Goal: Task Accomplishment & Management: Manage account settings

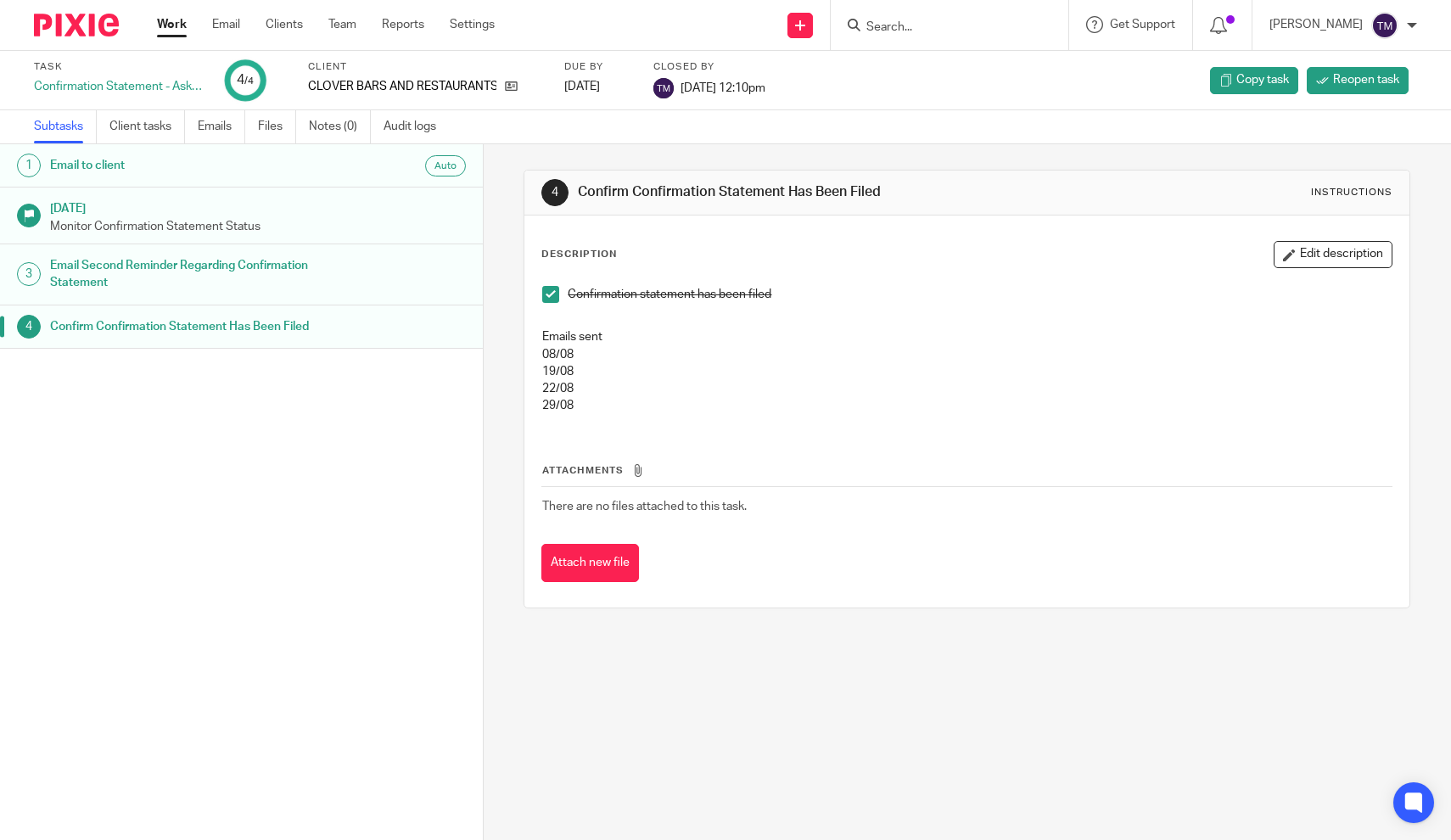
click at [900, 26] on input "Search" at bounding box center [940, 28] width 153 height 16
click at [184, 31] on link "Work" at bounding box center [172, 24] width 30 height 17
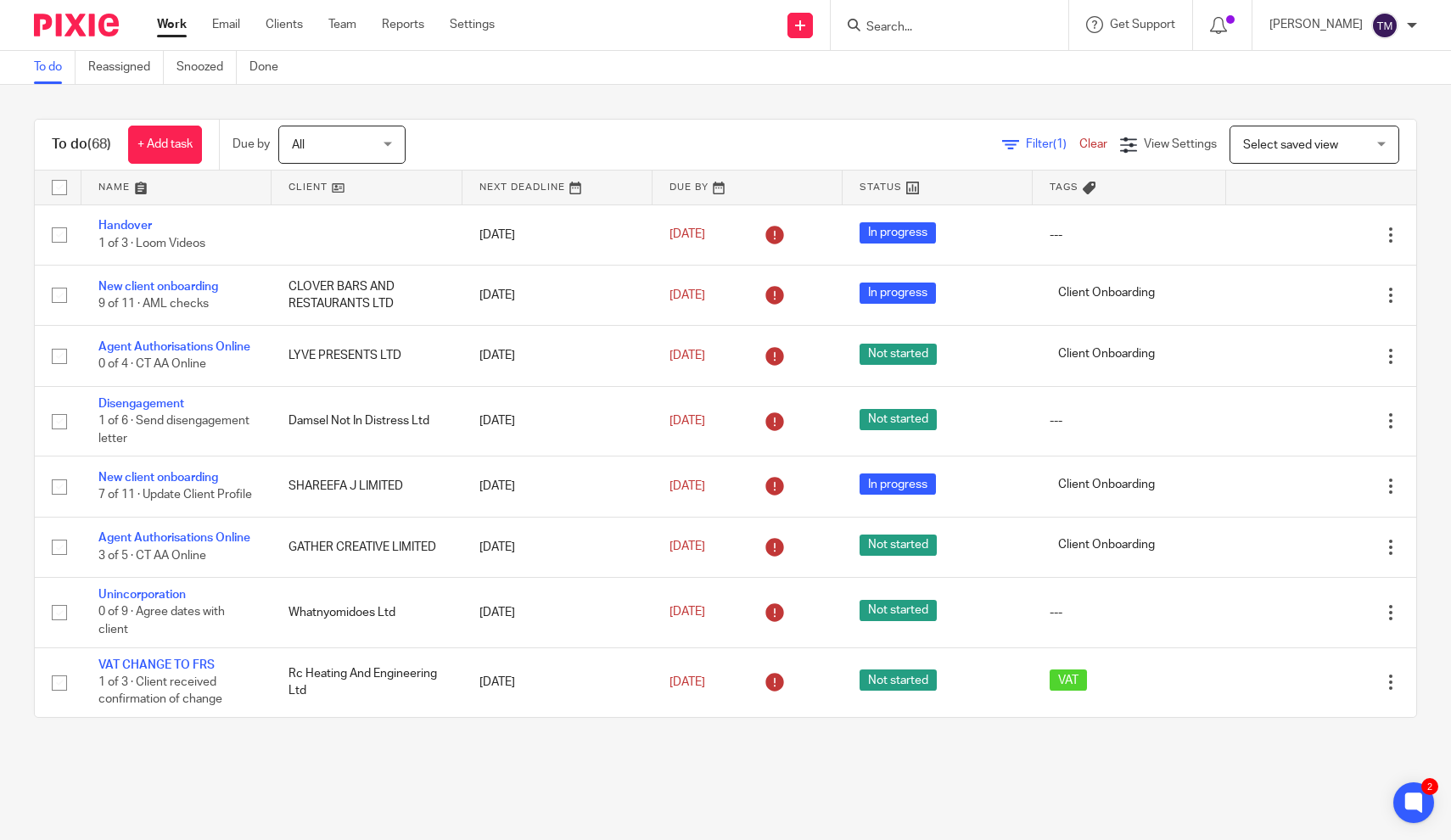
click at [1038, 147] on span "Filter (1)" at bounding box center [1053, 143] width 54 height 12
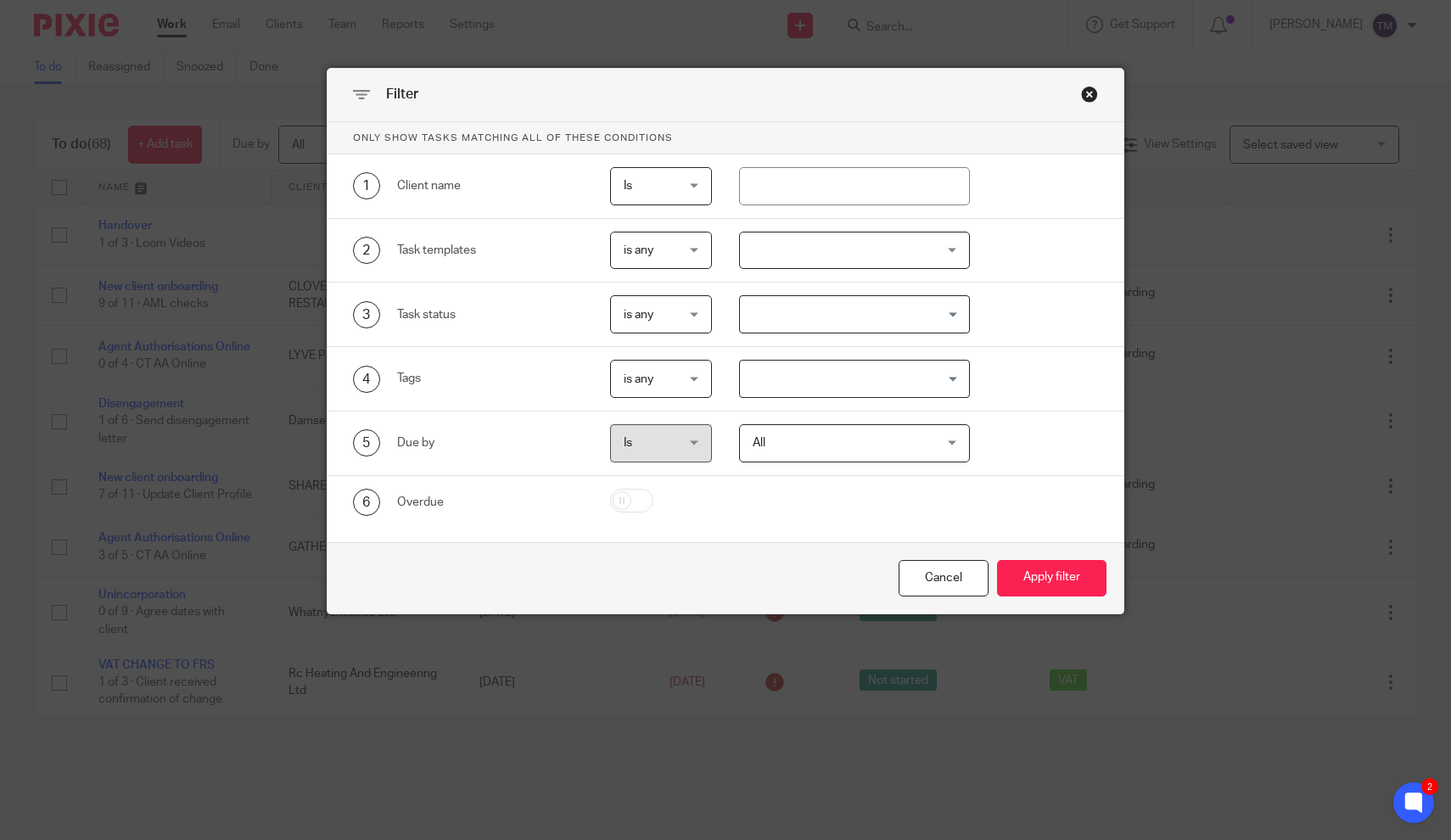
click at [786, 261] on div at bounding box center [854, 250] width 230 height 38
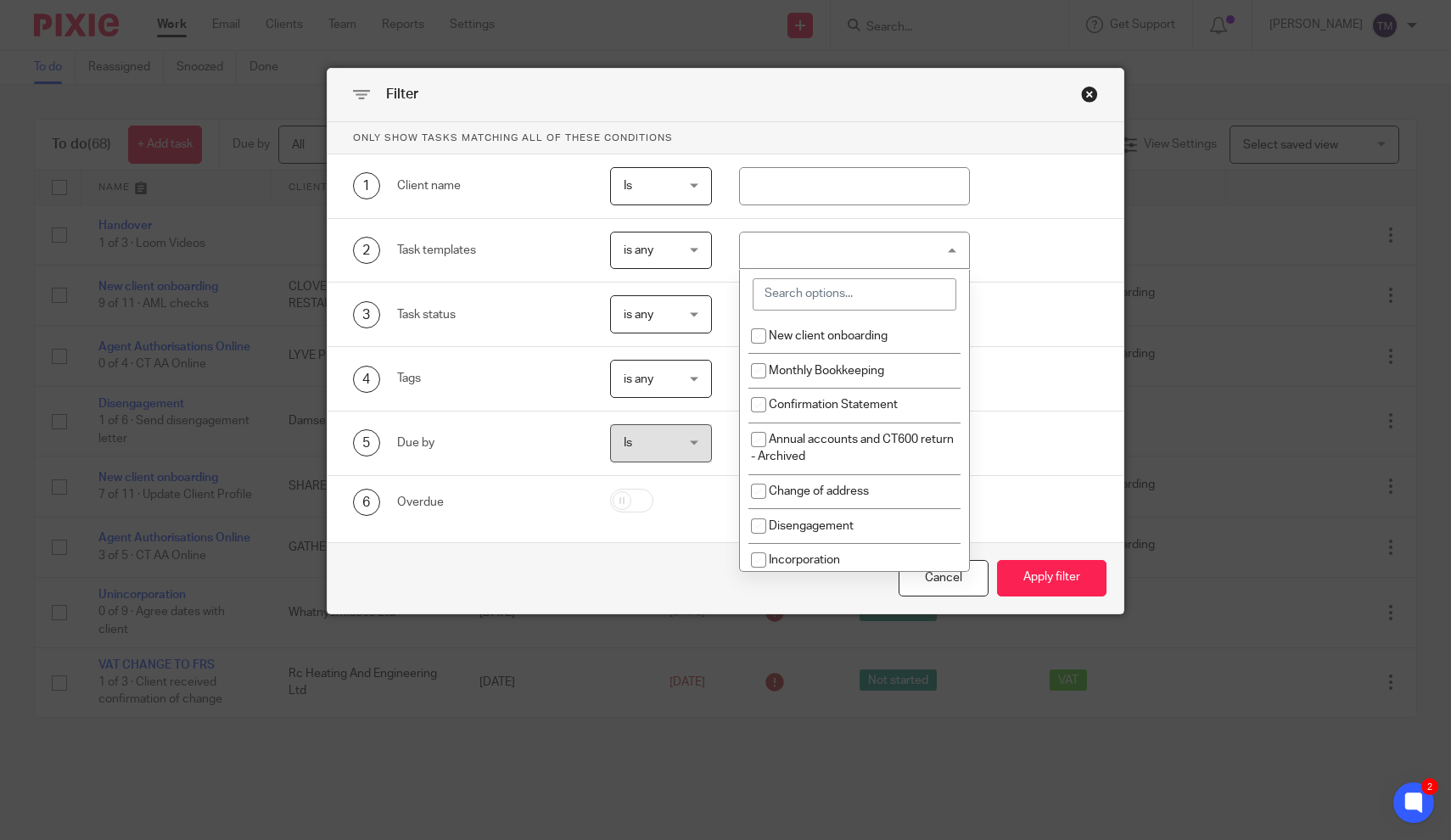
click at [777, 303] on input "search" at bounding box center [854, 294] width 204 height 32
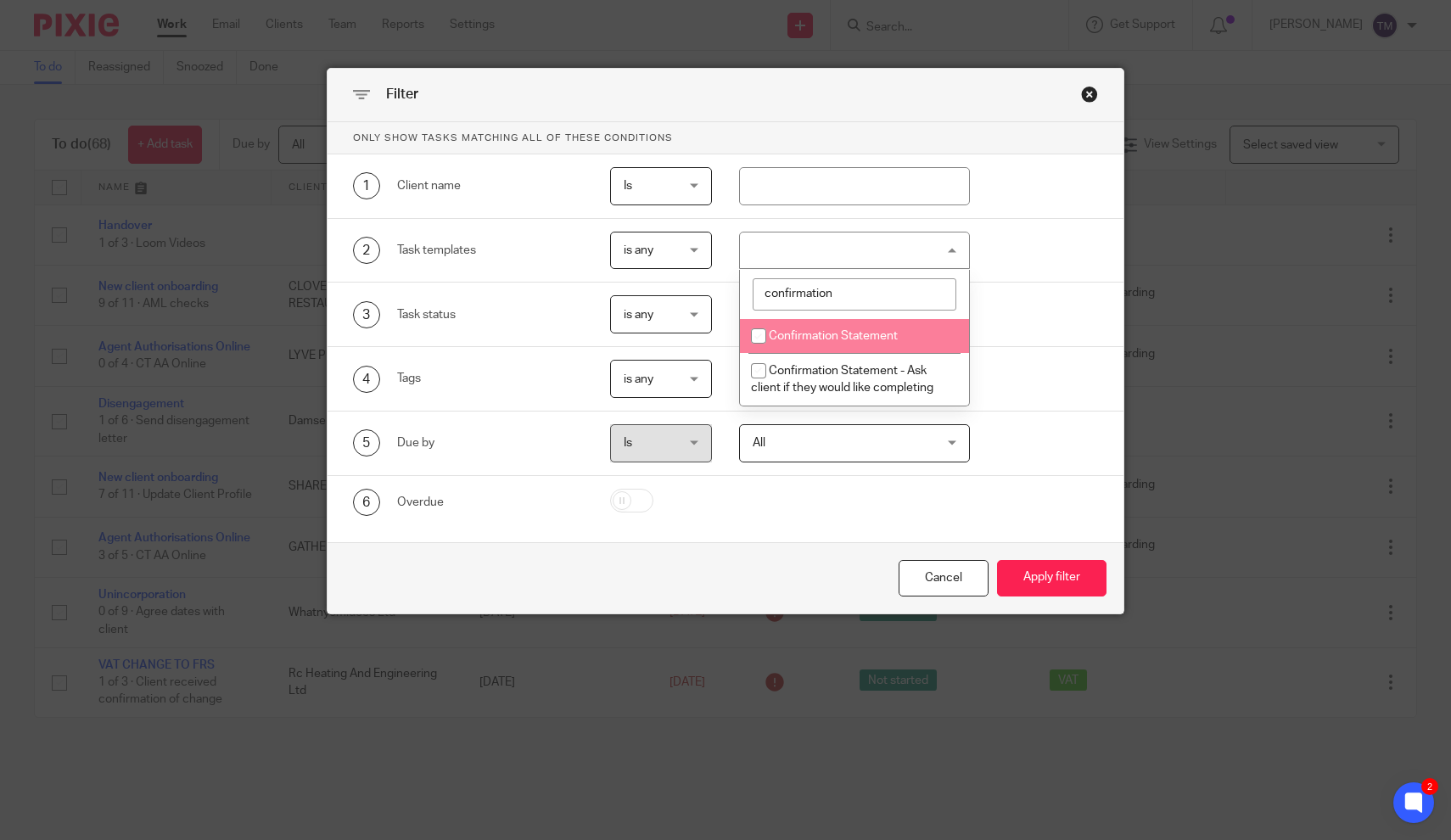
type input "confirmation"
click at [789, 340] on span "Confirmation Statement" at bounding box center [833, 336] width 129 height 12
checkbox input "true"
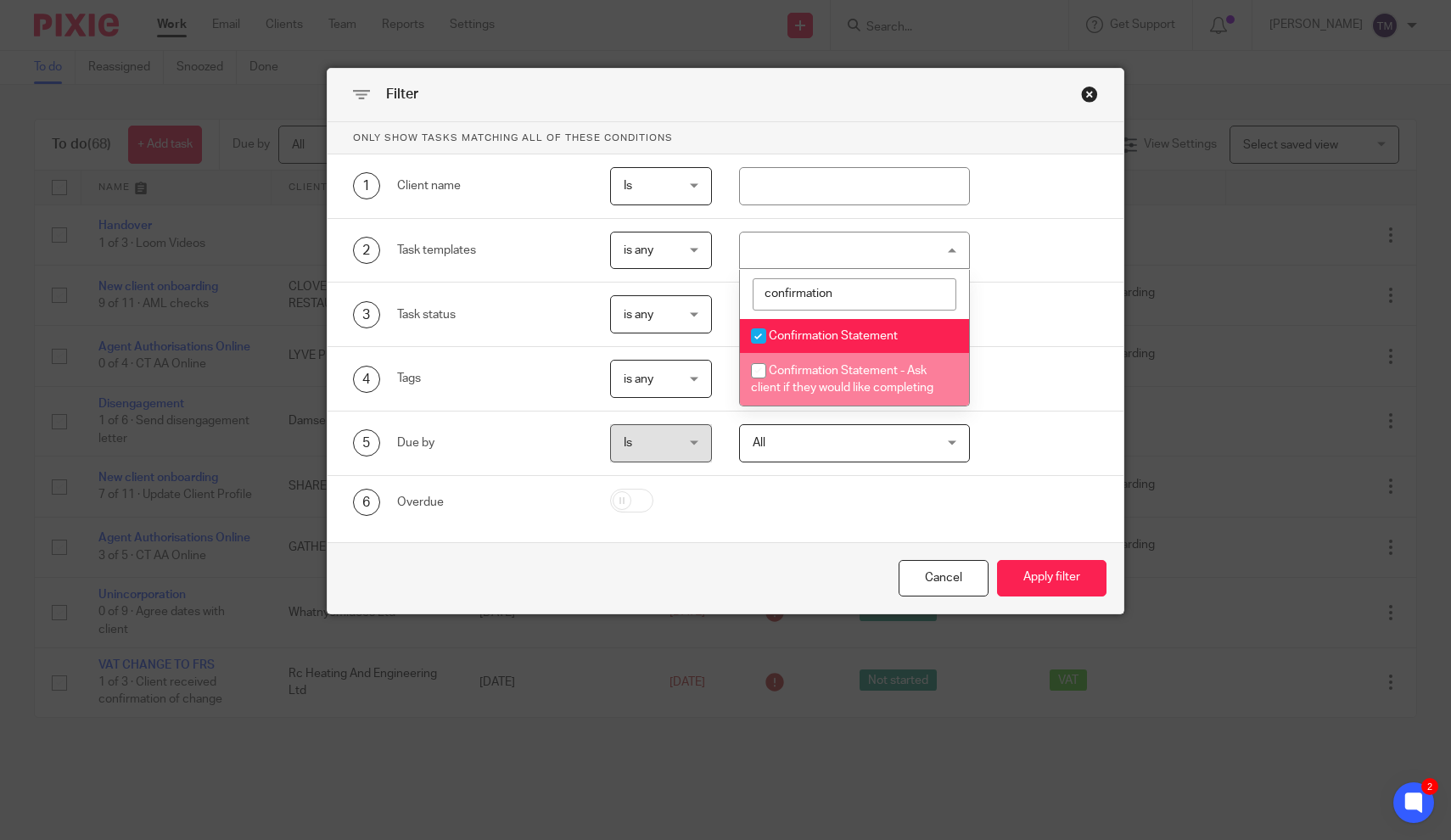
click at [781, 375] on span "Confirmation Statement - Ask client if they would like completing" at bounding box center [842, 379] width 182 height 30
checkbox input "true"
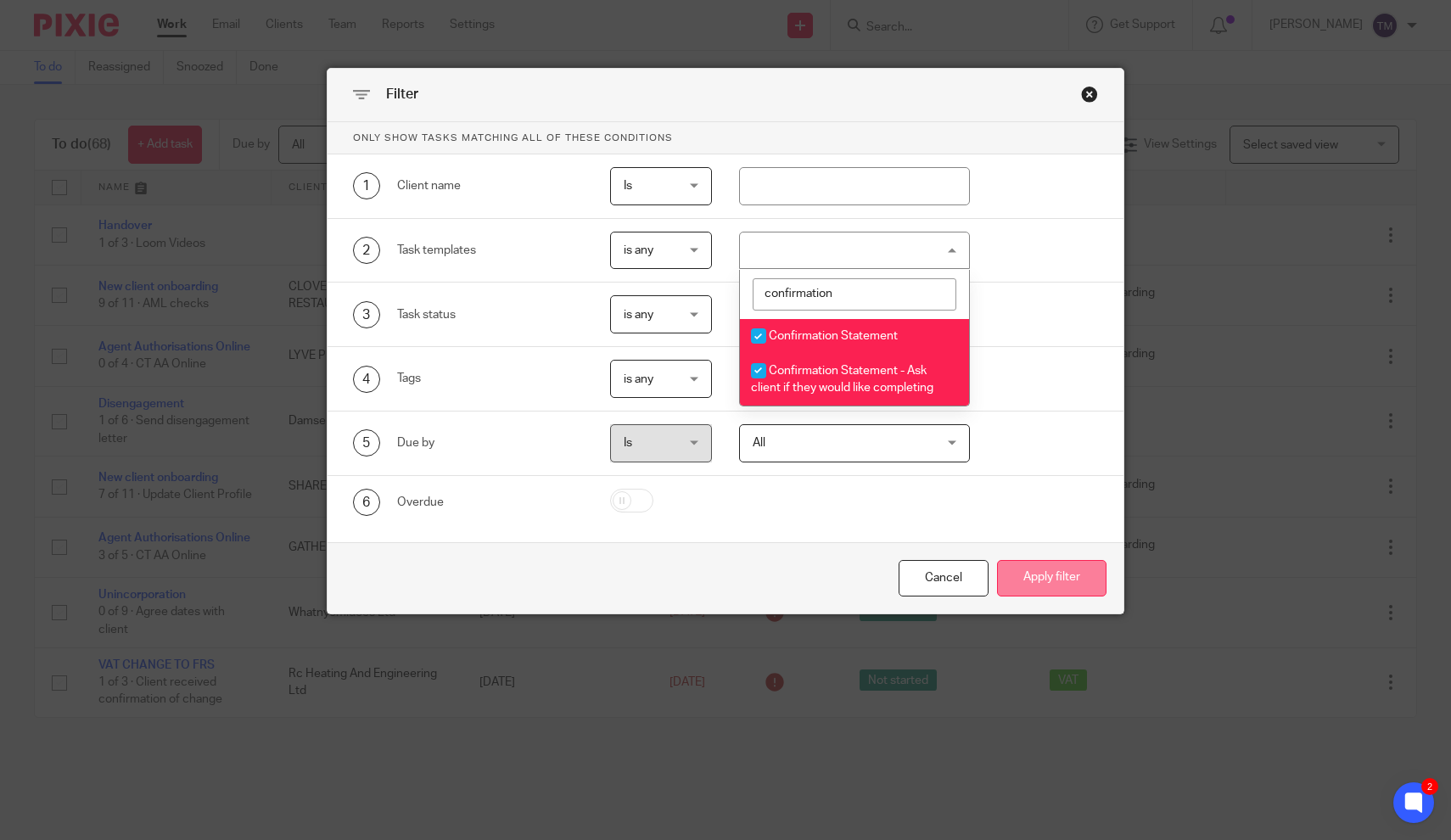
click at [1082, 580] on button "Apply filter" at bounding box center [1051, 577] width 109 height 36
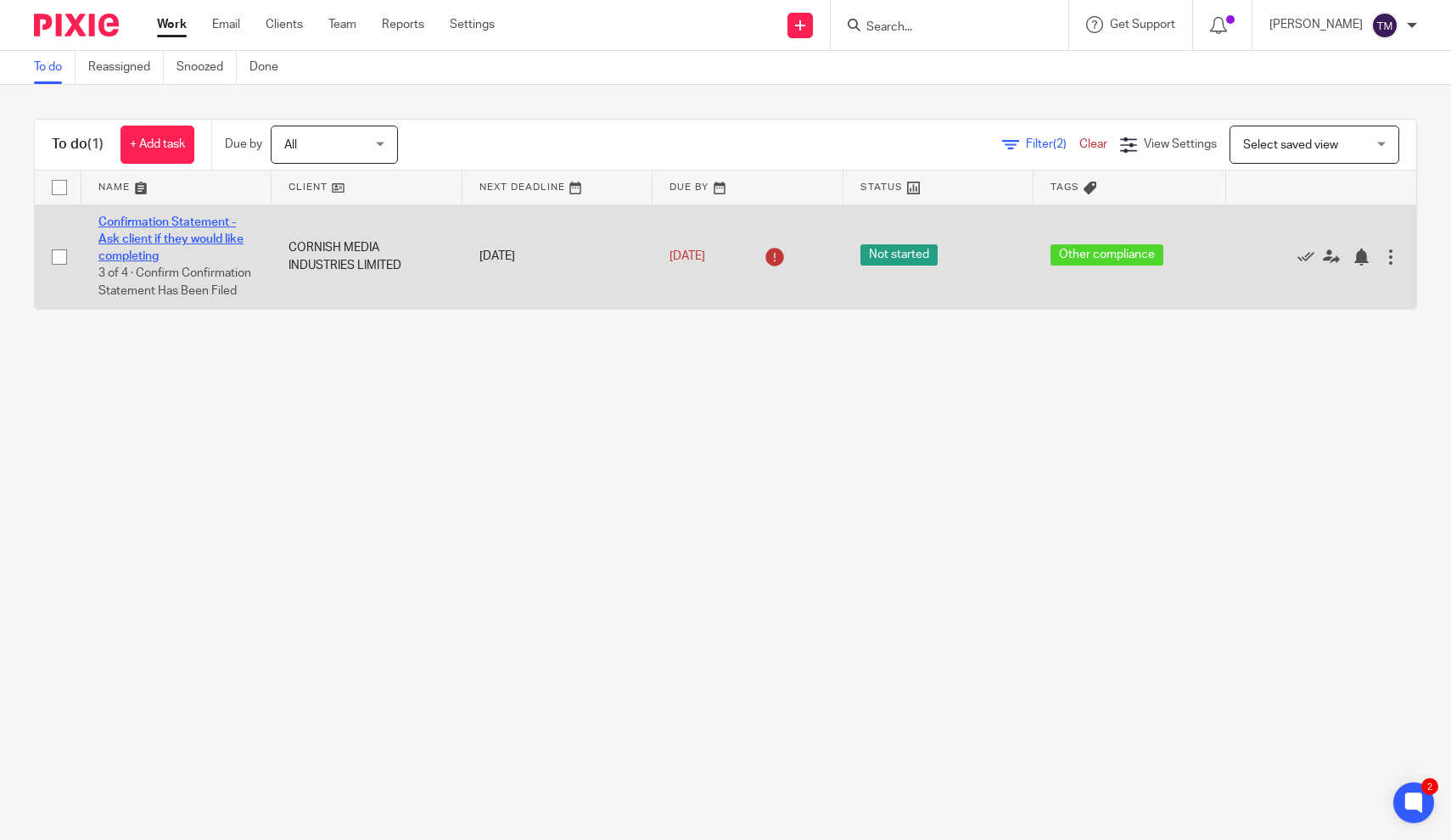
click at [153, 233] on link "Confirmation Statement - Ask client if they would like completing" at bounding box center [170, 240] width 145 height 46
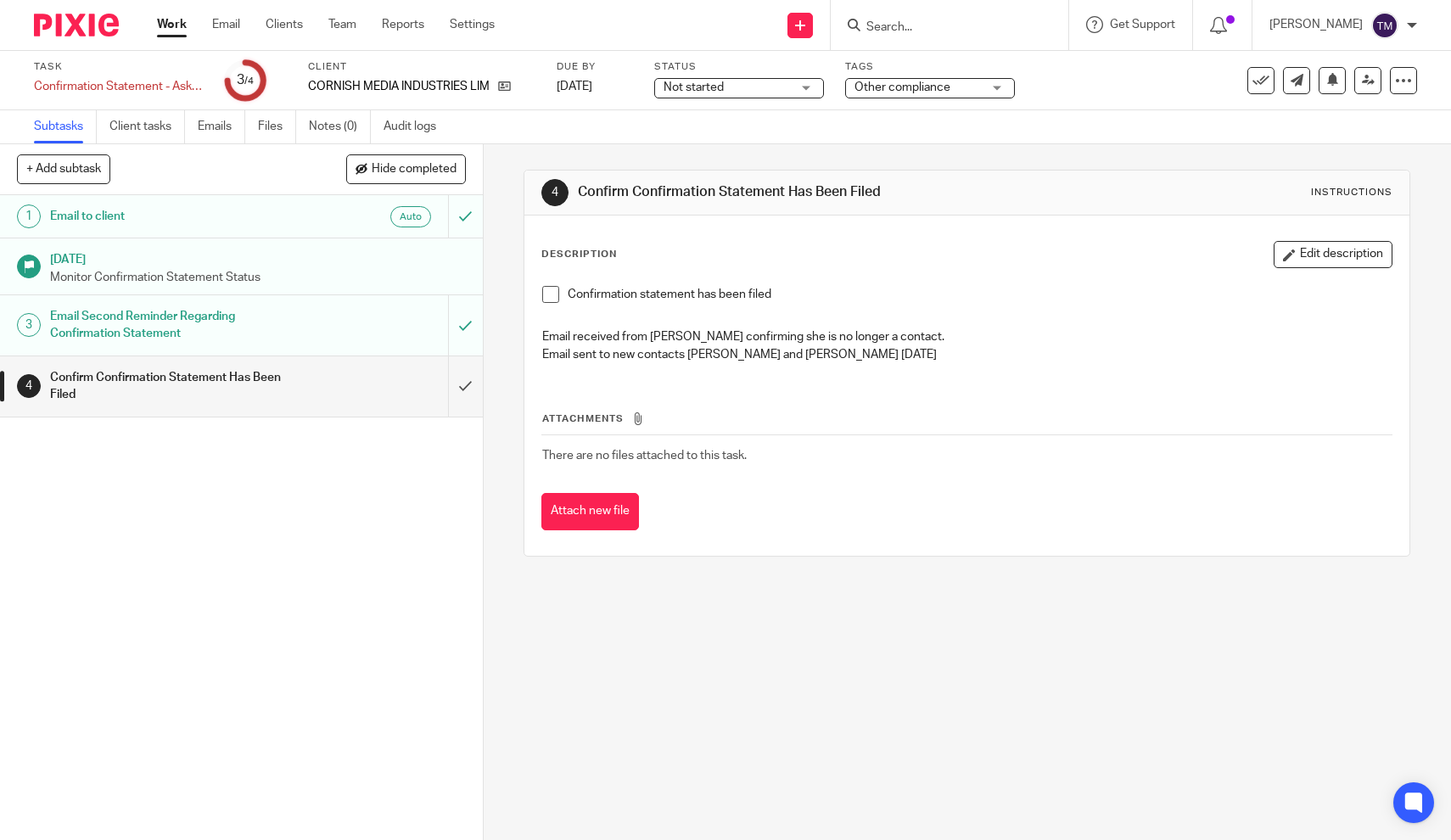
click at [127, 327] on h1 "Email Second Reminder Regarding Confirmation Statement" at bounding box center [177, 325] width 254 height 43
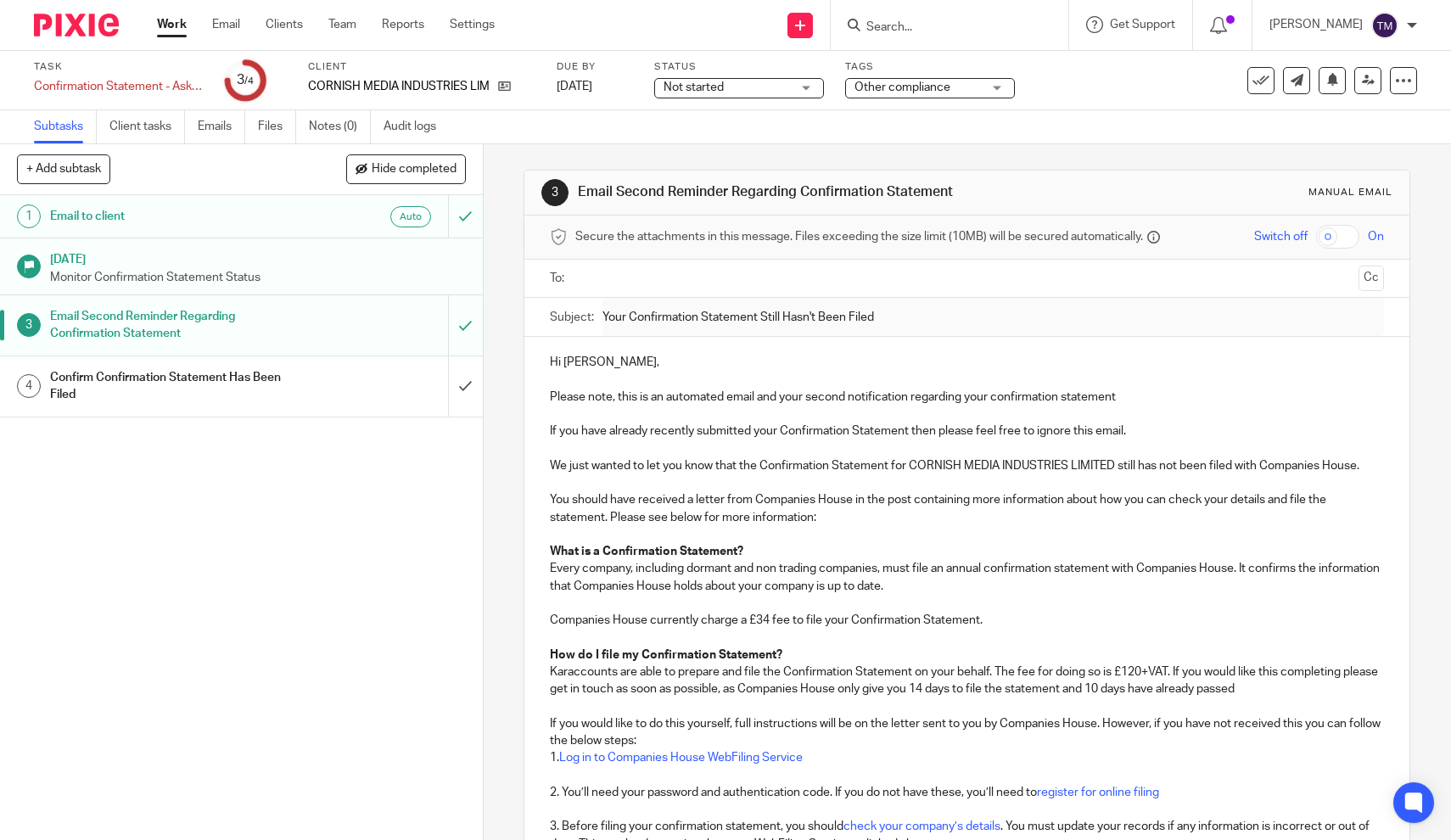
click at [128, 278] on p "Monitor Confirmation Statement Status" at bounding box center [257, 278] width 415 height 17
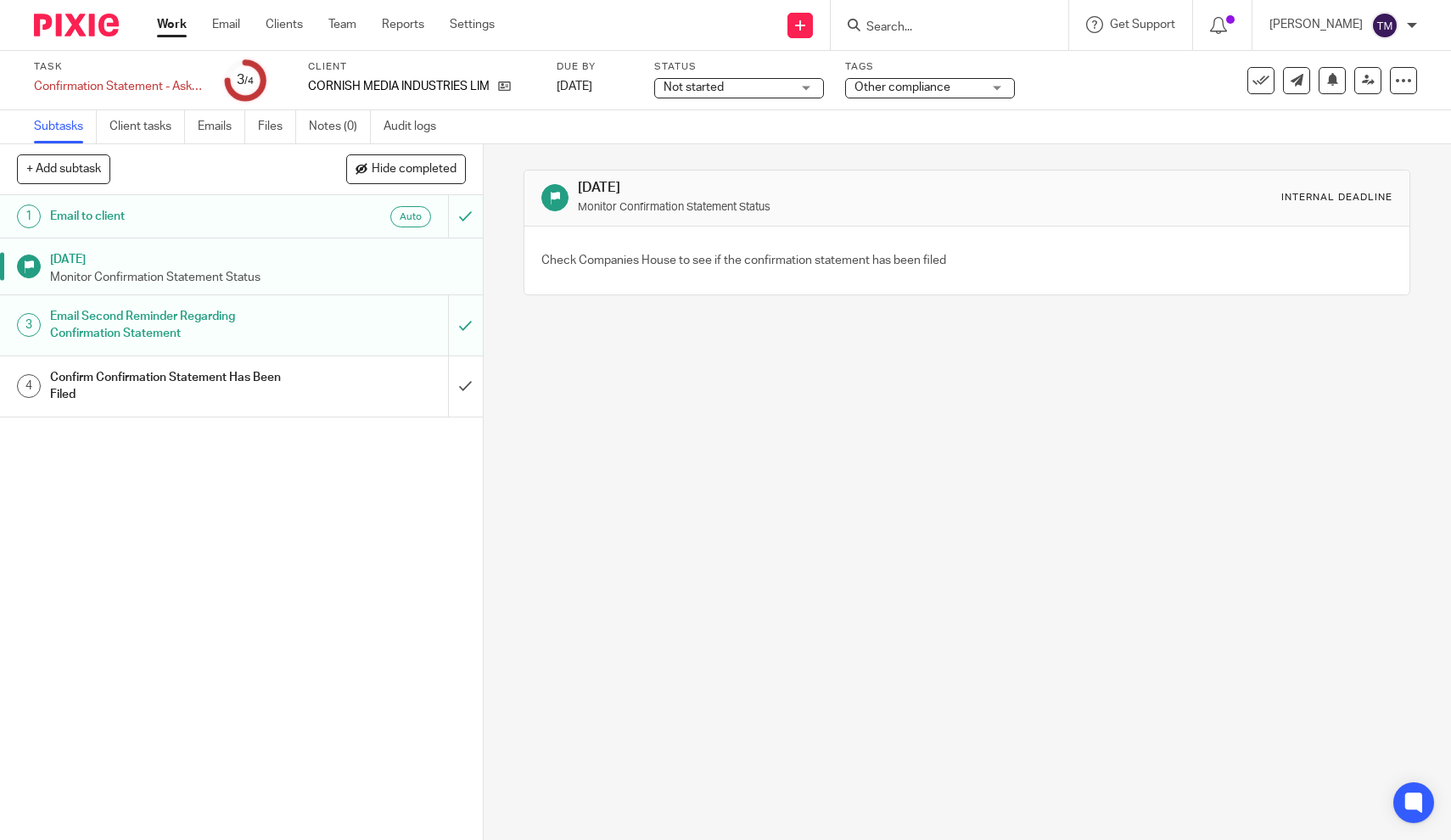
click at [117, 214] on h1 "Email to client" at bounding box center [177, 216] width 254 height 26
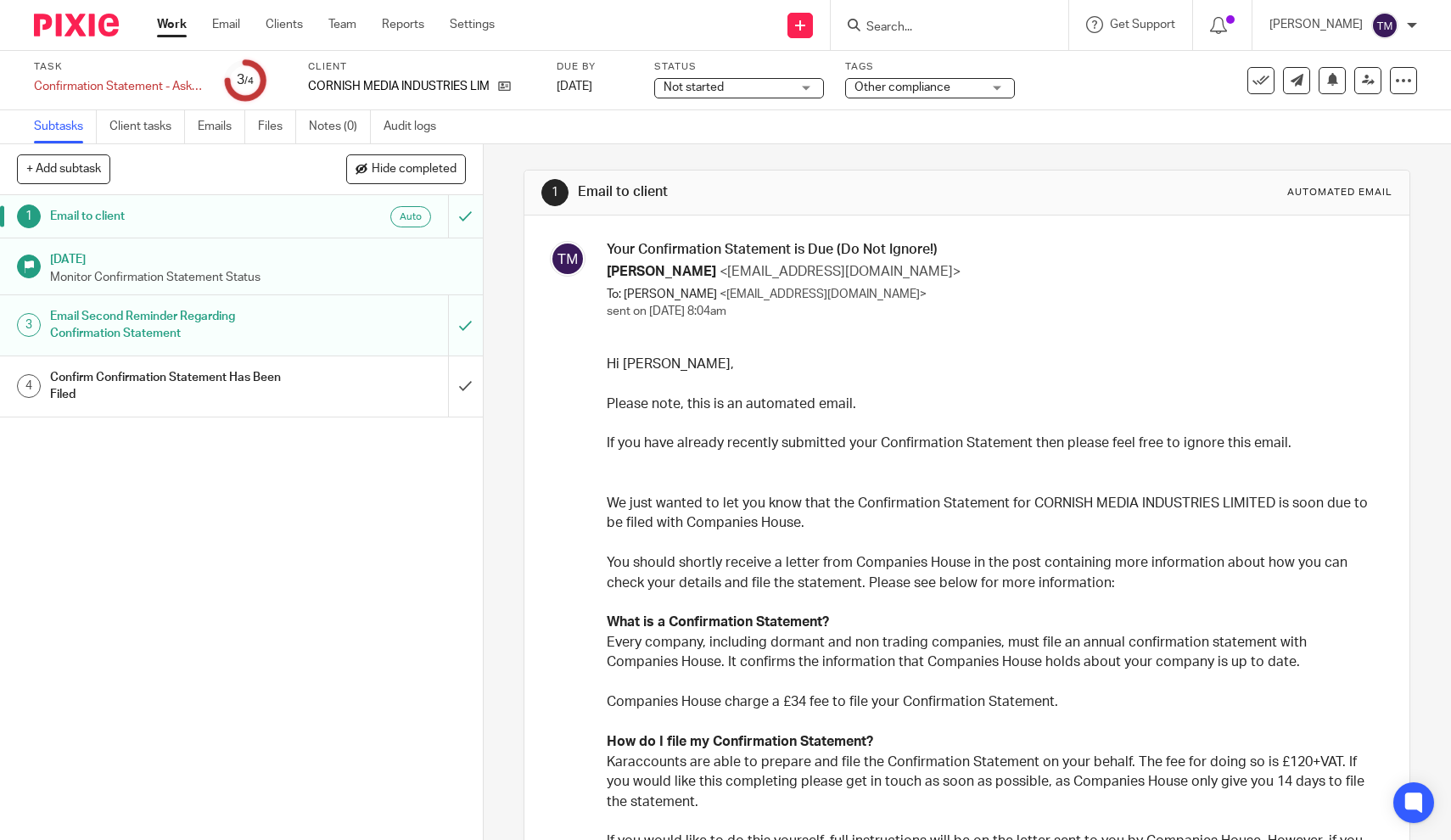
click at [167, 386] on h1 "Confirm Confirmation Statement Has Been Filed" at bounding box center [177, 386] width 254 height 43
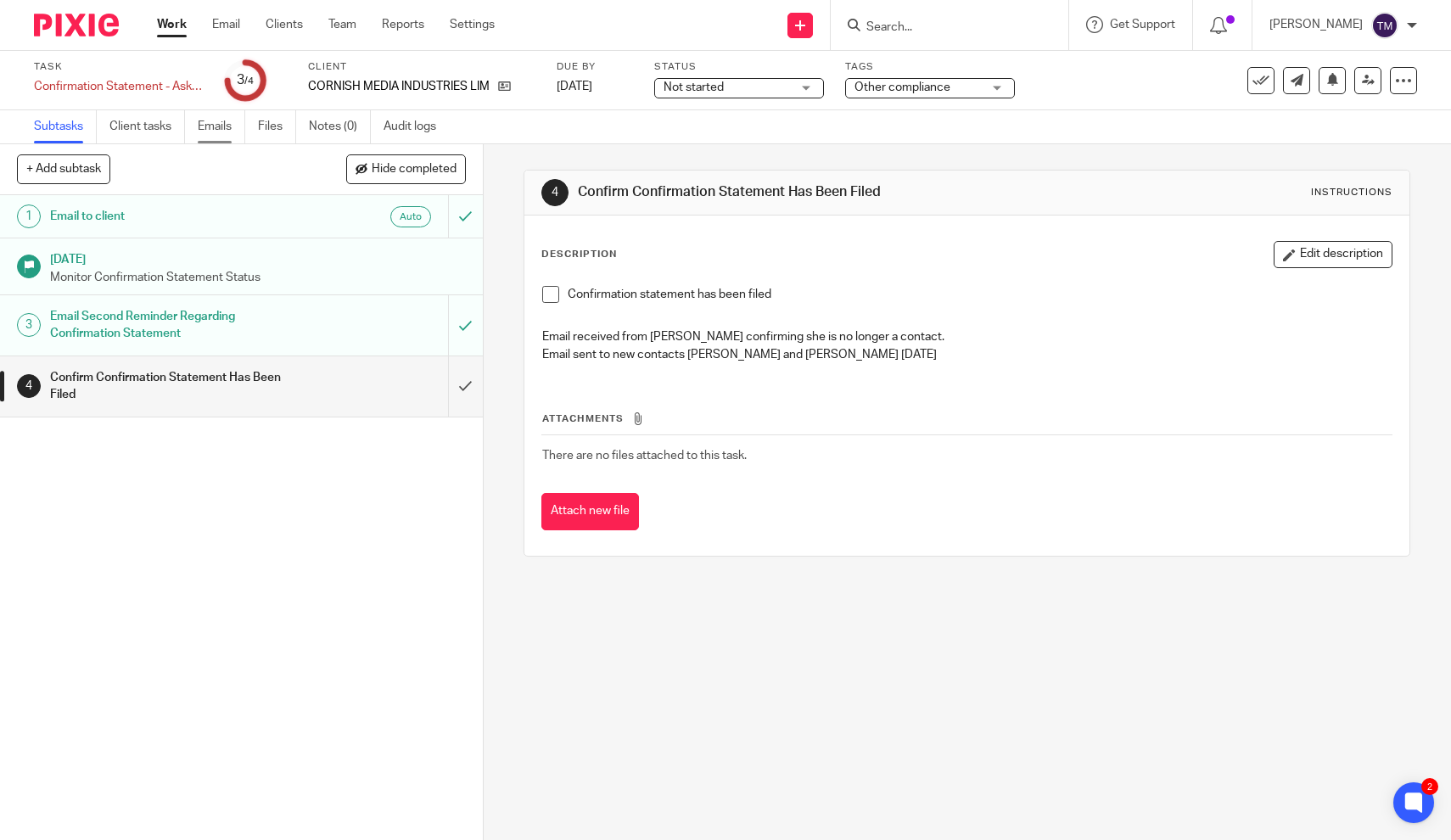
click at [229, 135] on link "Emails" at bounding box center [221, 127] width 47 height 33
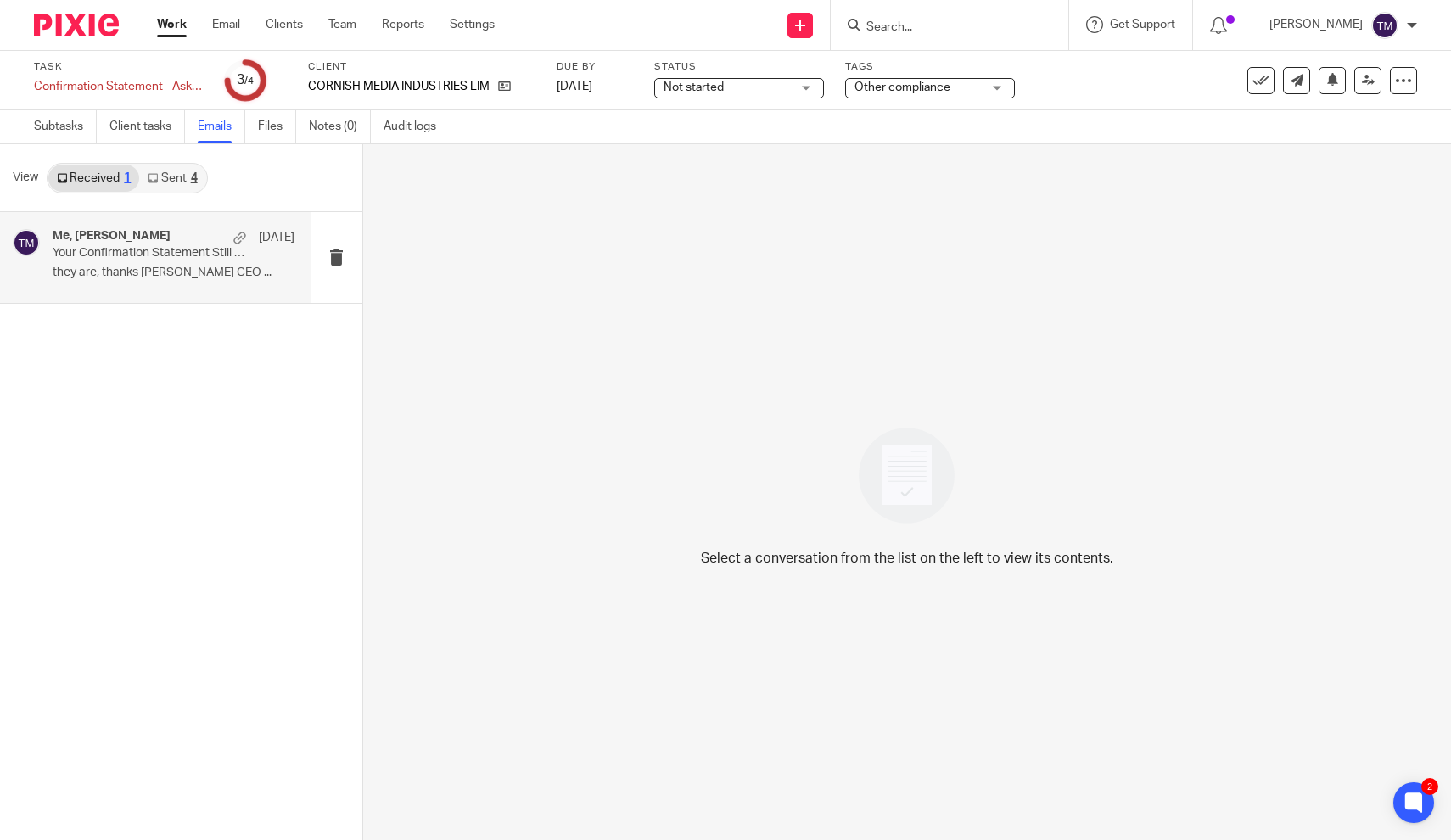
click at [186, 281] on div "Me, [PERSON_NAME] [DATE] Your Confirmation Statement Still Hasn't Been Filed th…" at bounding box center [173, 257] width 242 height 56
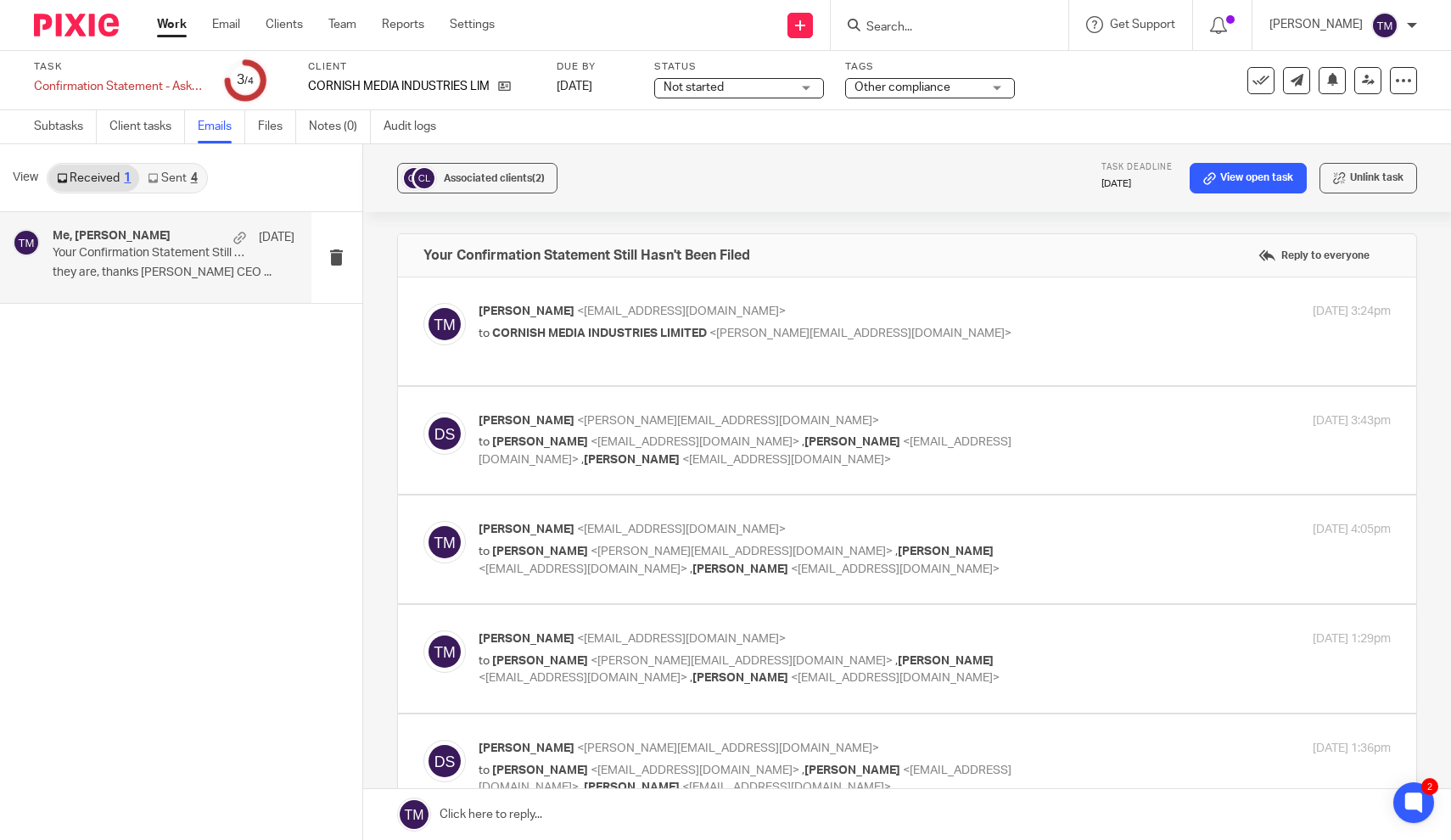
click at [564, 341] on div "Taylor Moss <admin@karaccounts.com> to CORNISH MEDIA INDUSTRIES LIMITED <dorian…" at bounding box center [935, 324] width 913 height 43
checkbox input "true"
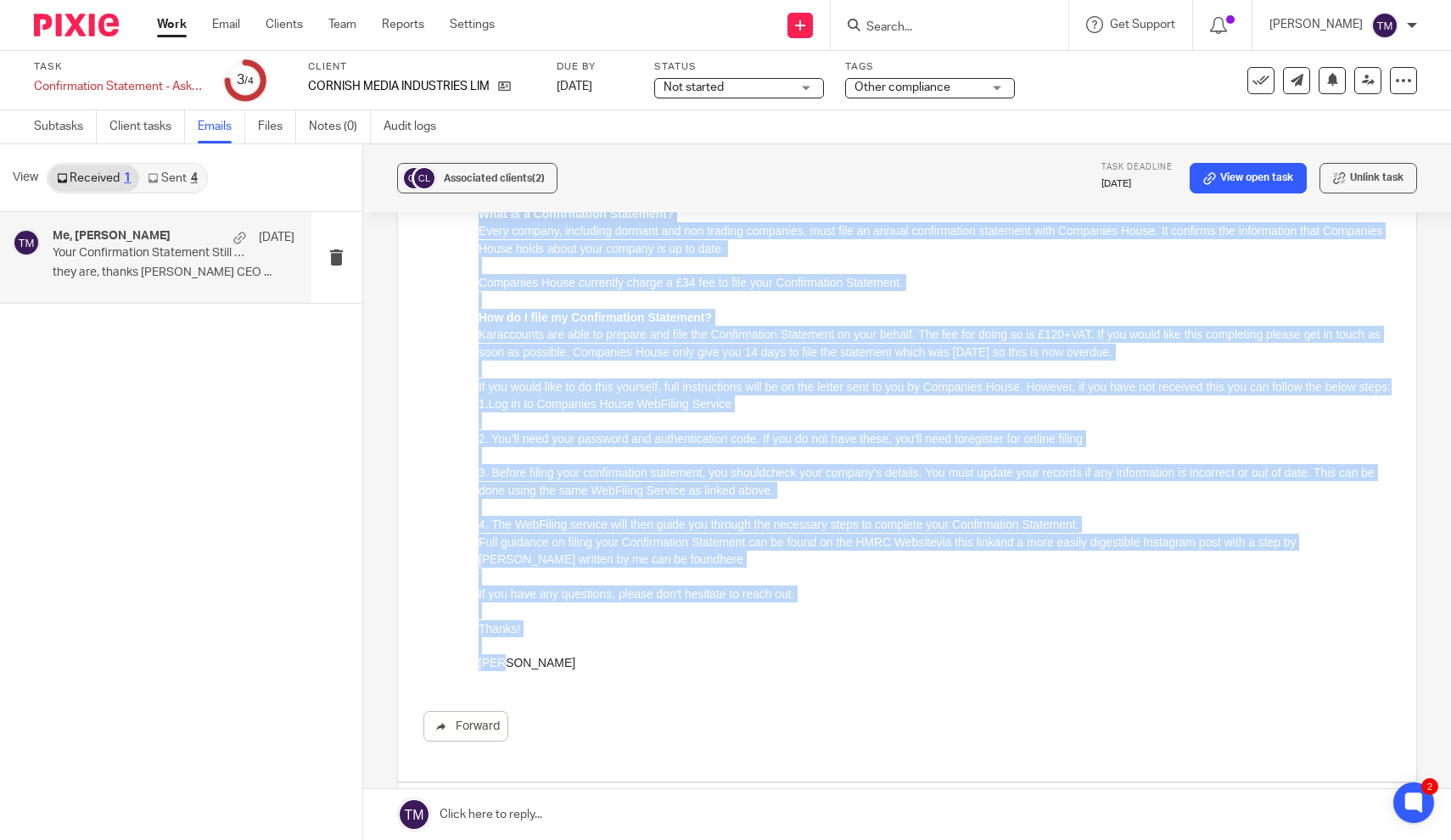
scroll to position [377, 0]
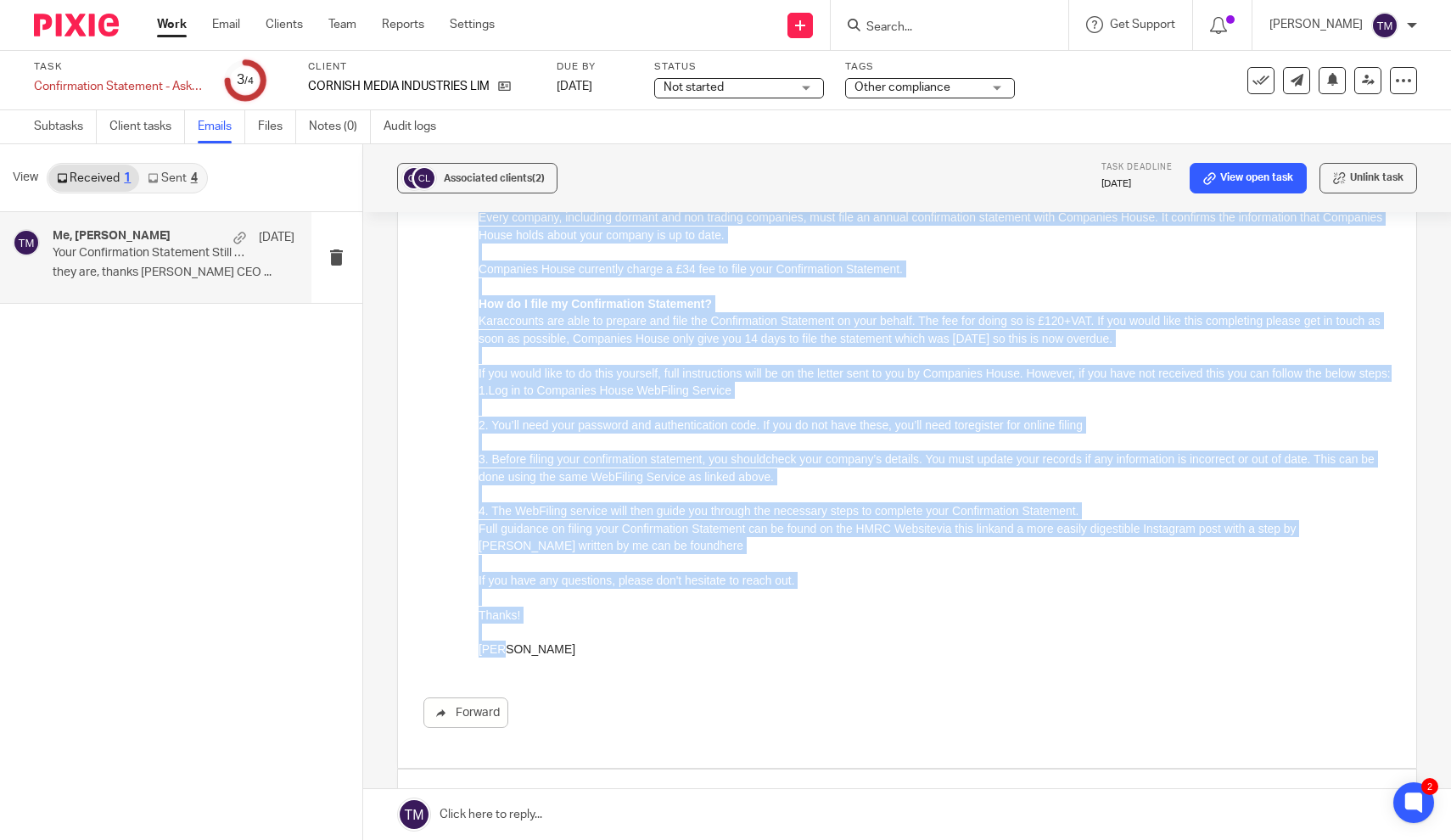
drag, startPoint x: 479, startPoint y: 8, endPoint x: 564, endPoint y: 666, distance: 663.5
click at [564, 663] on html "Hi Sam, Please note, this is an automated email and a notification regarding yo…" at bounding box center [934, 332] width 913 height 661
copy div "Hi Sam, Please note, this is an automated email and a notification regarding yo…"
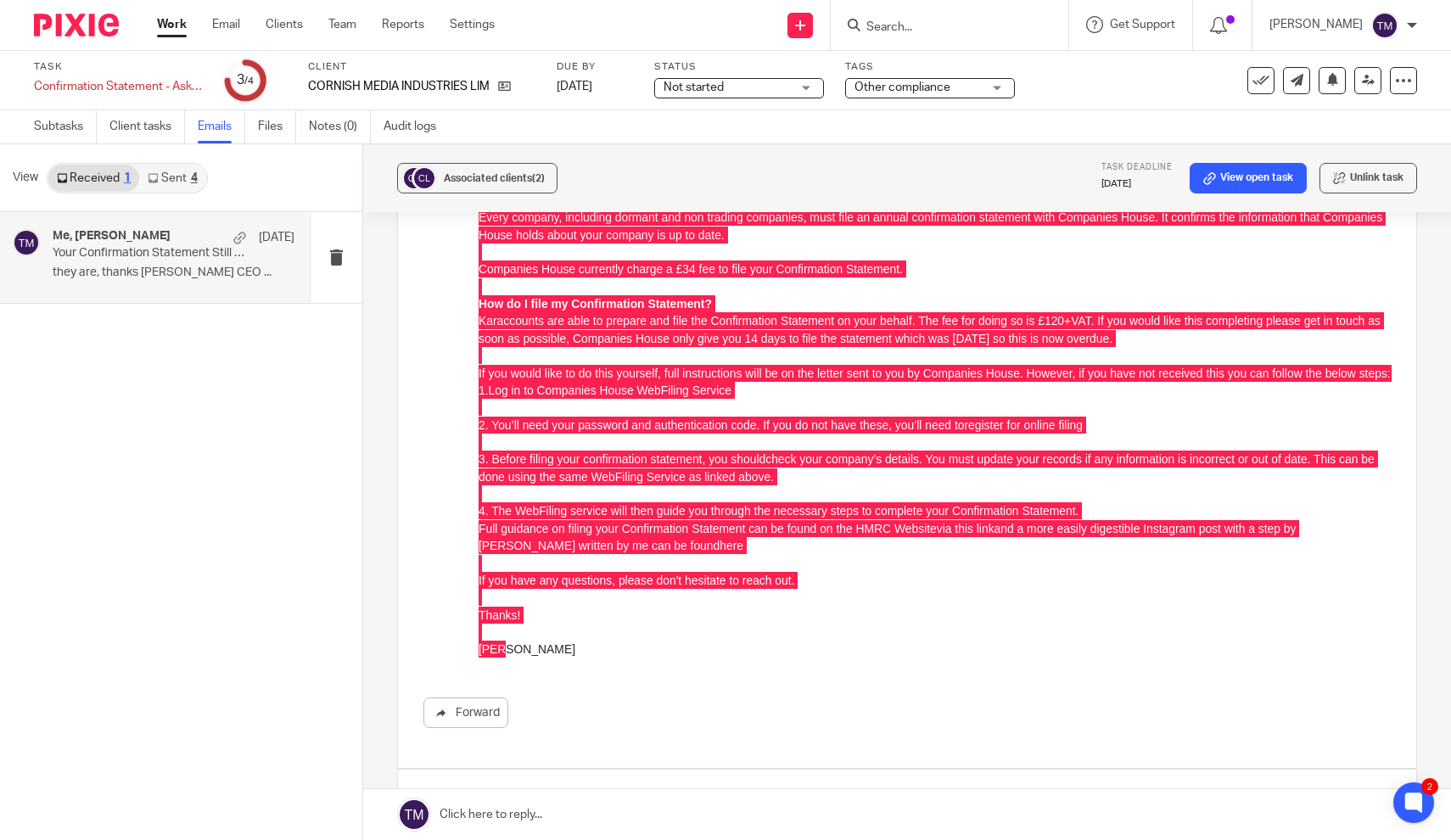
click at [118, 175] on link "Received 1" at bounding box center [93, 178] width 91 height 27
click at [167, 179] on link "Sent 4" at bounding box center [172, 178] width 67 height 27
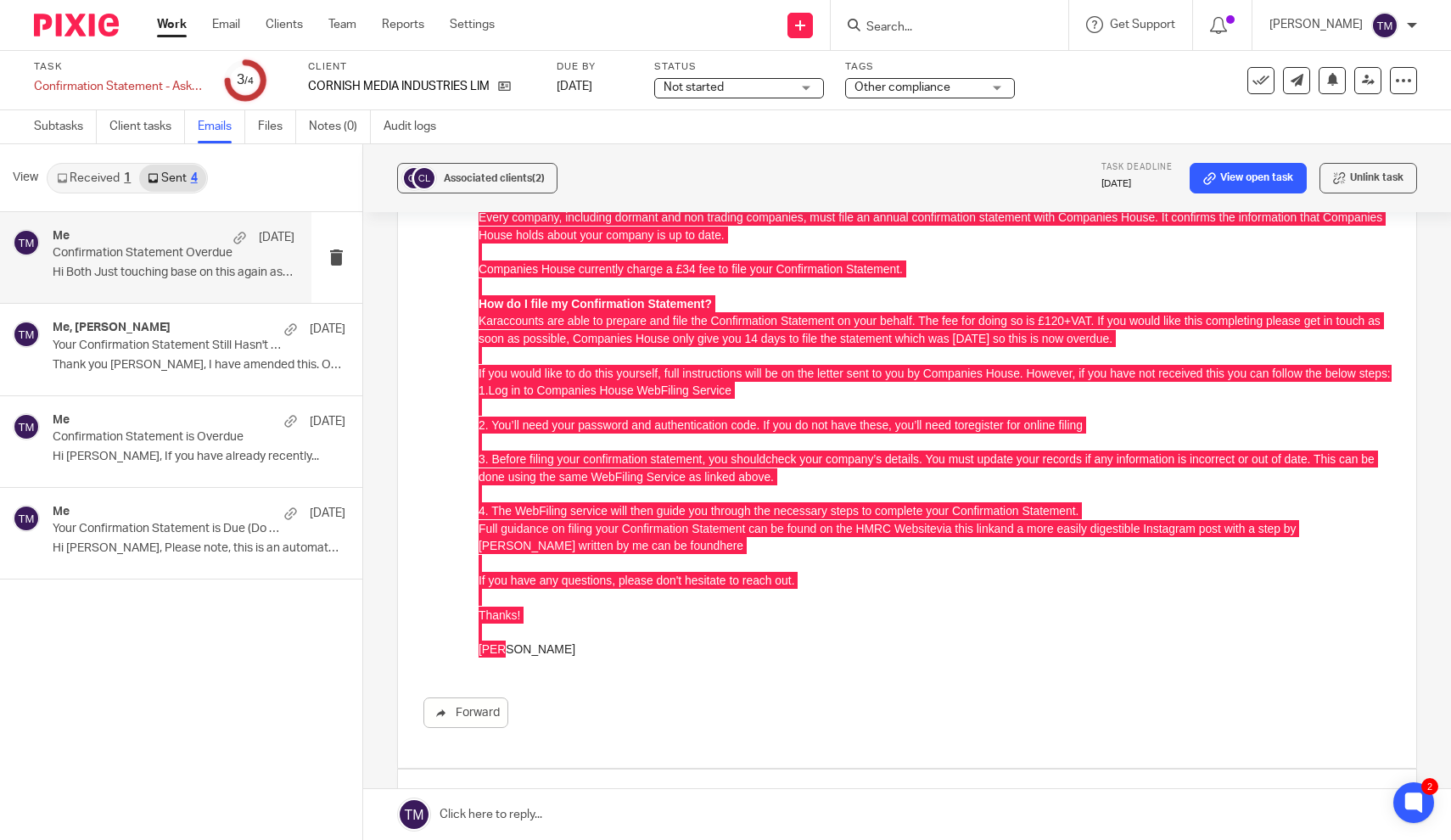
click at [146, 261] on div "Me 15 Sep Confirmation Statement Overdue Hi Both Just touching base on this aga…" at bounding box center [173, 257] width 242 height 56
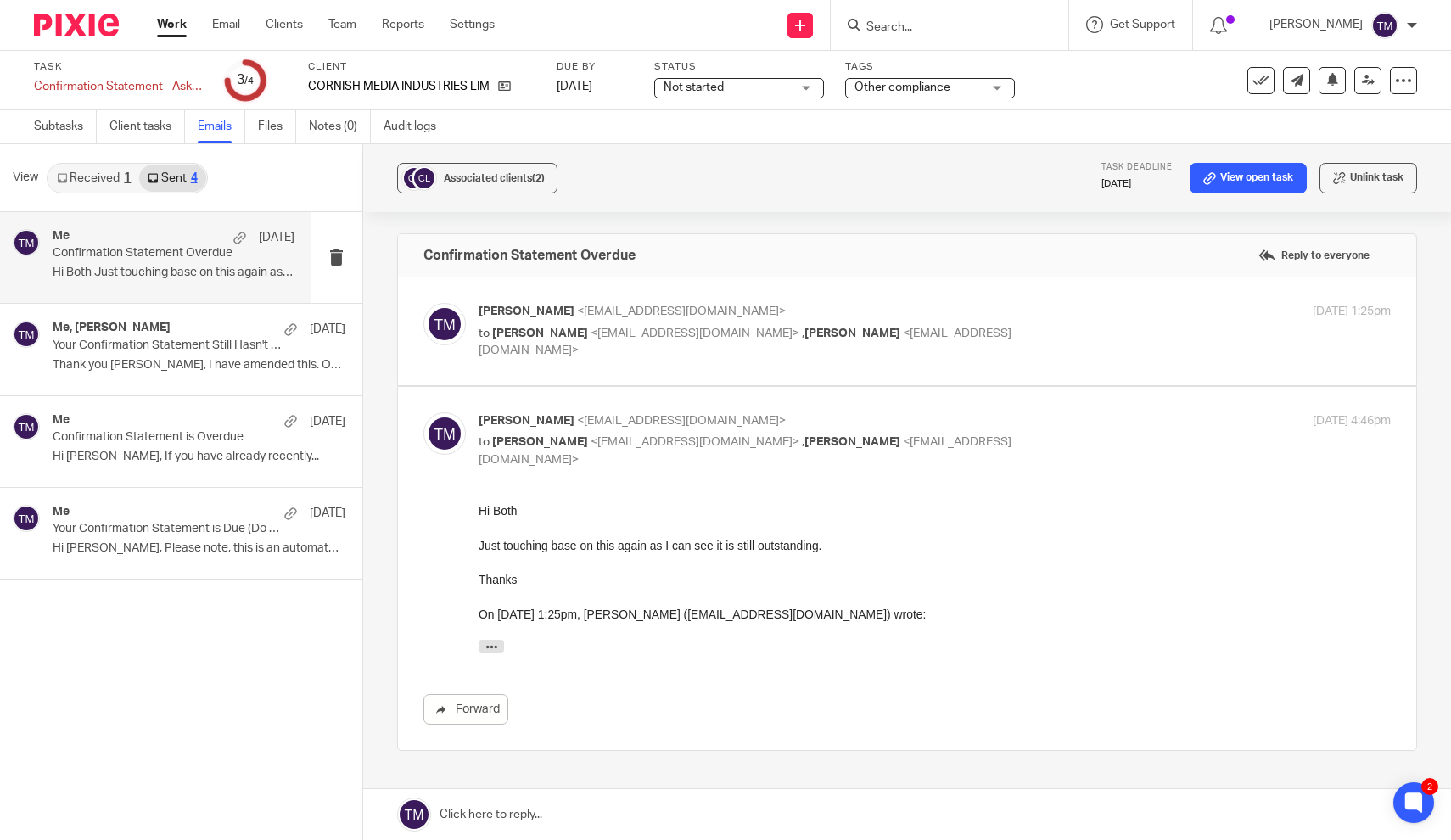
scroll to position [0, 0]
click at [138, 123] on link "Client tasks" at bounding box center [147, 127] width 76 height 33
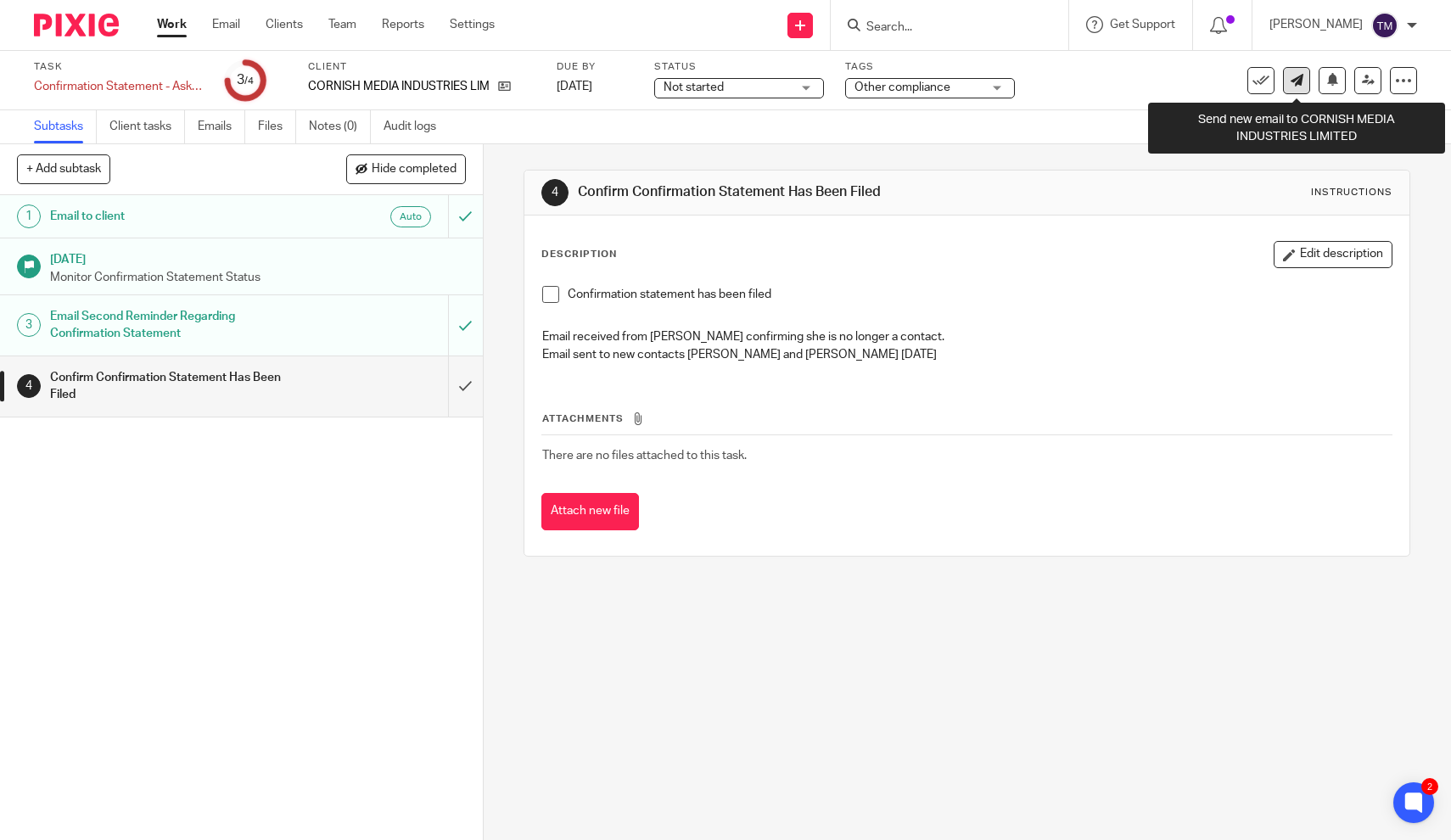
click at [1293, 87] on link at bounding box center [1296, 80] width 27 height 27
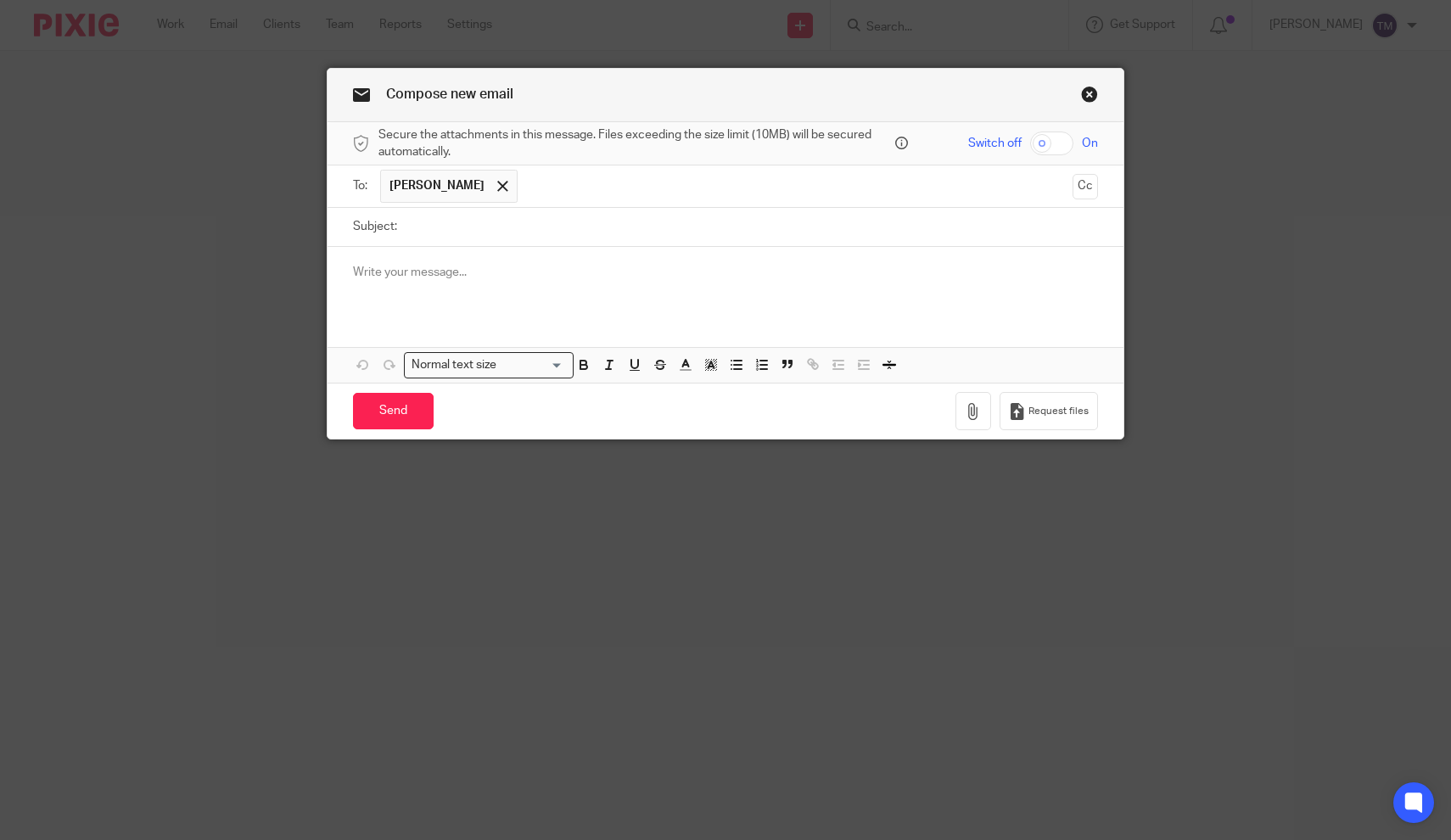
click at [547, 187] on input "text" at bounding box center [796, 186] width 539 height 33
click at [455, 189] on span "[PERSON_NAME]" at bounding box center [437, 186] width 95 height 17
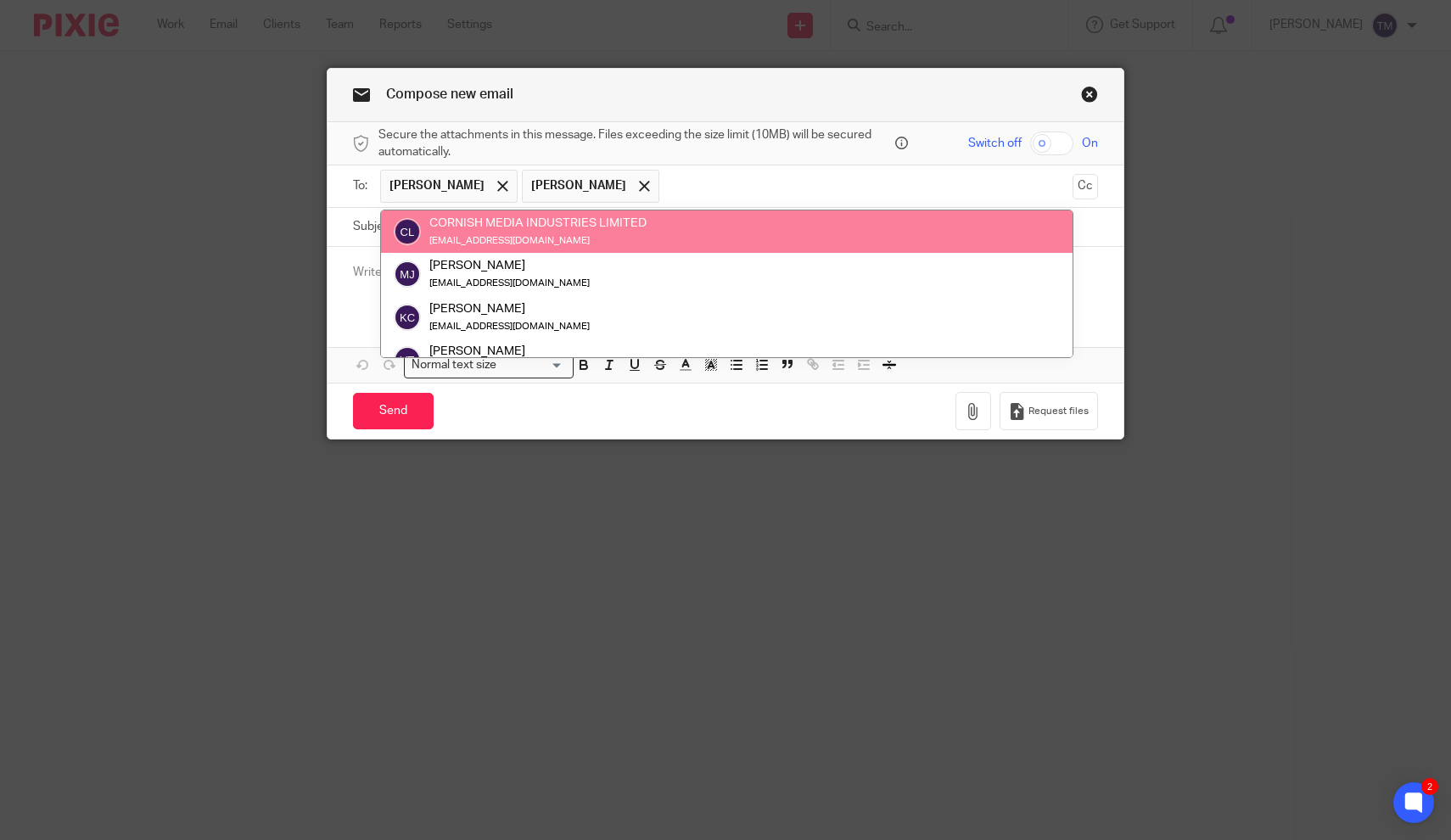
click at [687, 171] on input "text" at bounding box center [867, 186] width 398 height 33
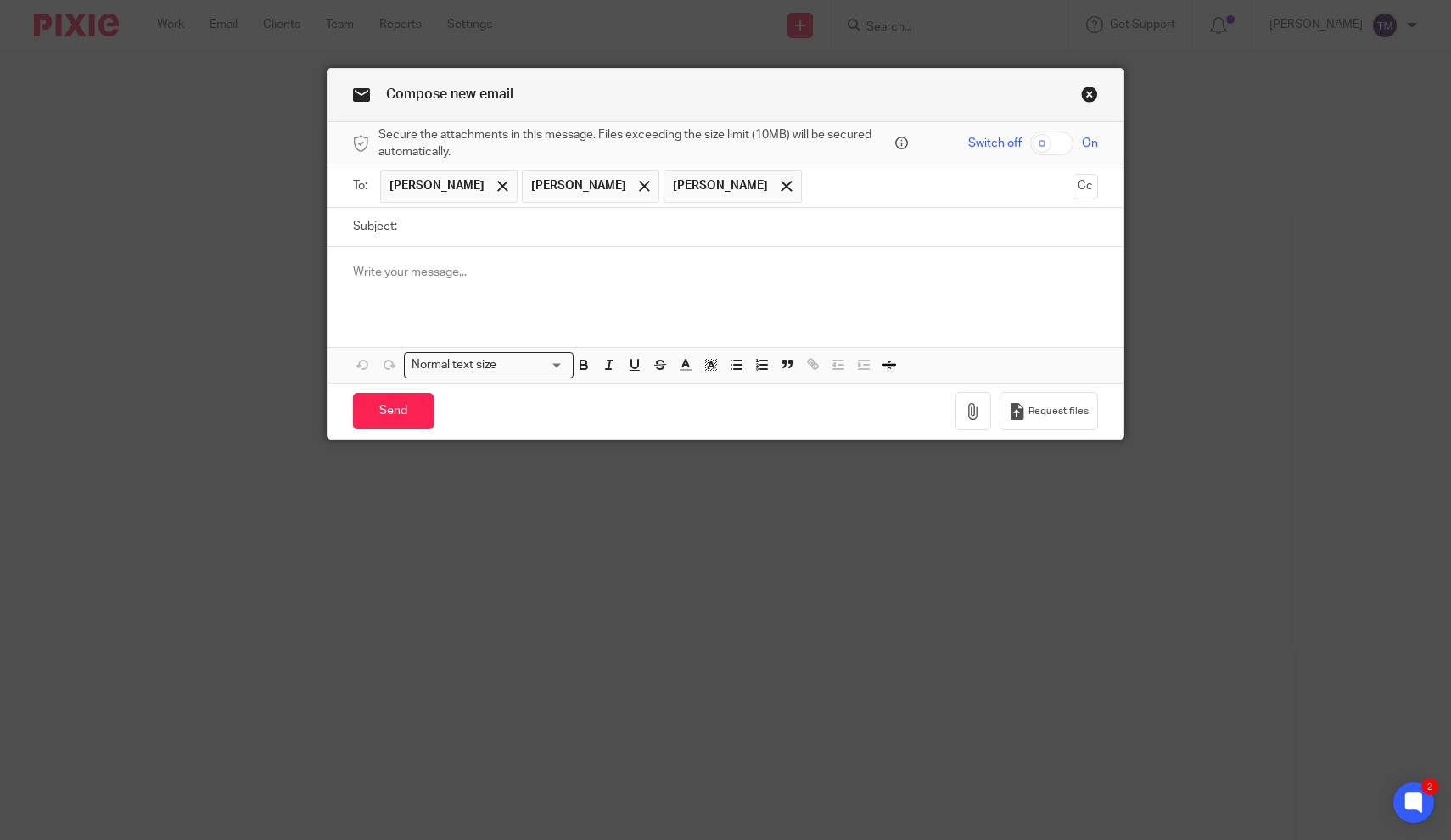
click at [1089, 104] on link "Close this dialog window" at bounding box center [1089, 97] width 17 height 23
click at [1090, 97] on link "Close this dialog window" at bounding box center [1089, 97] width 17 height 23
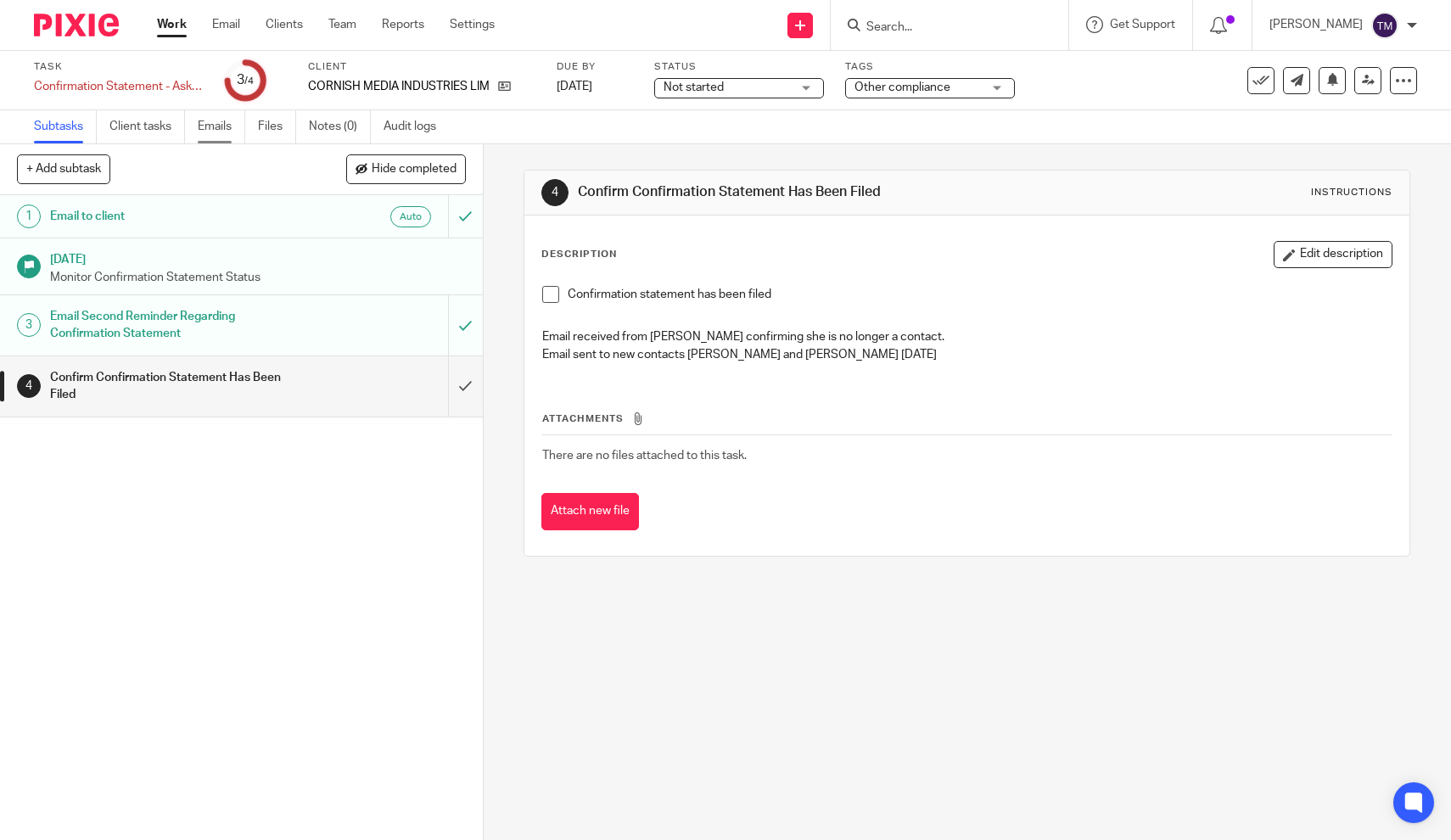
click at [216, 134] on link "Emails" at bounding box center [221, 127] width 47 height 33
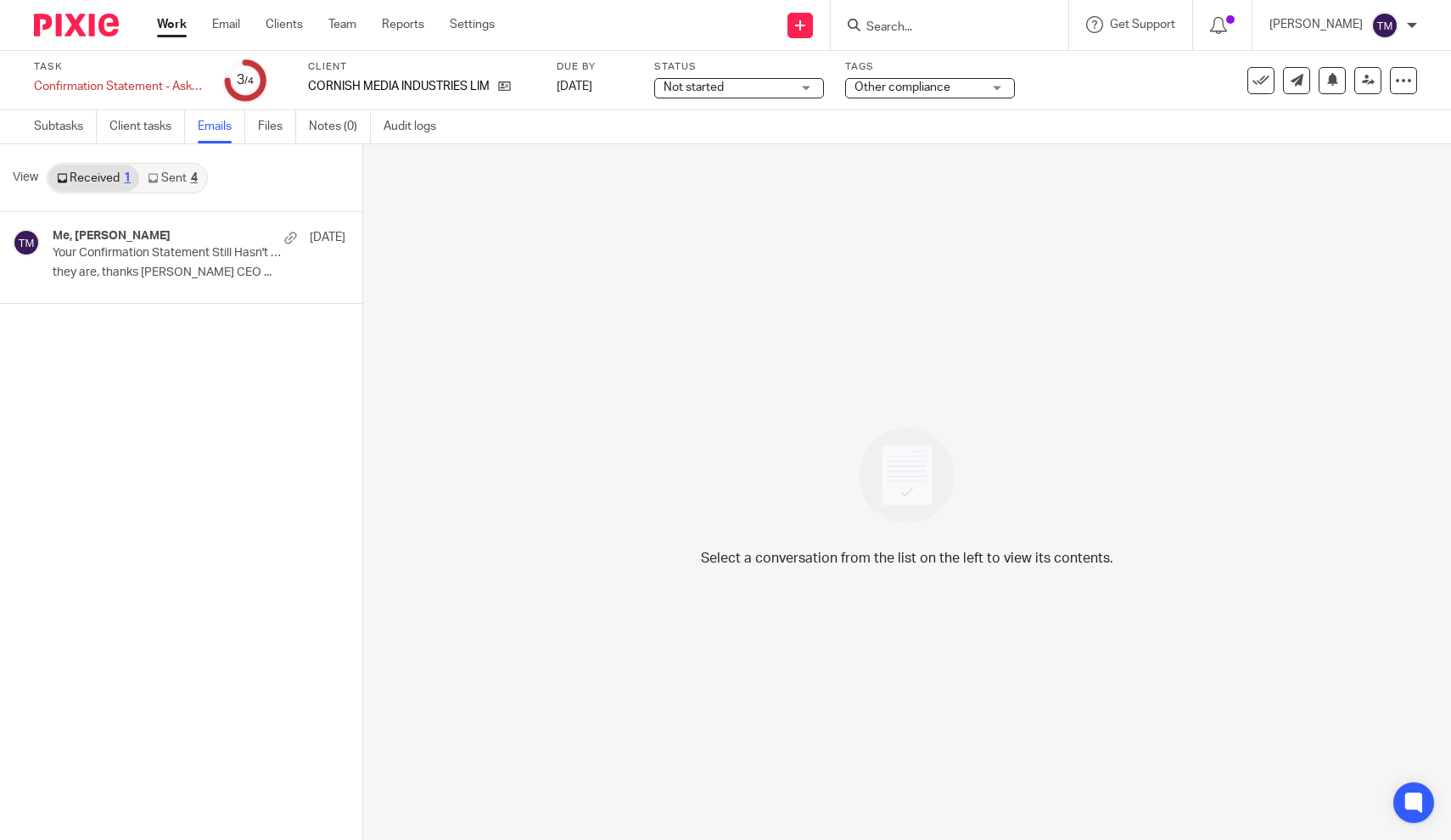
click at [93, 179] on link "Received 1" at bounding box center [93, 178] width 91 height 27
click at [118, 261] on div "Me, Dorian Spackman 29 Aug Your Confirmation Statement Still Hasn't Been Filed …" at bounding box center [173, 257] width 242 height 56
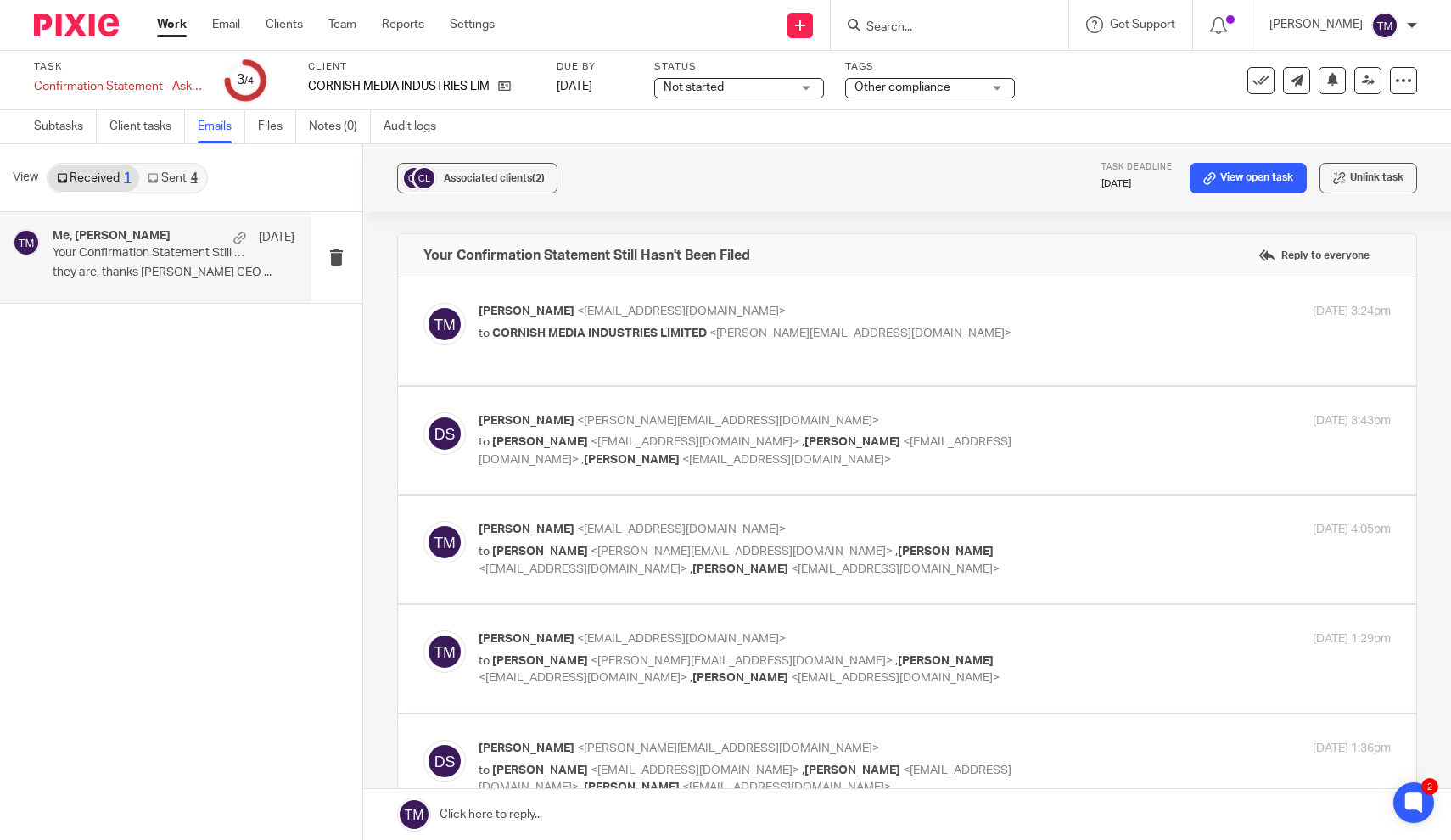
click at [587, 740] on p "Dorian Spackman <dorian@colateral.io>" at bounding box center [782, 748] width 608 height 18
checkbox input "true"
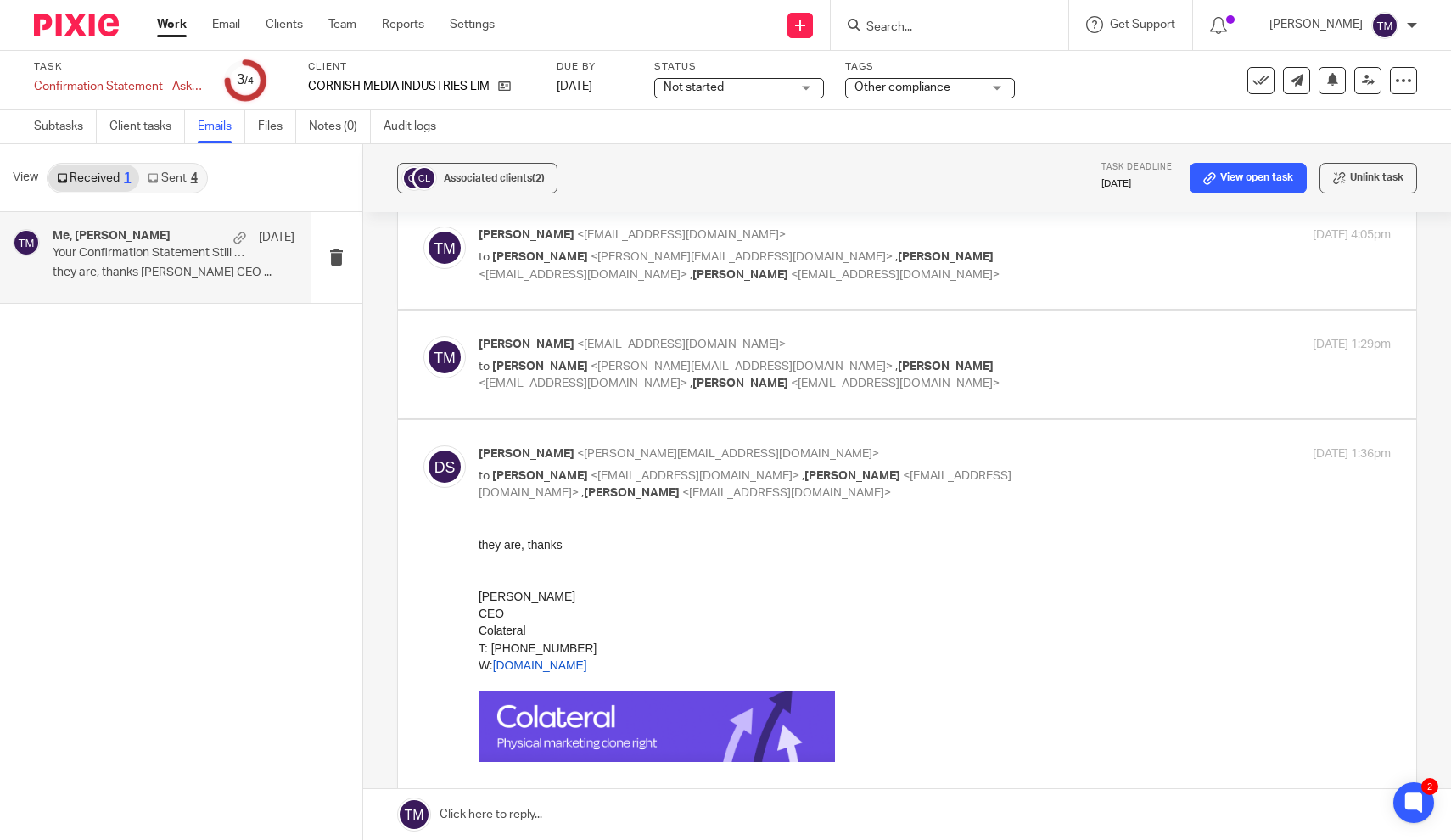
scroll to position [301, 0]
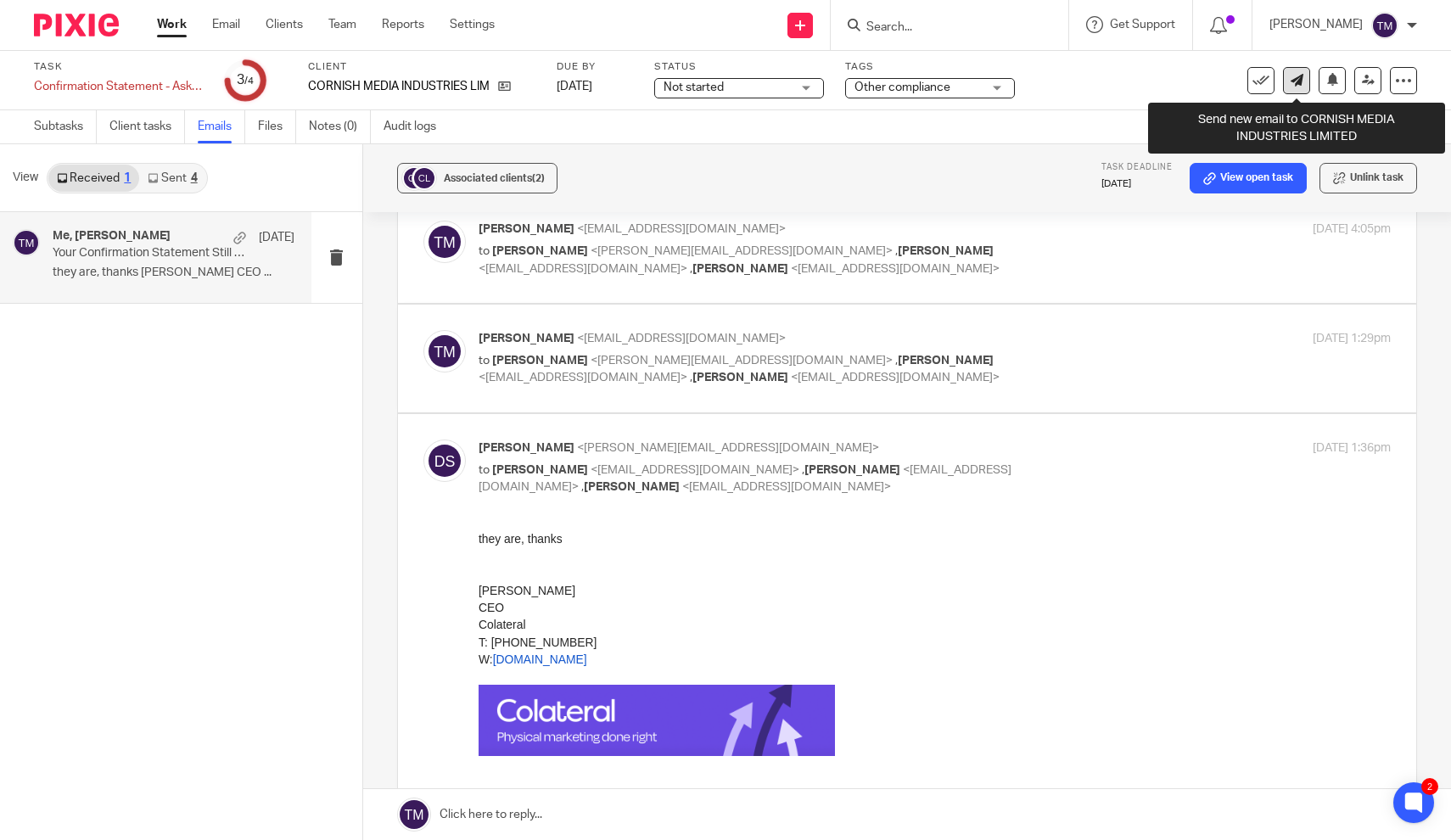
click at [1296, 84] on icon at bounding box center [1297, 80] width 13 height 13
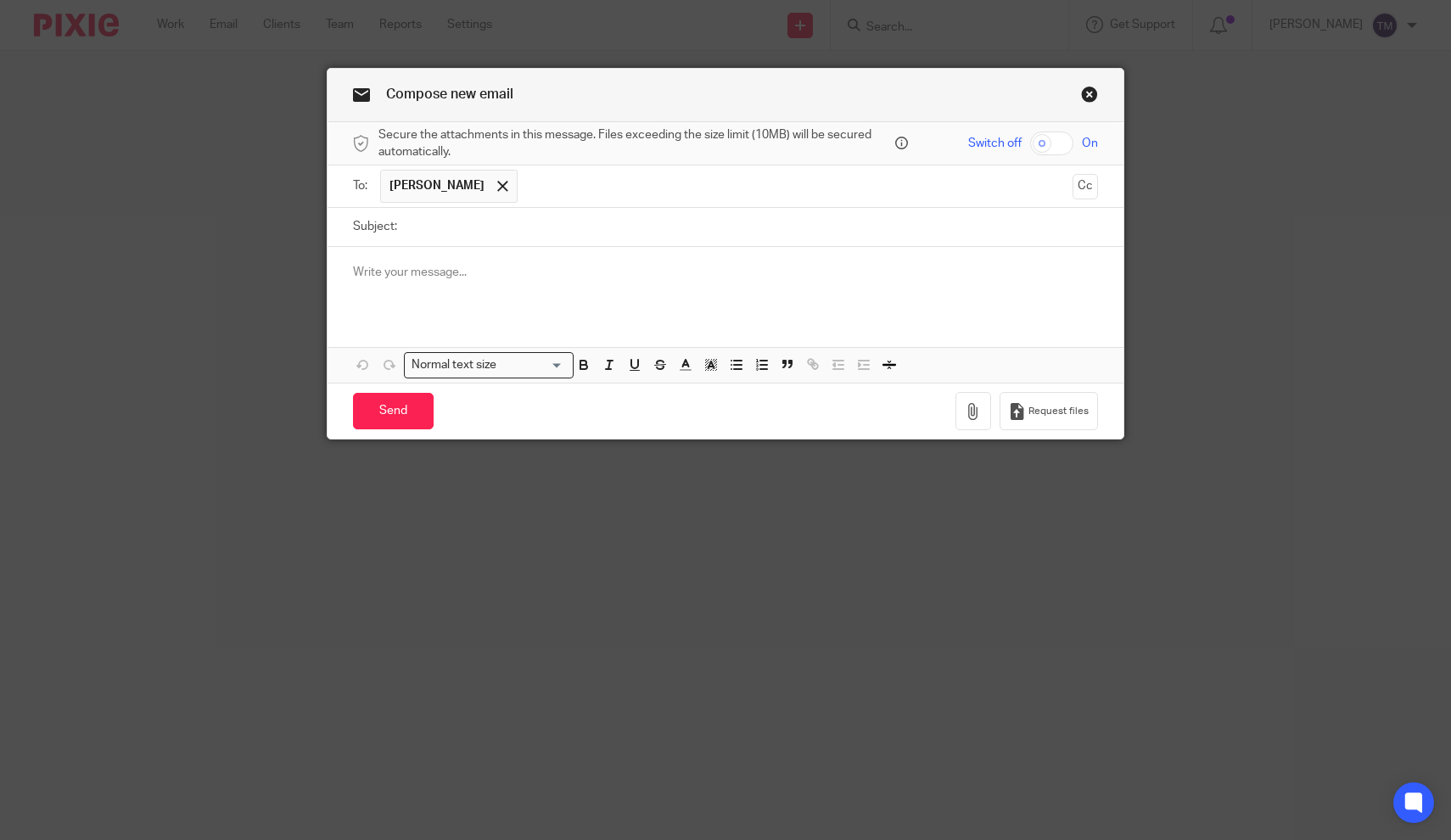
click at [548, 188] on input "text" at bounding box center [796, 186] width 539 height 33
click at [475, 275] on p at bounding box center [726, 272] width 746 height 17
paste div
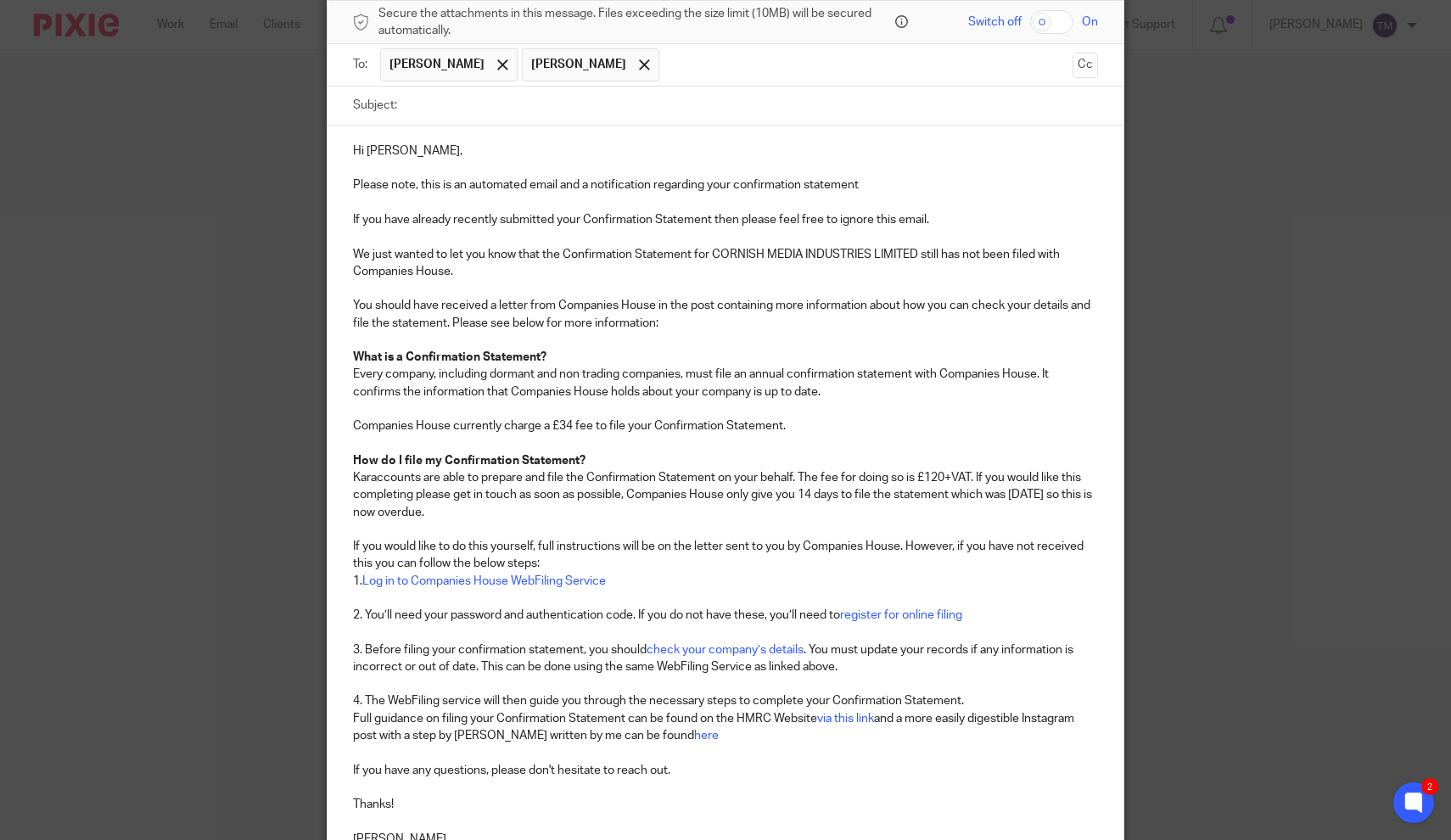
click at [392, 151] on p "Hi [PERSON_NAME]," at bounding box center [726, 151] width 746 height 17
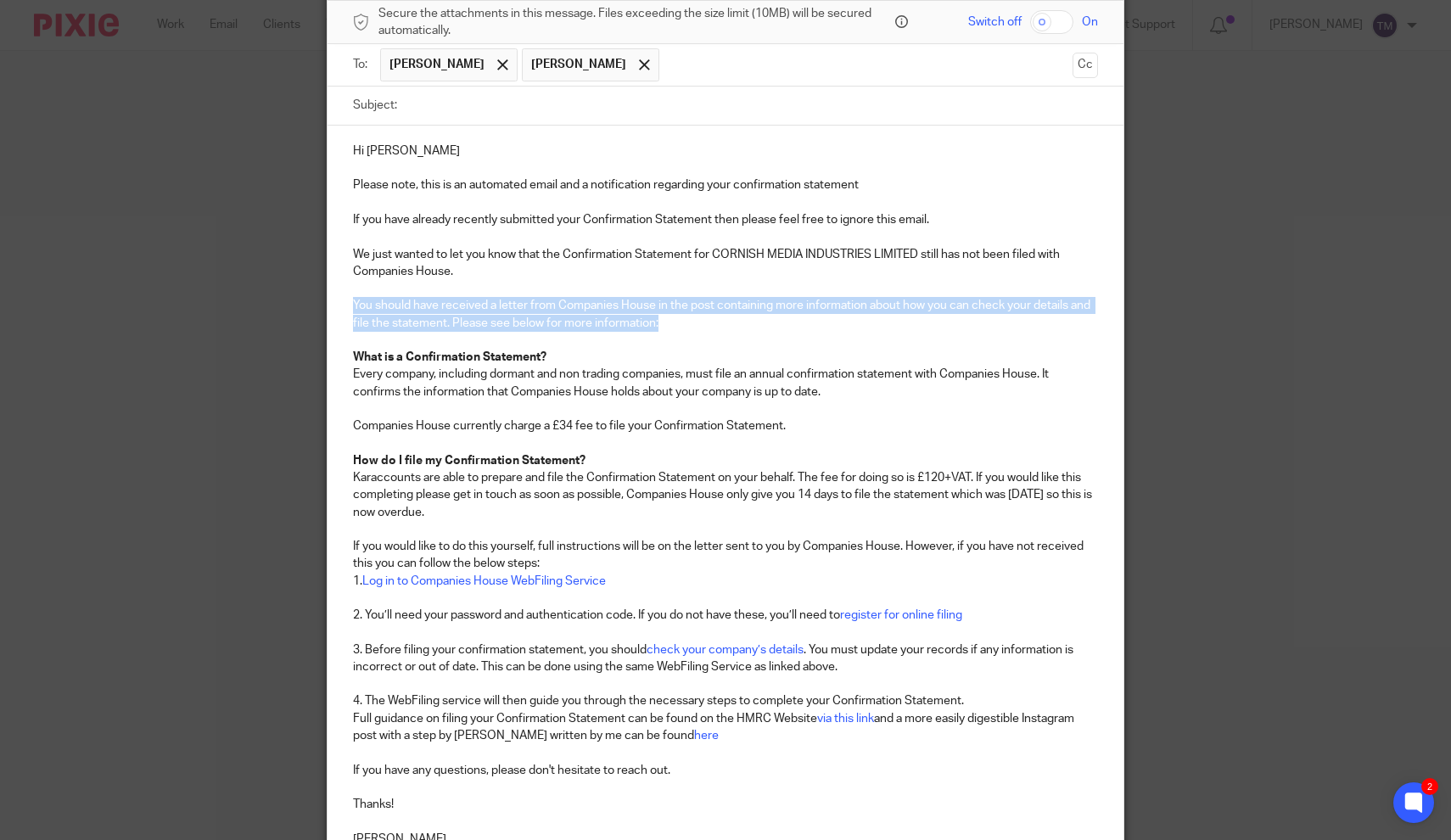
drag, startPoint x: 658, startPoint y: 324, endPoint x: 347, endPoint y: 302, distance: 311.8
click at [347, 304] on div "Hi [PERSON_NAME] Please note, this is an automated email and a notification reg…" at bounding box center [726, 501] width 797 height 751
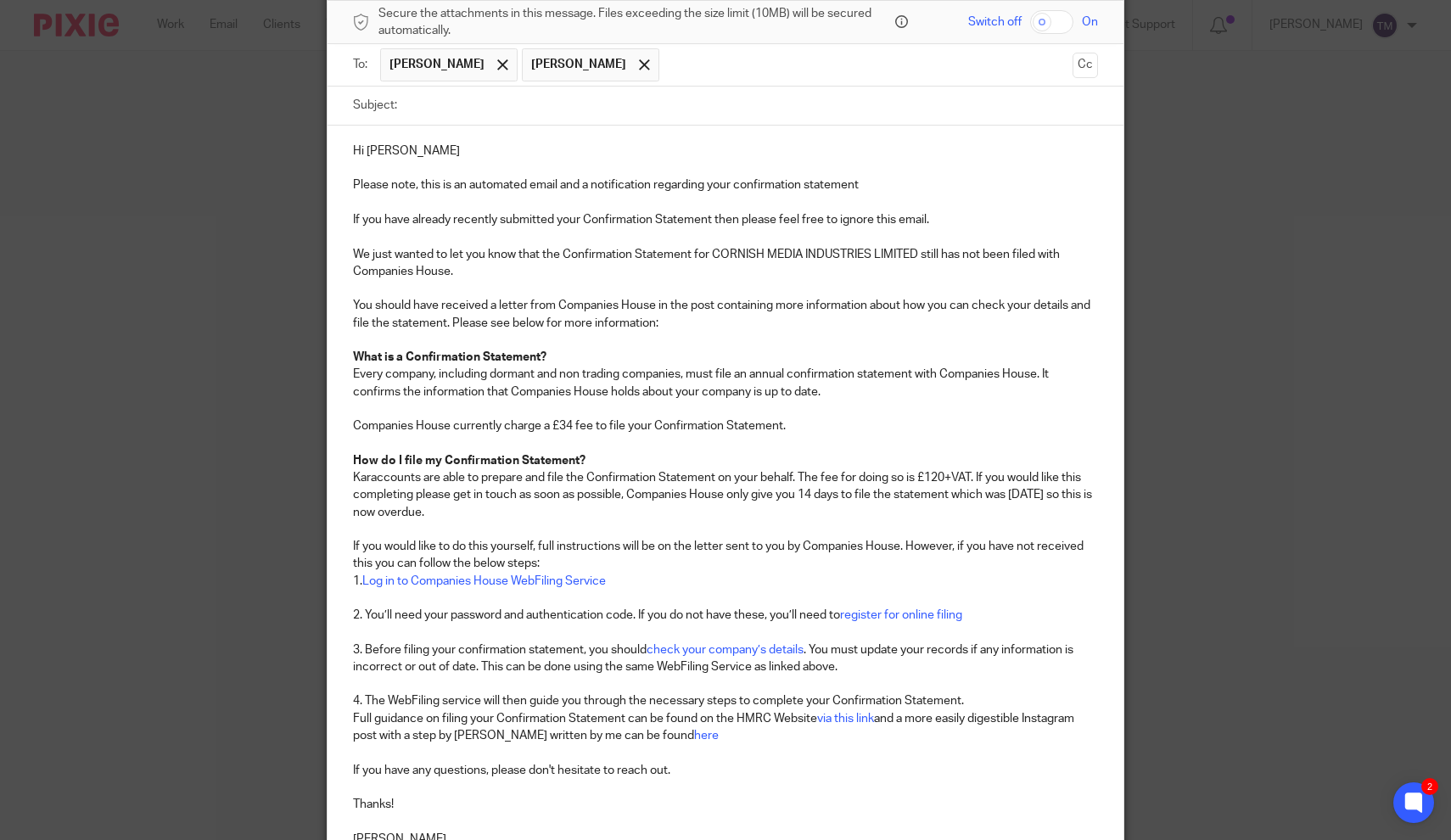
click at [483, 308] on p "You should have received a letter from Companies House in the post containing m…" at bounding box center [726, 315] width 746 height 35
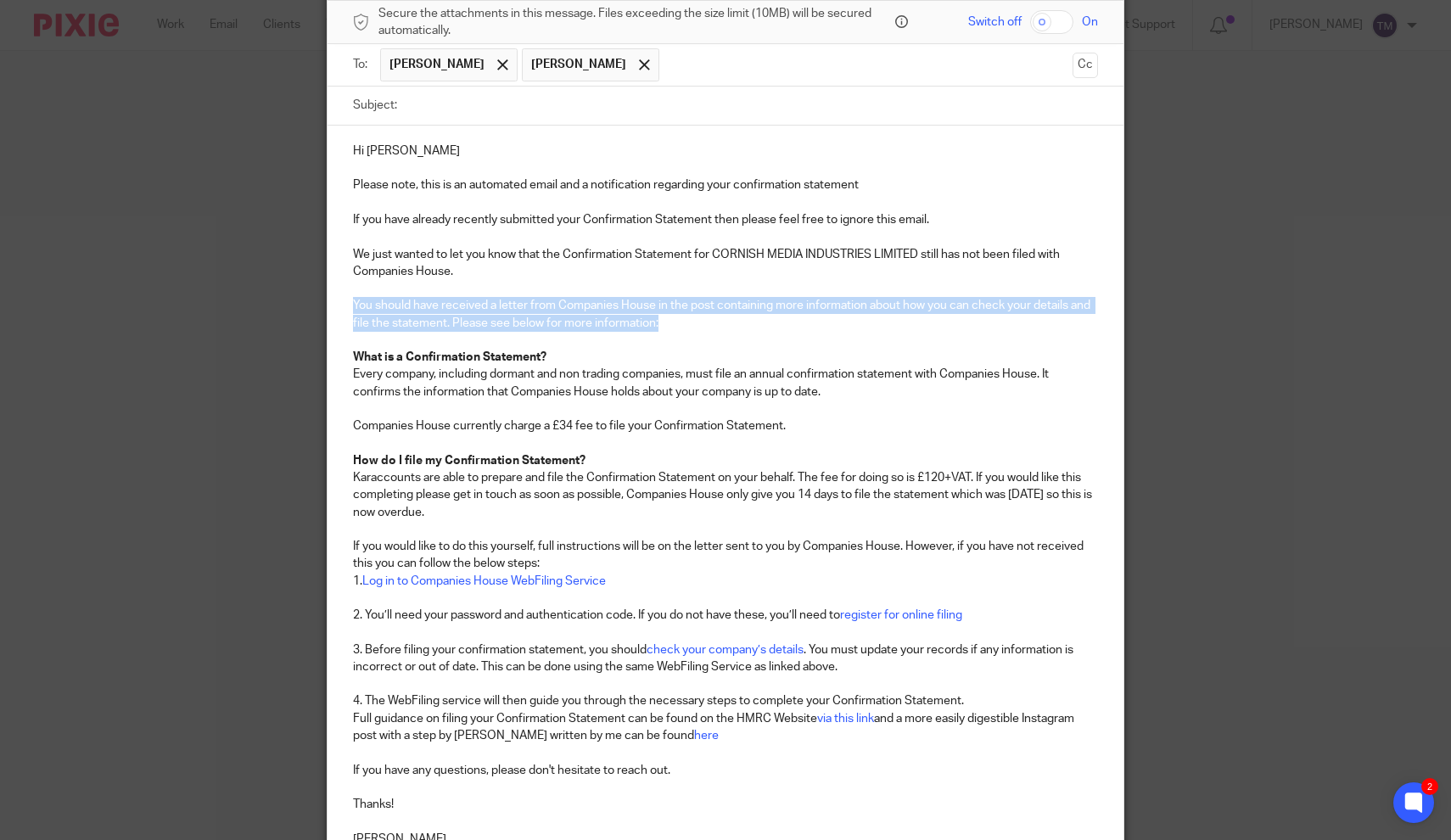
drag, startPoint x: 680, startPoint y: 322, endPoint x: 341, endPoint y: 295, distance: 340.1
click at [341, 295] on div "Hi [PERSON_NAME] Please note, this is an automated email and a notification reg…" at bounding box center [726, 501] width 797 height 751
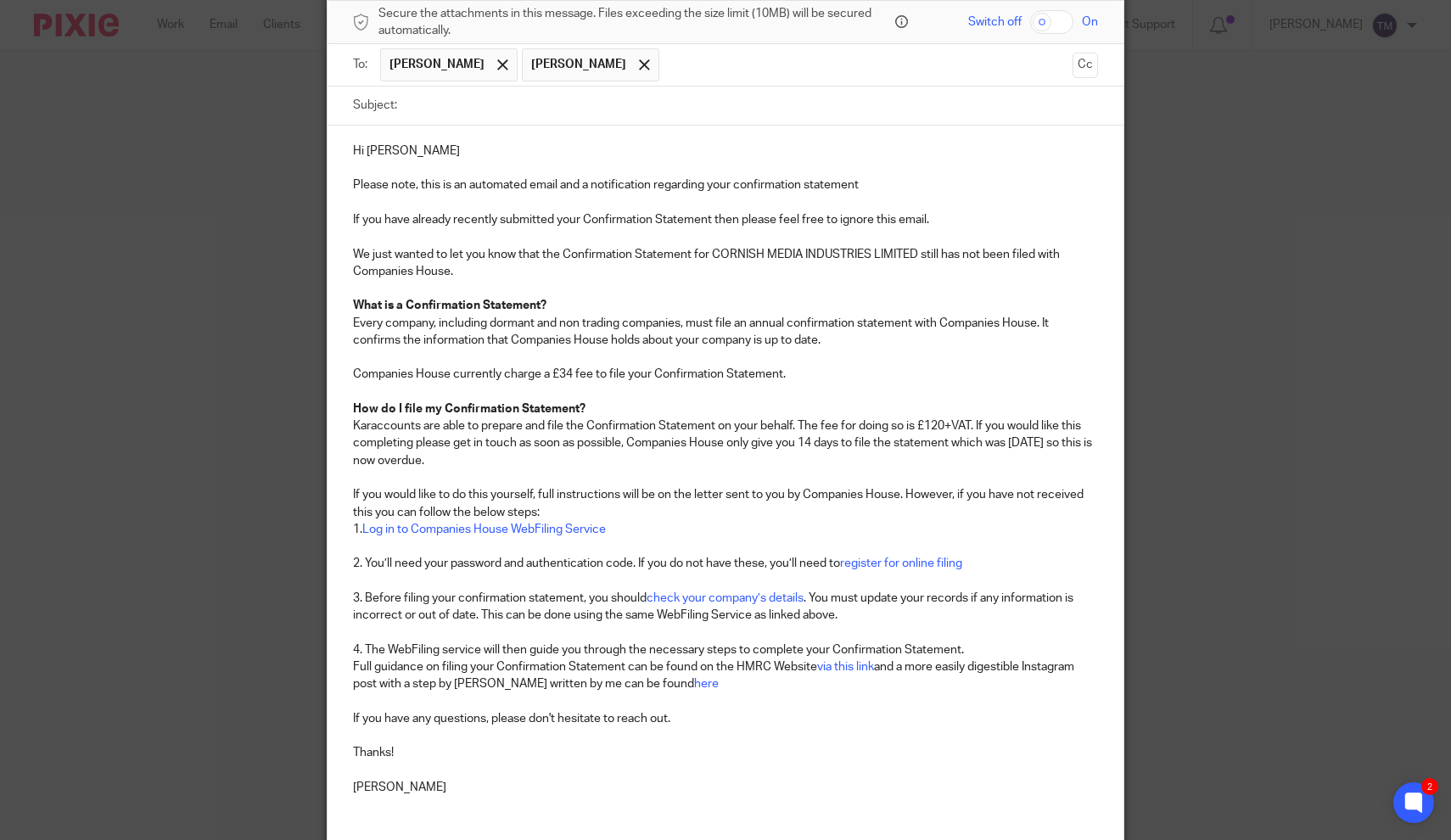
click at [709, 240] on p "We just wanted to let you know that the Confirmation Statement for CORNISH MEDI…" at bounding box center [726, 254] width 746 height 52
click at [476, 114] on input "Subject:" at bounding box center [751, 105] width 693 height 38
click at [407, 107] on input "Confirmation Statement" at bounding box center [751, 105] width 693 height 38
type input "Overdue Confirmation Statement"
click at [577, 261] on p "We just wanted to let you know that the Confirmation Statement for CORNISH MEDI…" at bounding box center [726, 254] width 746 height 52
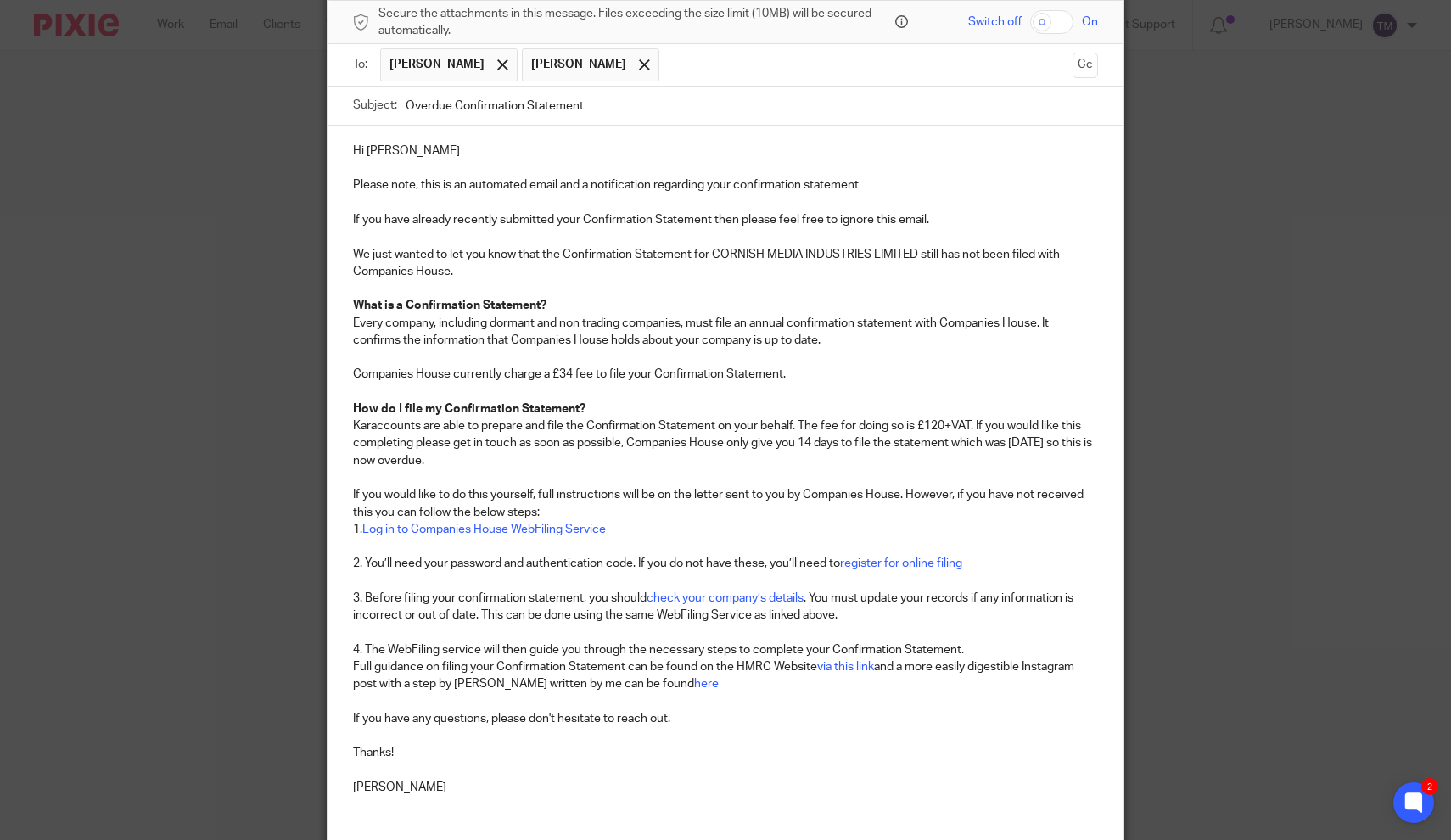
scroll to position [291, 0]
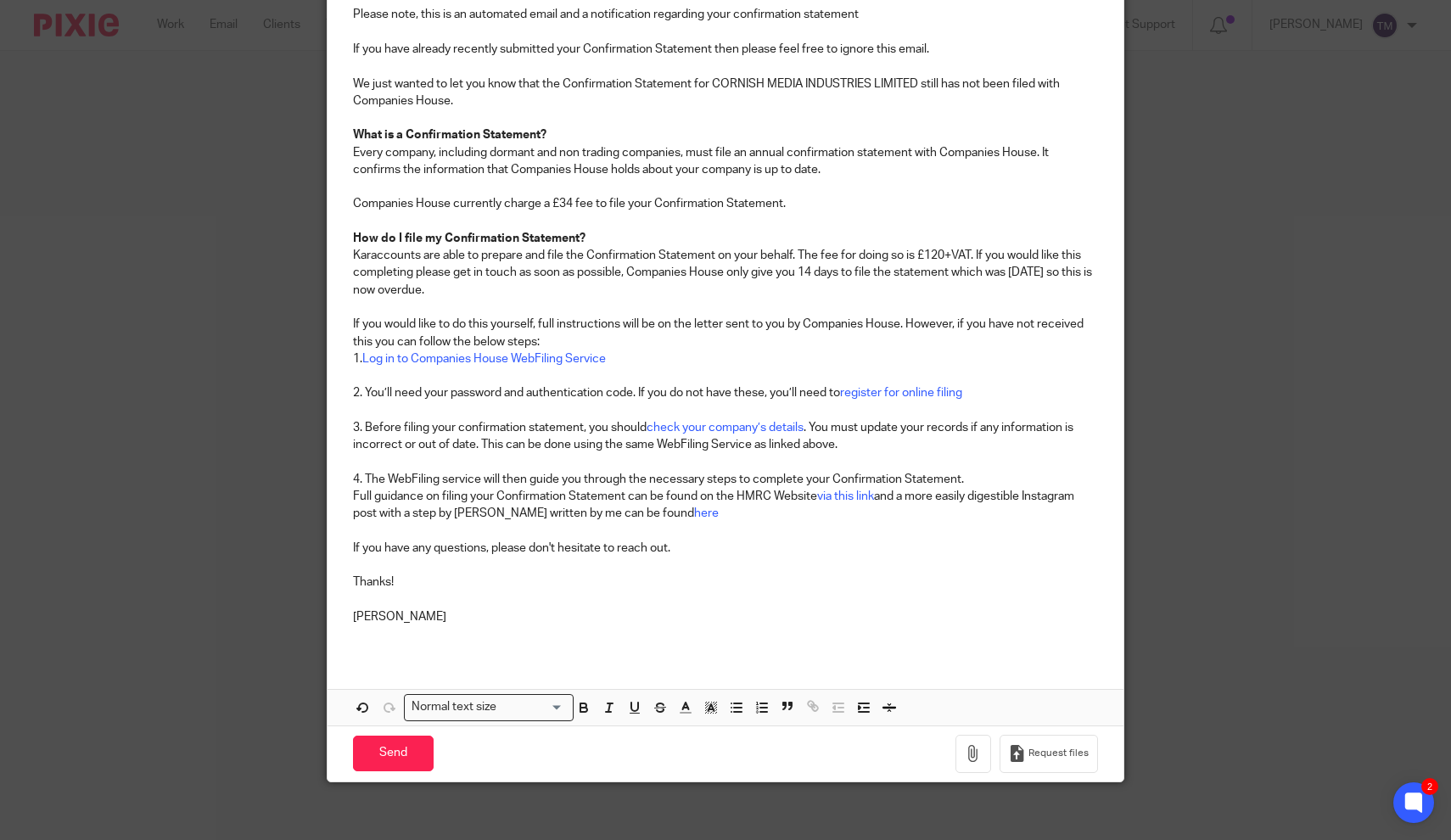
click at [1190, 403] on div "Compose new email Secure the attachments in this message. Files exceeding the s…" at bounding box center [726, 420] width 1451 height 840
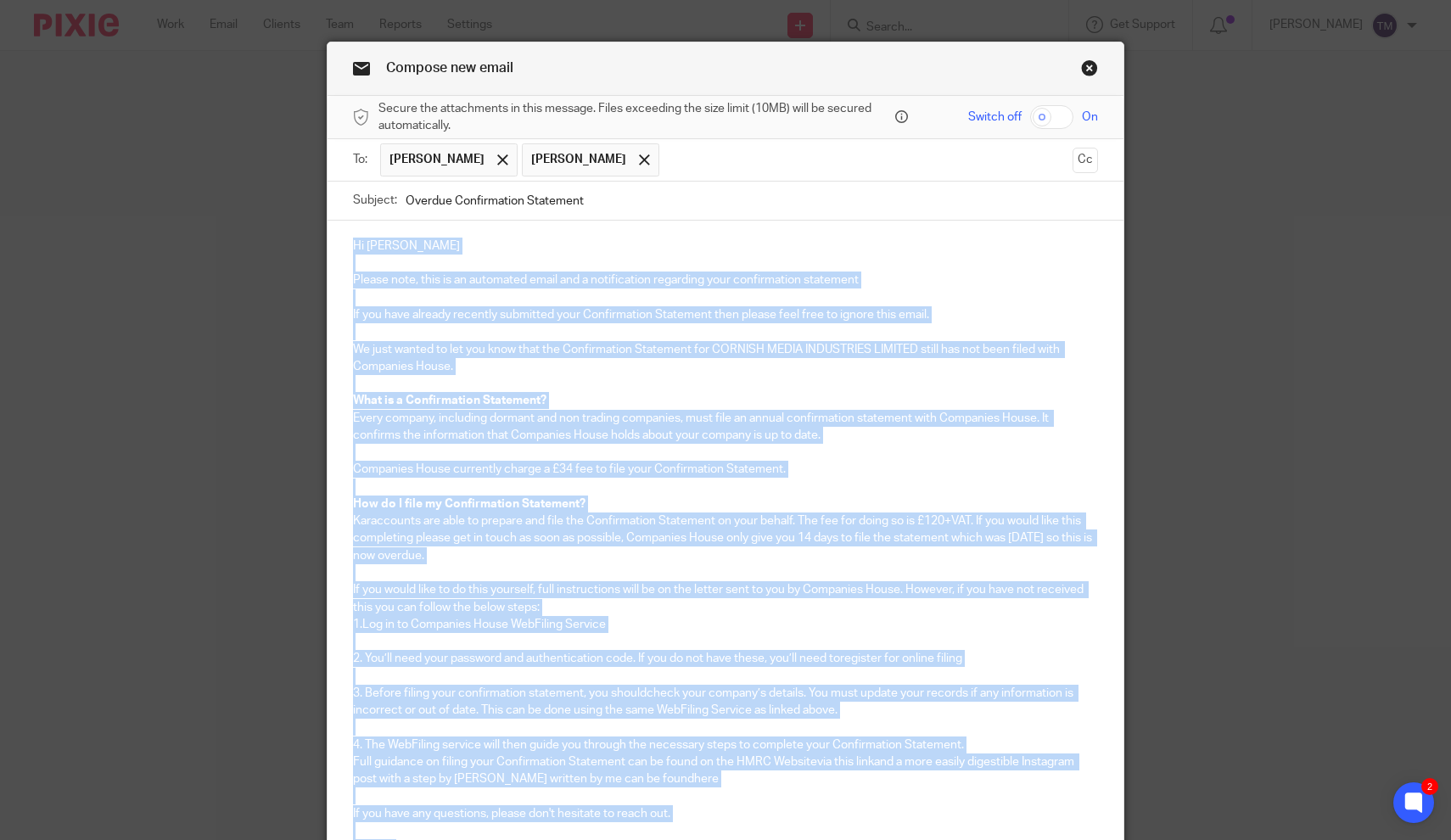
scroll to position [0, 0]
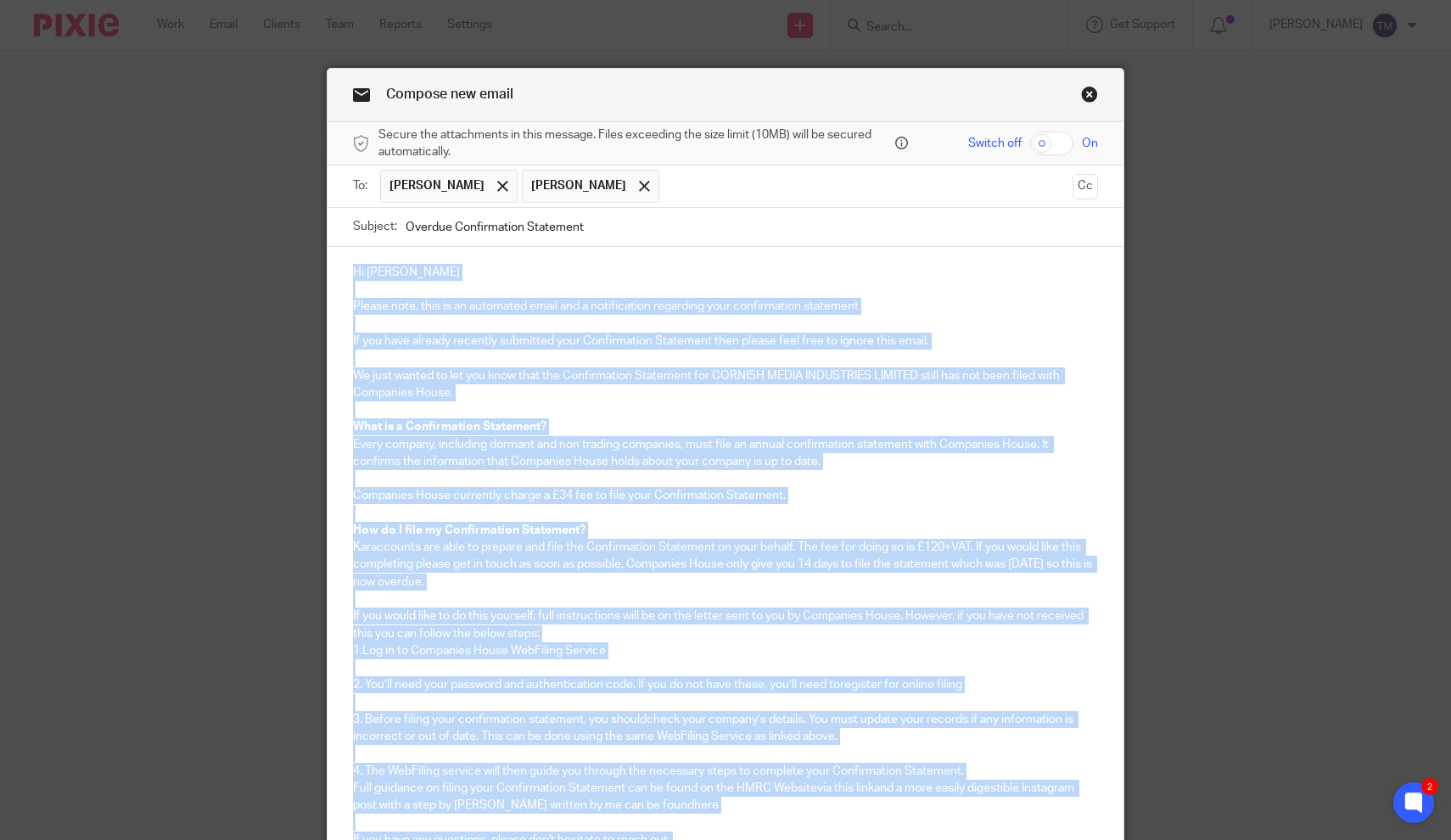
drag, startPoint x: 425, startPoint y: 618, endPoint x: 296, endPoint y: -36, distance: 666.6
click at [296, 0] on html "Work Email Clients Team Reports Settings Work Email Clients Team Reports Settin…" at bounding box center [726, 420] width 1451 height 840
copy div "Lo Ipsum Dolors amet, cons ad el seddoeius tempo inc u laboreetdolo magnaaliq e…"
click at [1089, 92] on link "Close this dialog window" at bounding box center [1089, 97] width 17 height 23
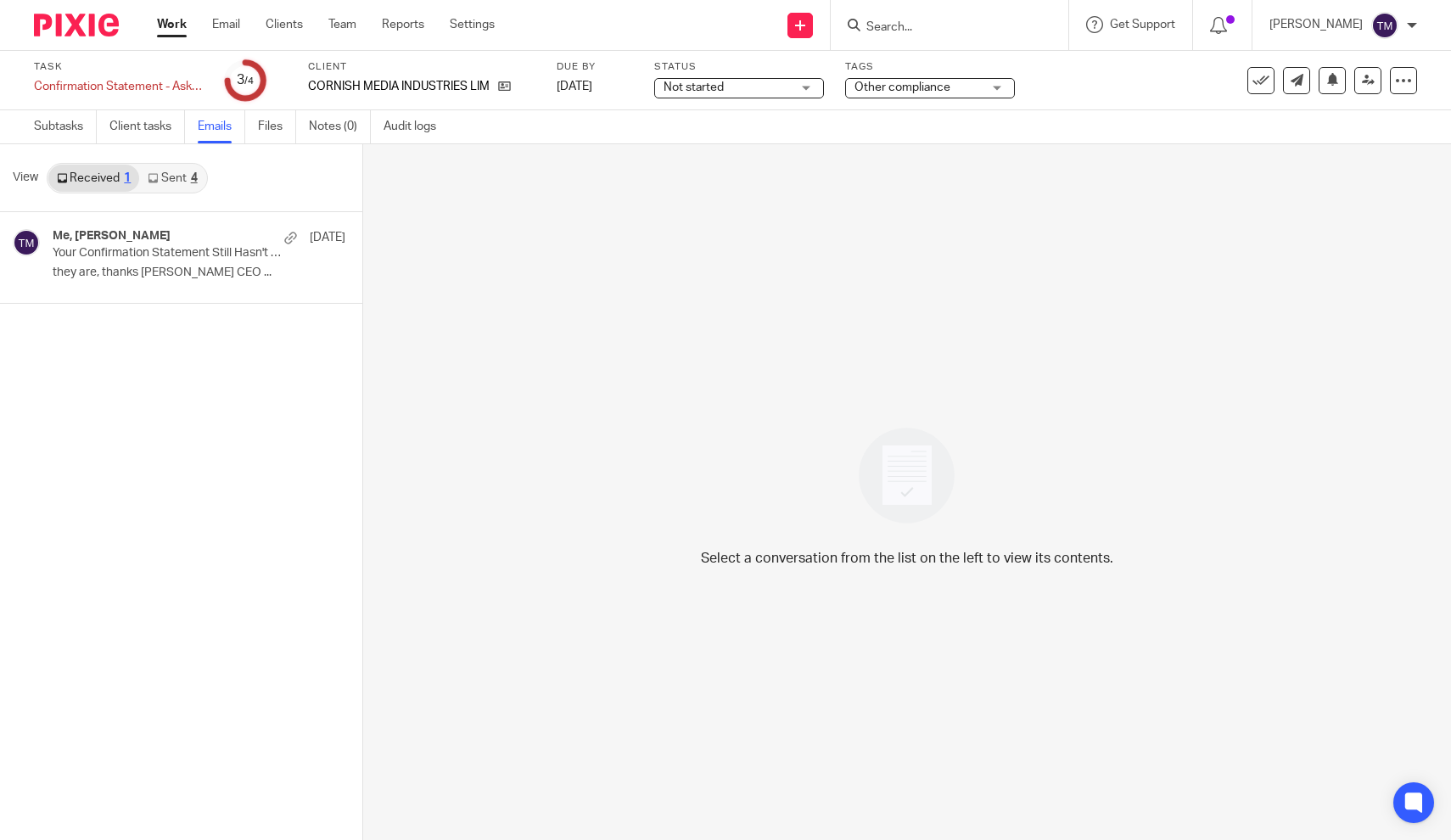
click at [167, 179] on link "Sent 4" at bounding box center [172, 178] width 67 height 27
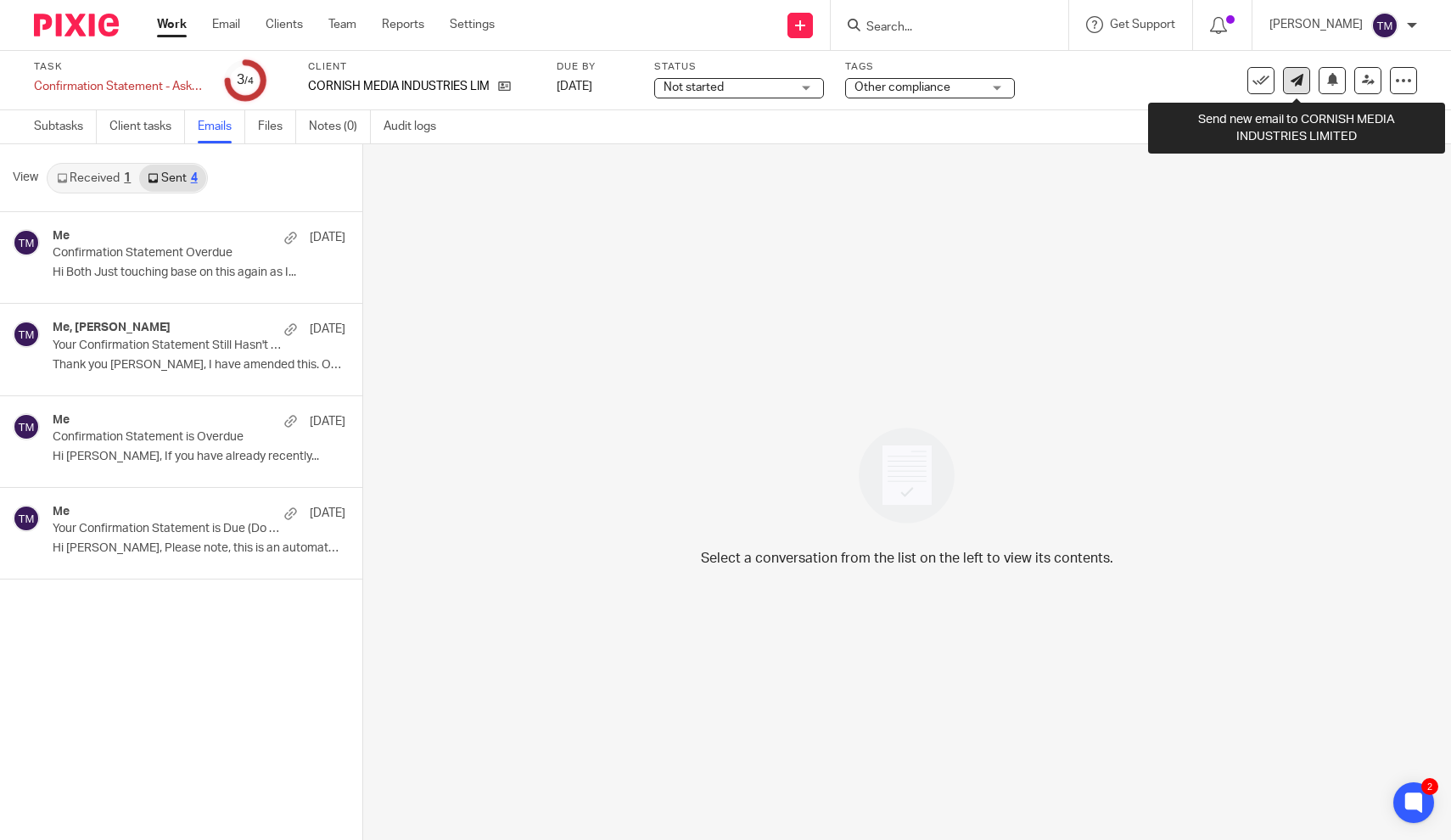
click at [1299, 86] on icon at bounding box center [1297, 80] width 13 height 13
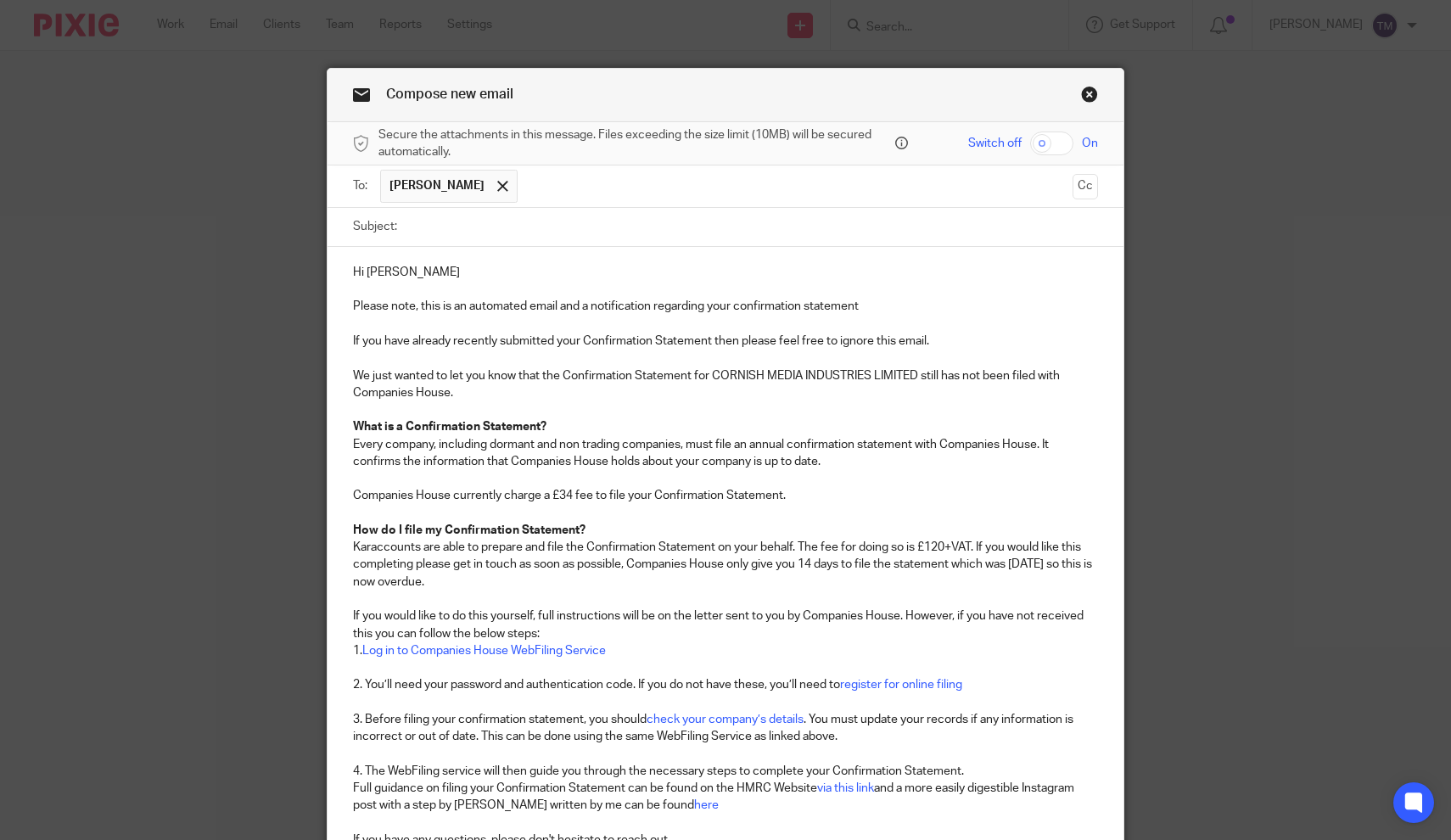
scroll to position [87, 0]
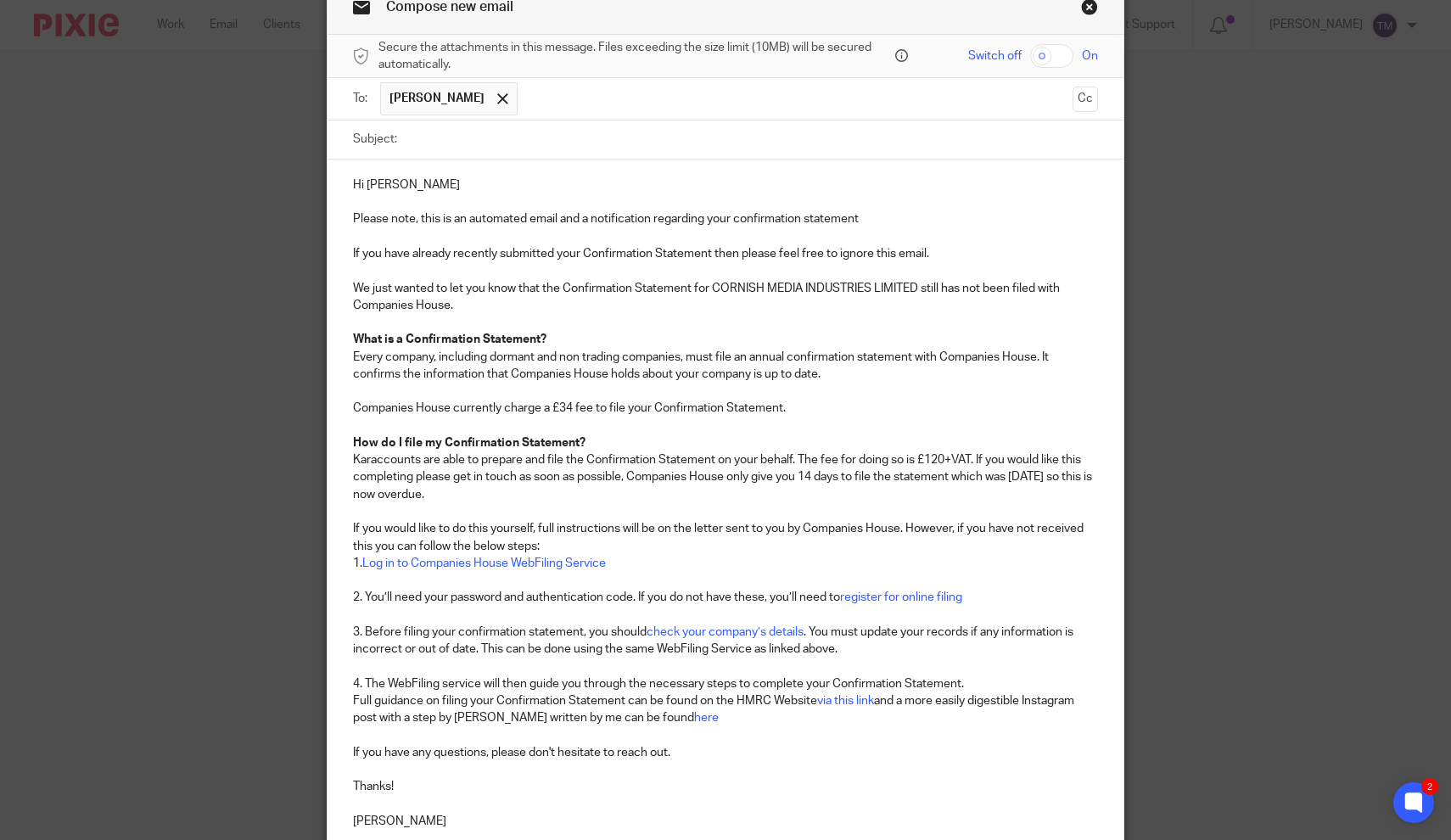
click at [537, 105] on input "text" at bounding box center [796, 99] width 539 height 33
click at [447, 150] on input "Subject:" at bounding box center [751, 139] width 693 height 38
type input "Overdue Confirmation Statement"
click at [484, 257] on p "If you have already recently submitted your Confirmation Statement then please …" at bounding box center [726, 253] width 746 height 17
click at [524, 692] on p "Full guidance on filing your Confirmation Statement can be found on the HMRC We…" at bounding box center [726, 710] width 746 height 35
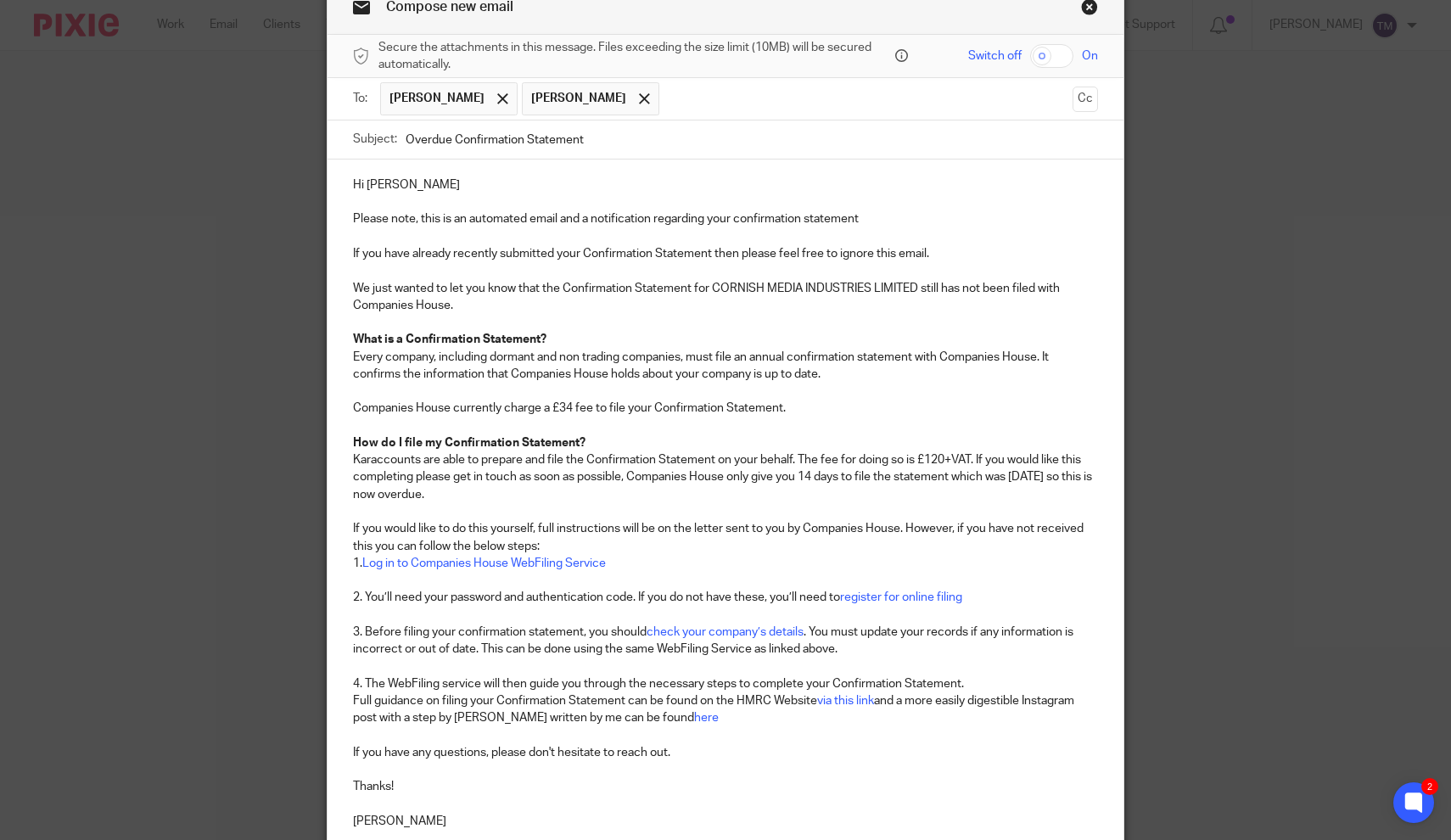
click at [496, 800] on p at bounding box center [726, 804] width 746 height 17
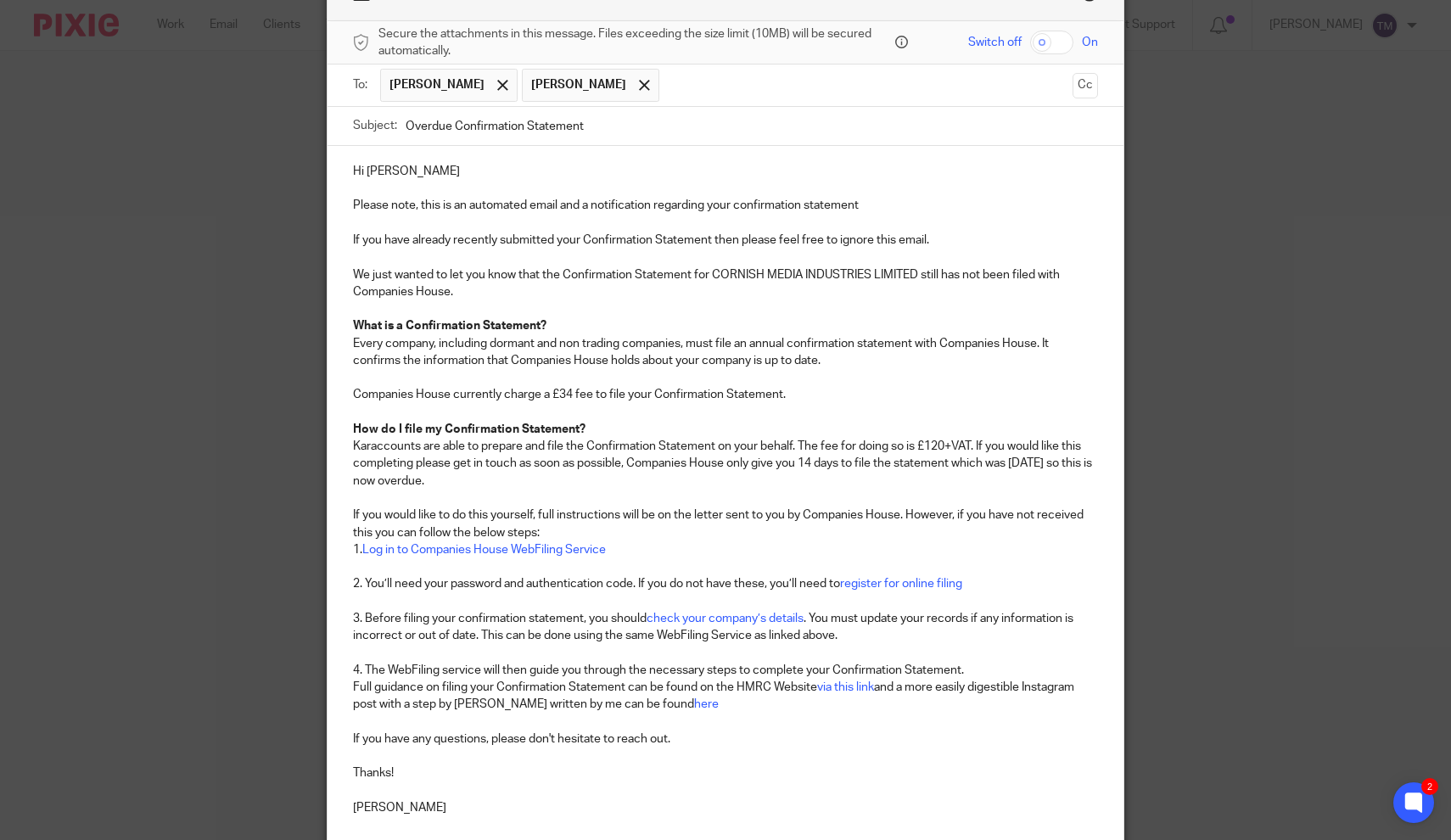
scroll to position [309, 0]
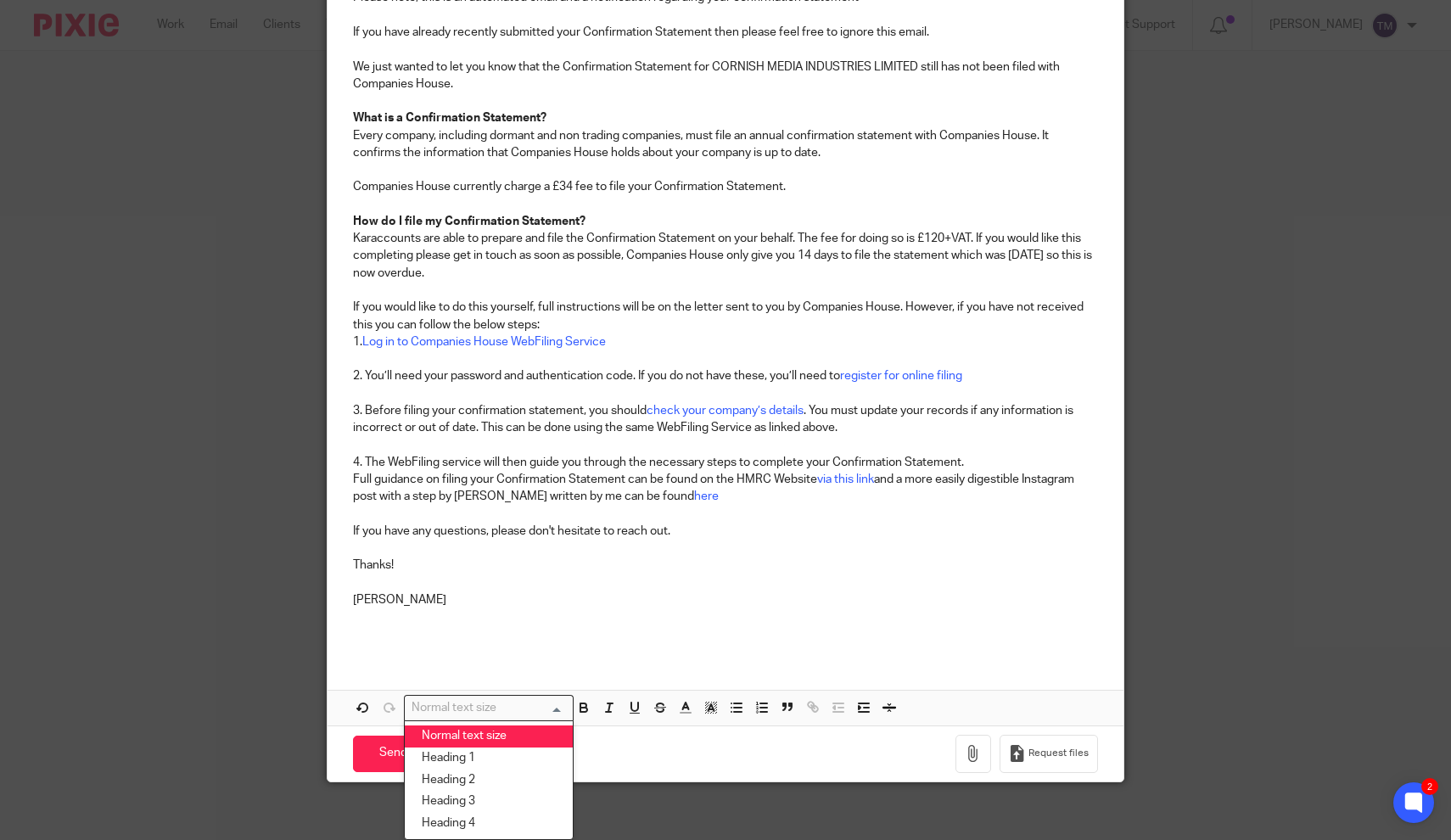
click at [524, 608] on p at bounding box center [726, 616] width 746 height 17
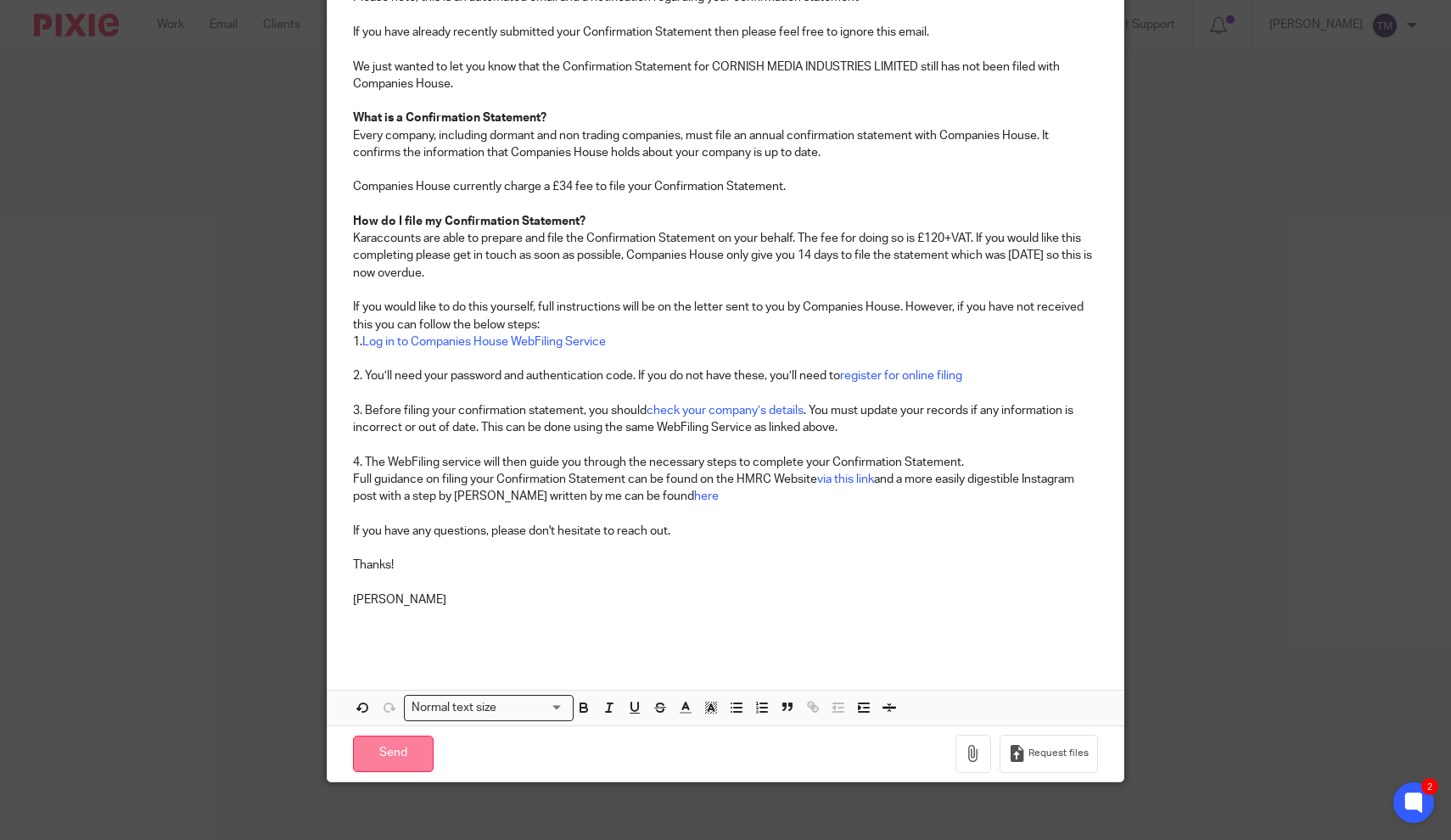
click at [414, 735] on input "Send" at bounding box center [392, 753] width 81 height 36
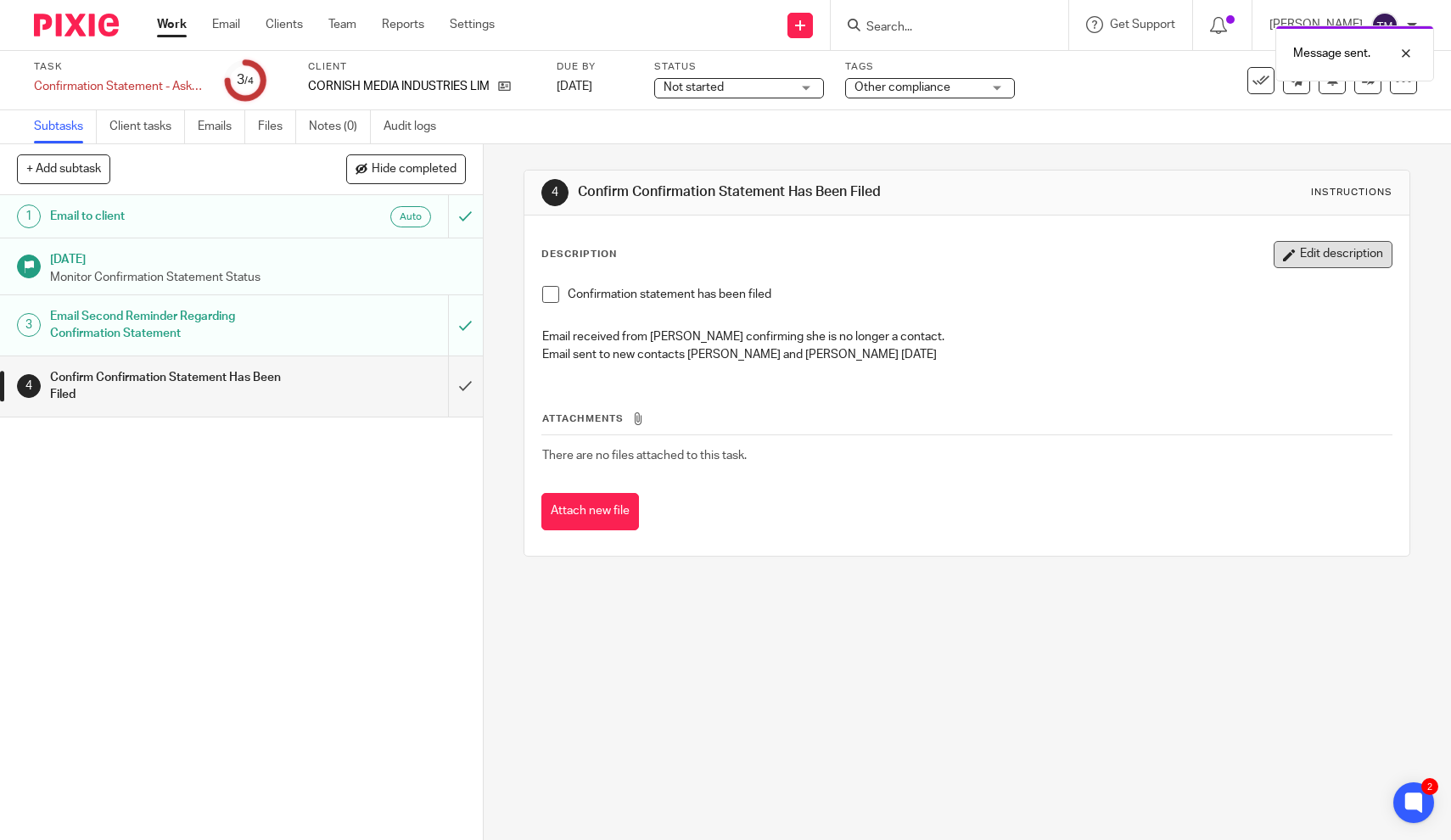
click at [1319, 251] on button "Edit description" at bounding box center [1333, 253] width 118 height 27
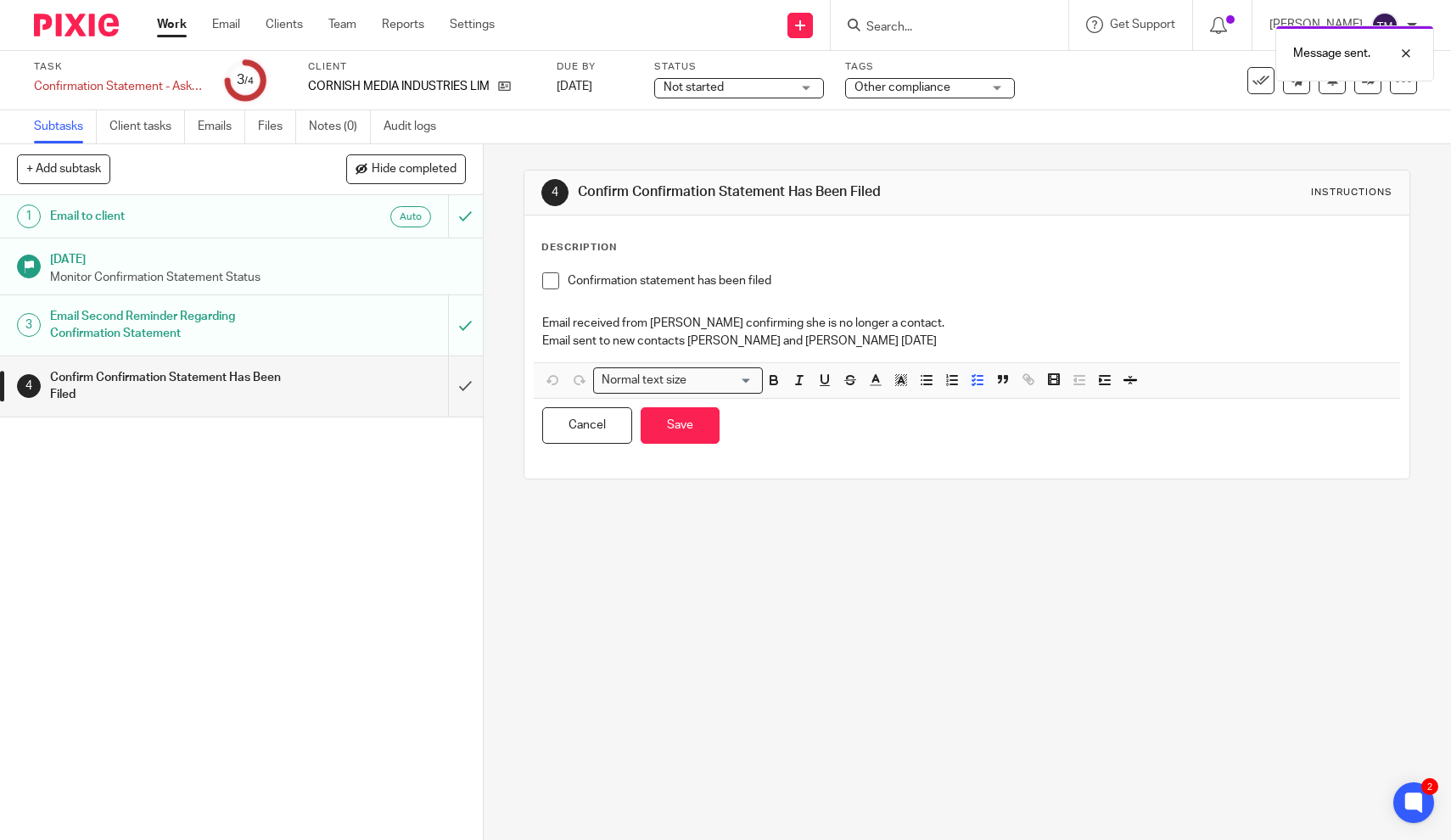
click at [870, 343] on p "Email sent to new contacts [PERSON_NAME] and [PERSON_NAME] [DATE]" at bounding box center [967, 340] width 850 height 17
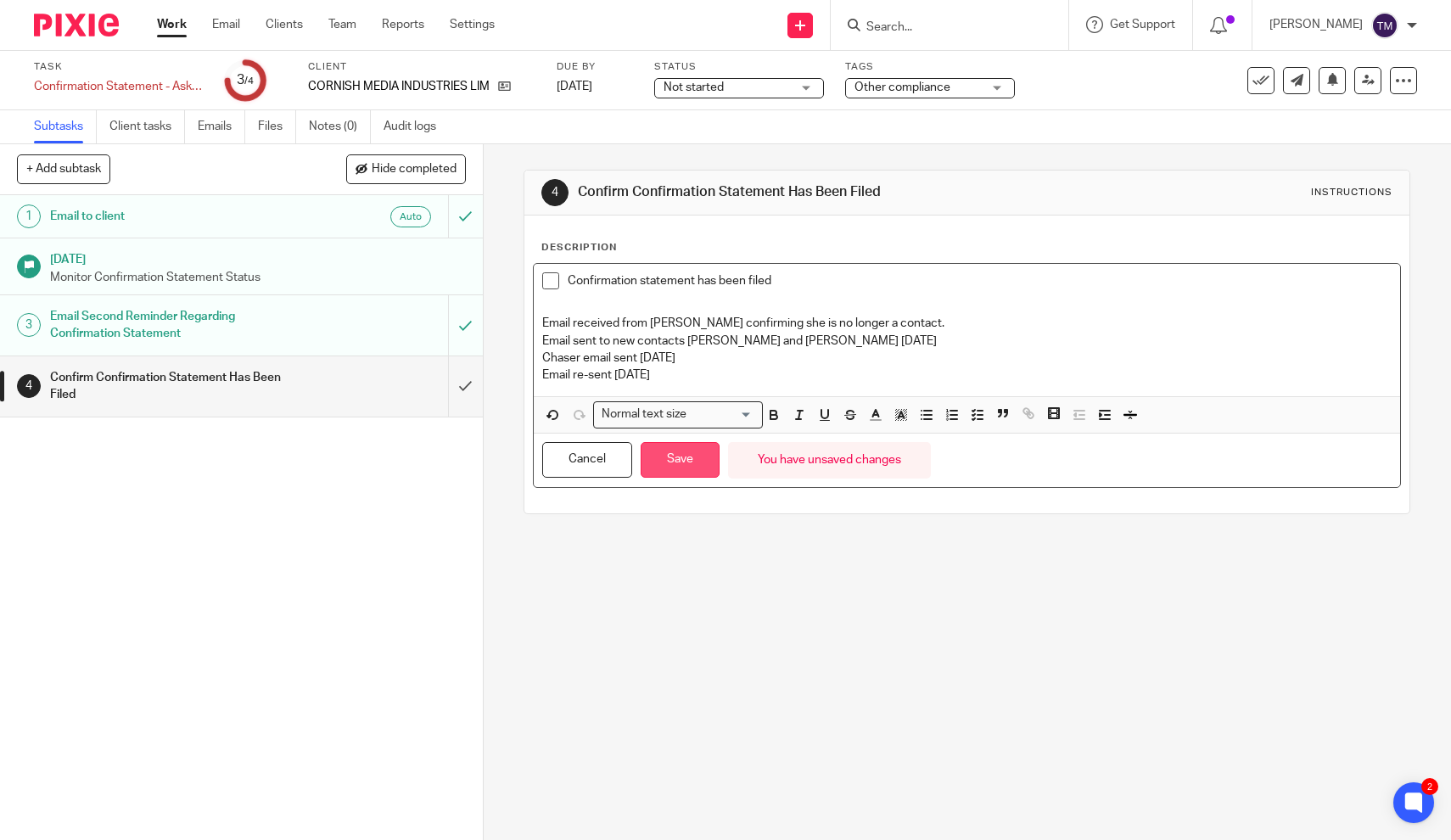
click at [676, 473] on button "Save" at bounding box center [679, 460] width 79 height 36
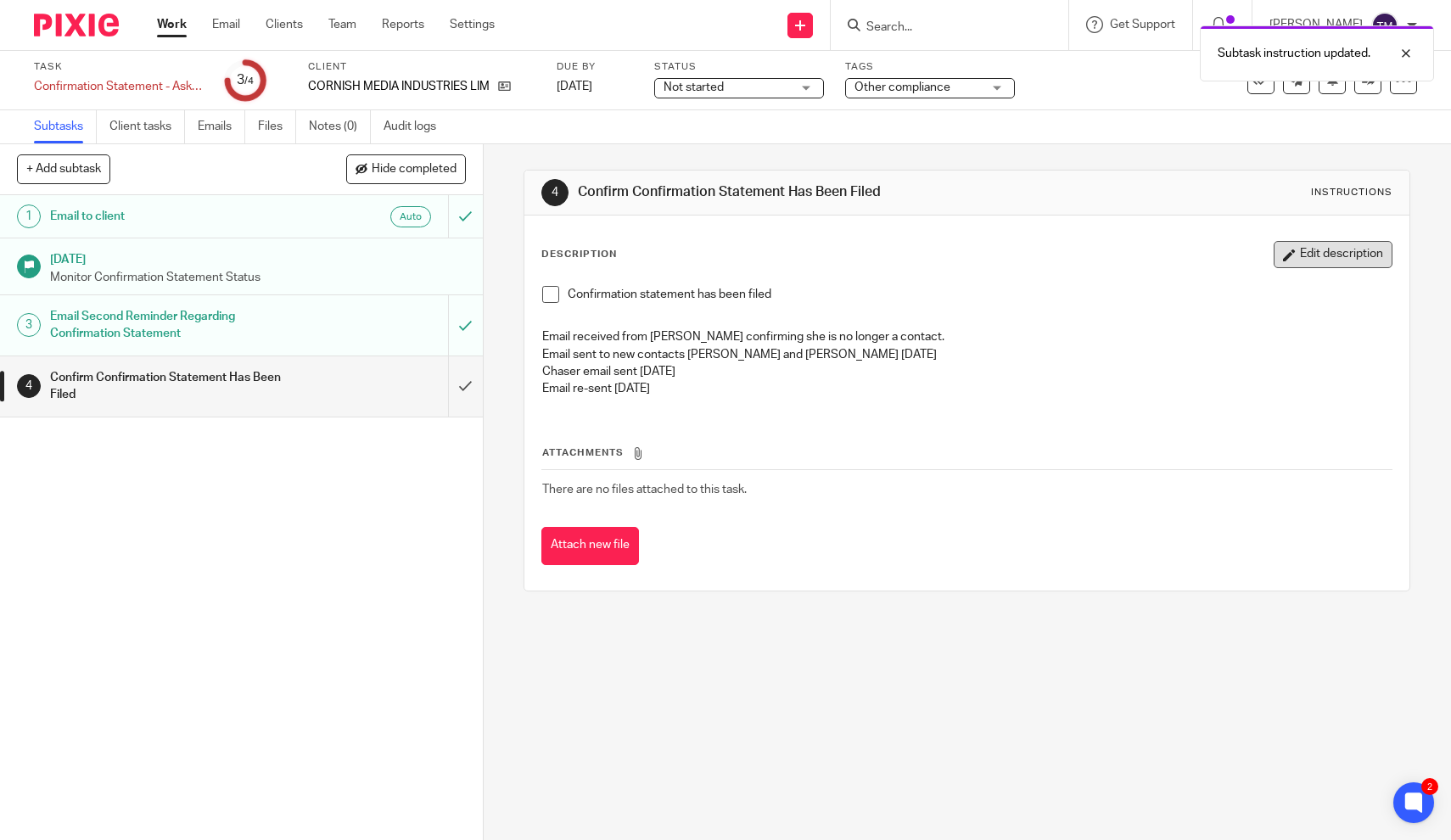
click at [1309, 257] on button "Edit description" at bounding box center [1333, 253] width 118 height 27
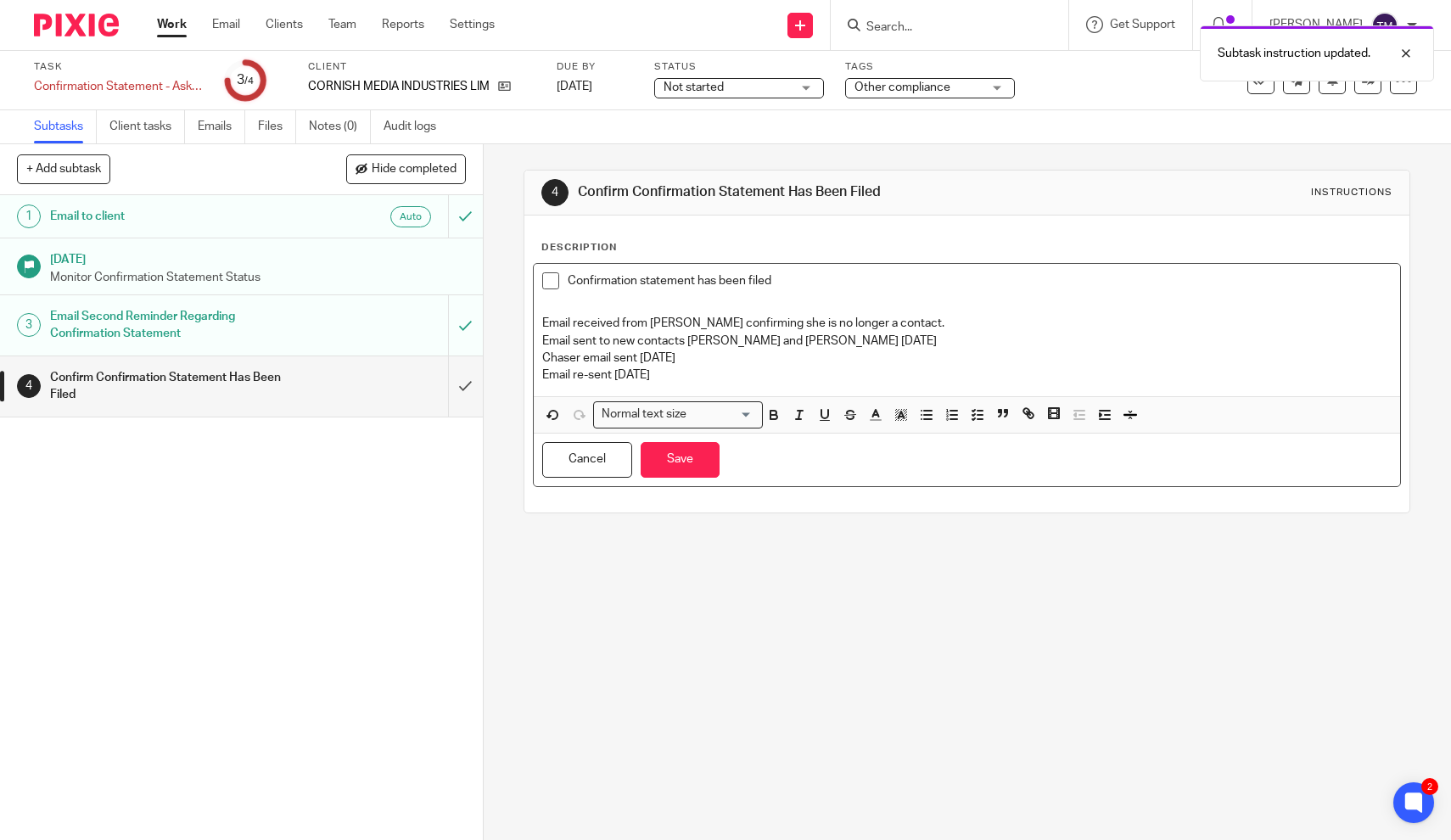
drag, startPoint x: 539, startPoint y: 318, endPoint x: 718, endPoint y: 375, distance: 187.9
click at [718, 375] on div "Confirmation statement has been filed Email received from [PERSON_NAME] confirm…" at bounding box center [967, 329] width 866 height 132
click at [949, 416] on icon "button" at bounding box center [952, 414] width 16 height 16
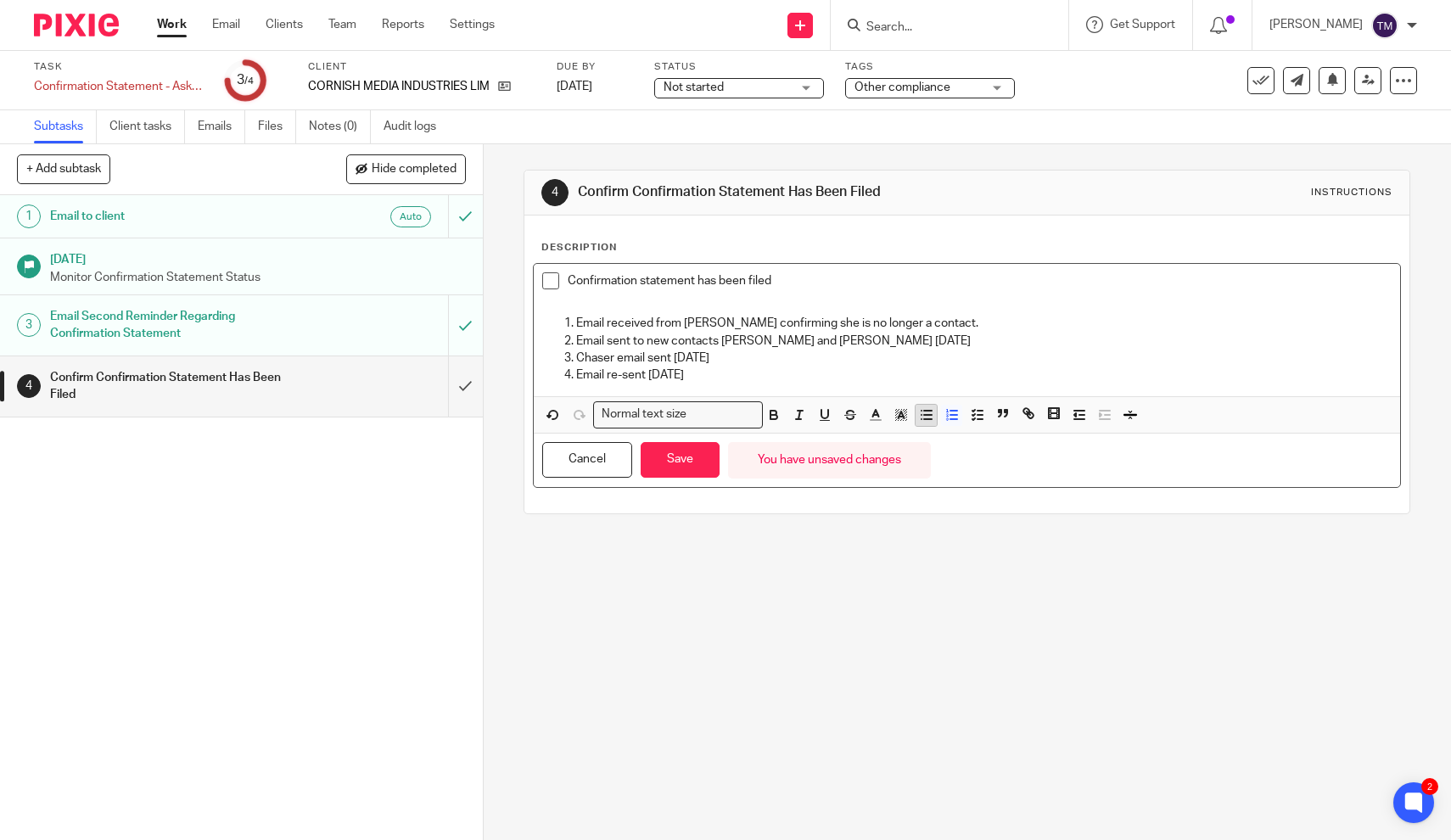
click at [929, 416] on icon "button" at bounding box center [926, 414] width 16 height 16
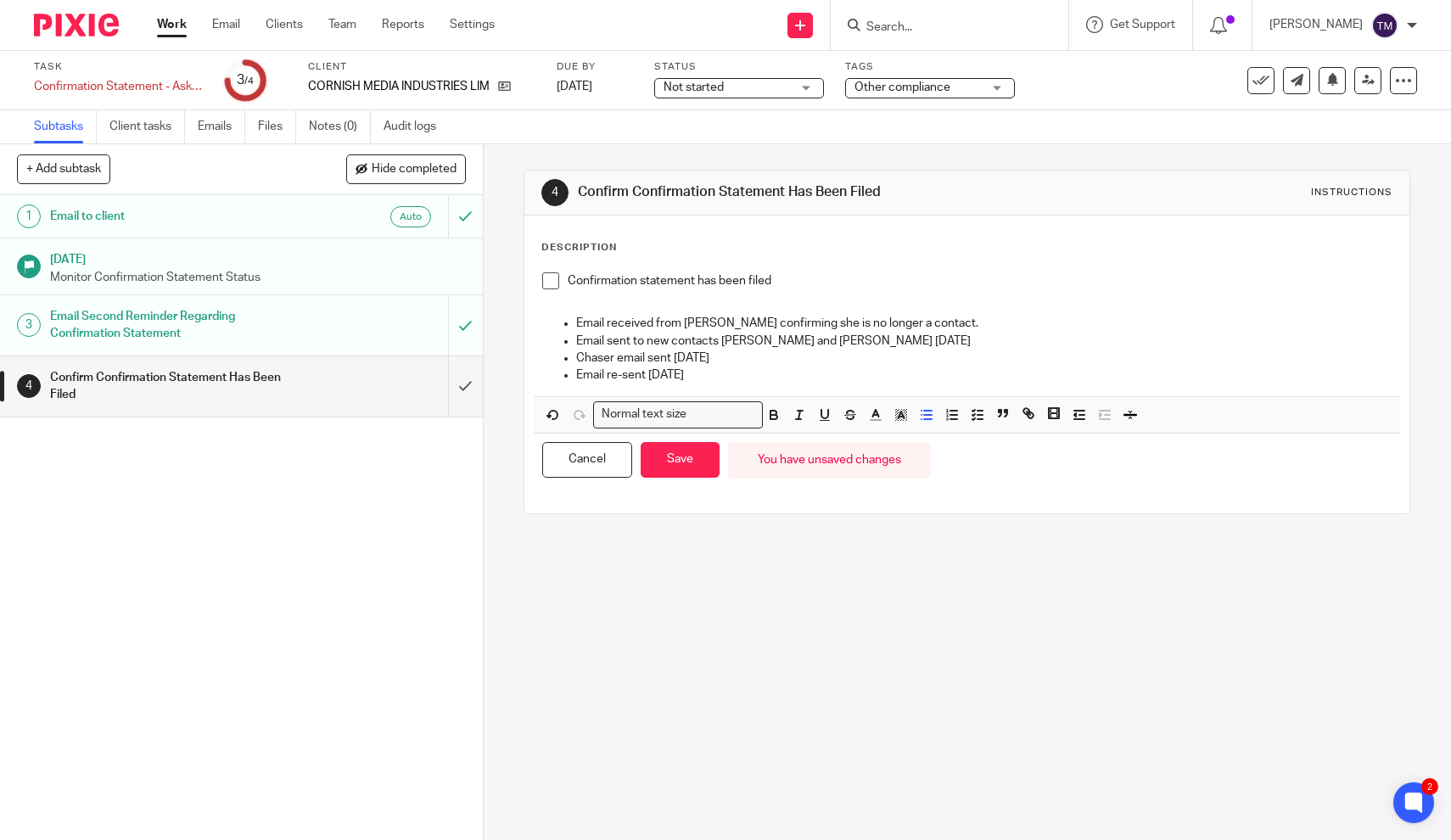
click at [923, 231] on div "Description Confirmation statement has been filed Email received from Dorian co…" at bounding box center [967, 364] width 885 height 298
click at [687, 459] on button "Save" at bounding box center [679, 460] width 79 height 36
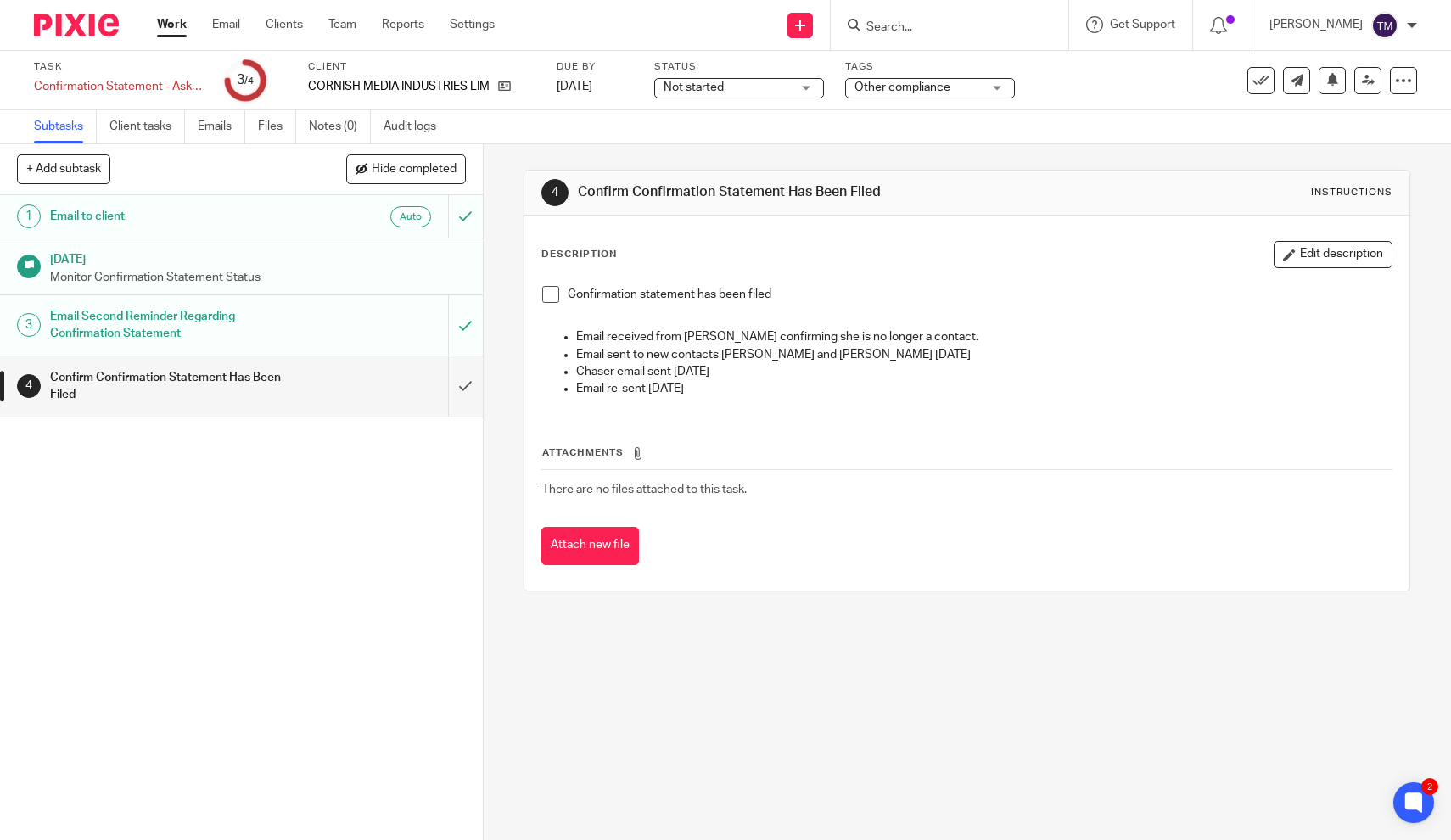
click at [936, 34] on form at bounding box center [954, 25] width 180 height 21
click at [919, 25] on input "Search" at bounding box center [940, 28] width 153 height 16
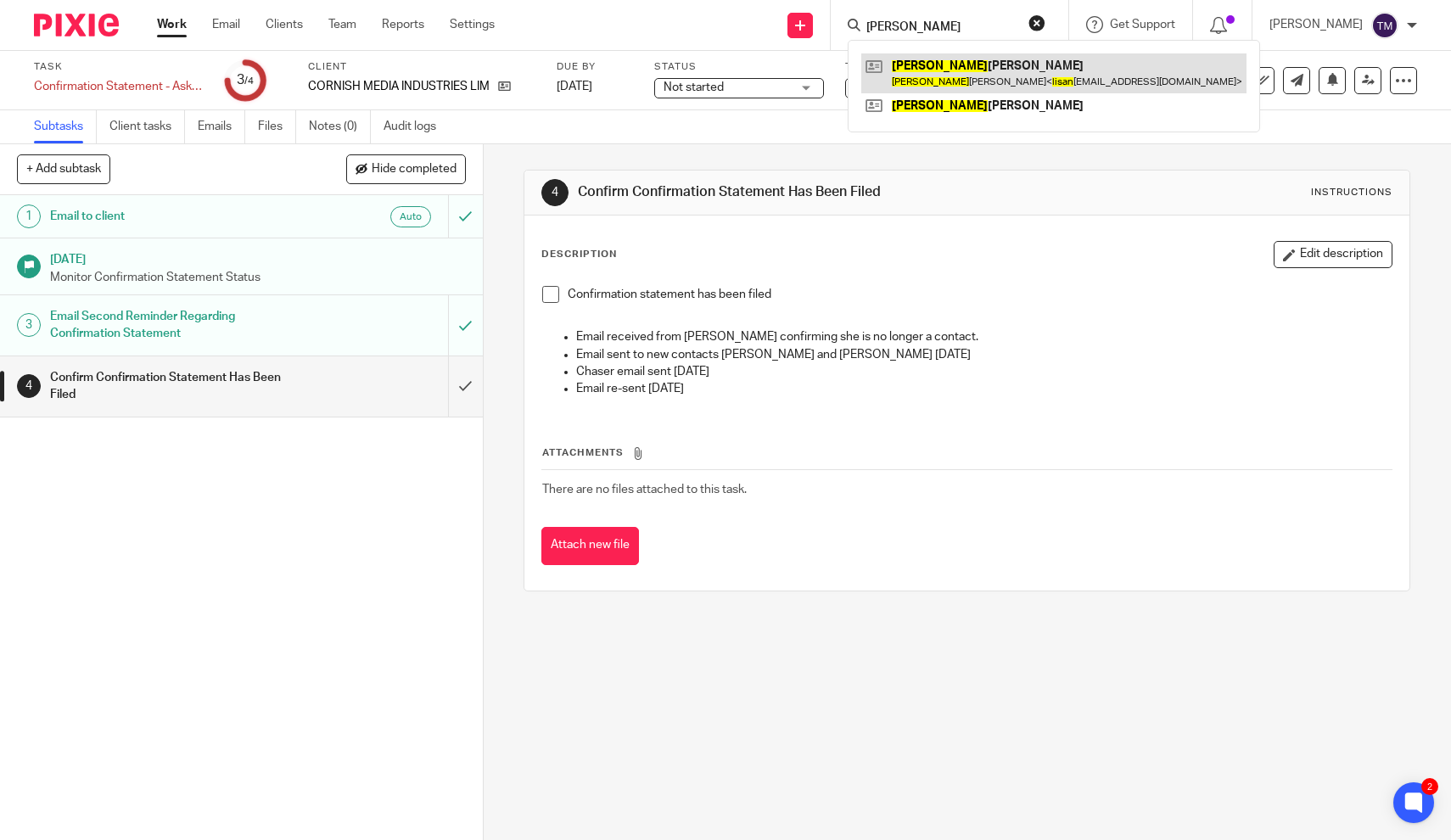
type input "lisa n"
click at [951, 68] on link at bounding box center [1054, 73] width 385 height 39
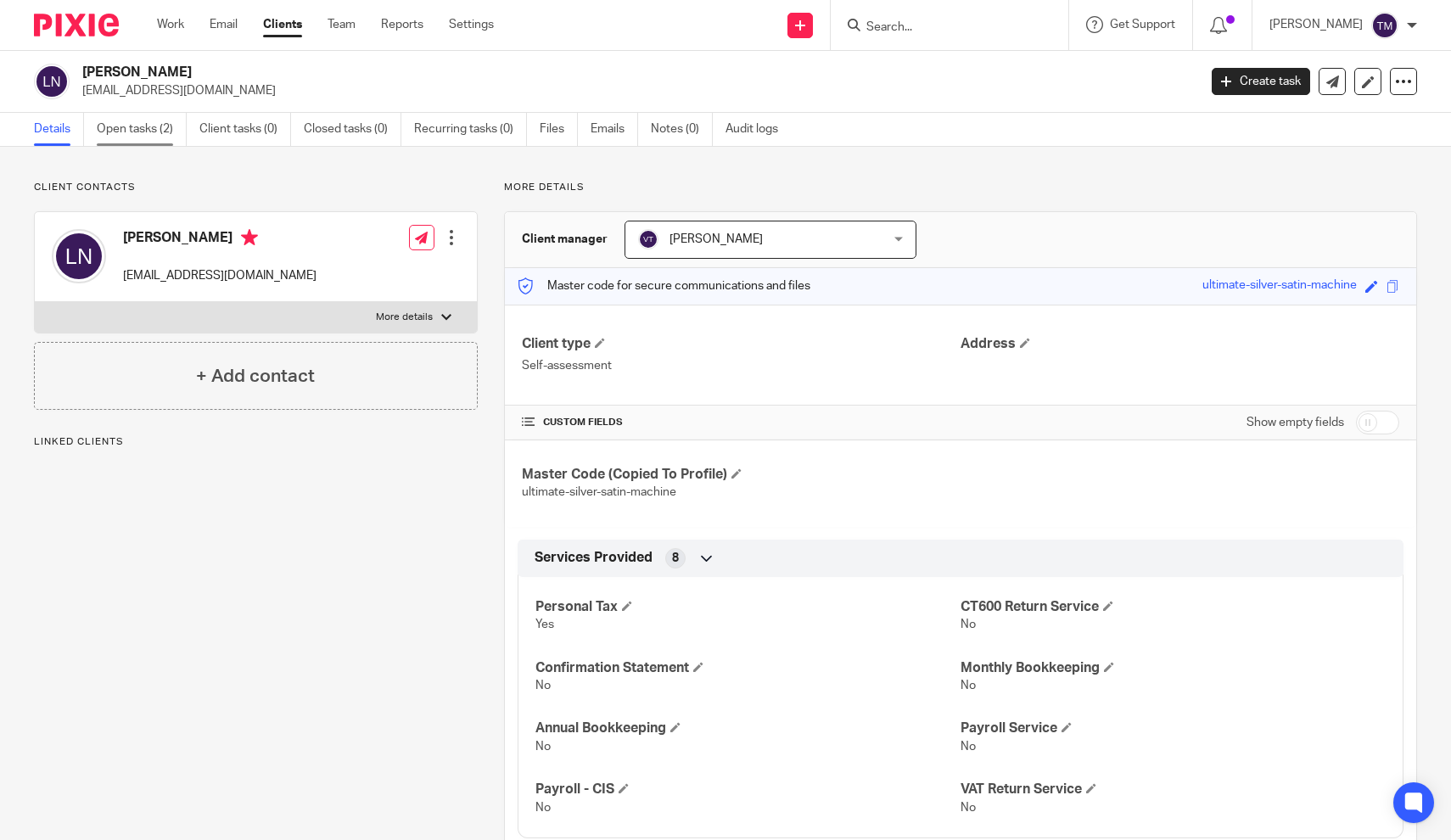
click at [140, 130] on link "Open tasks (2)" at bounding box center [142, 130] width 90 height 33
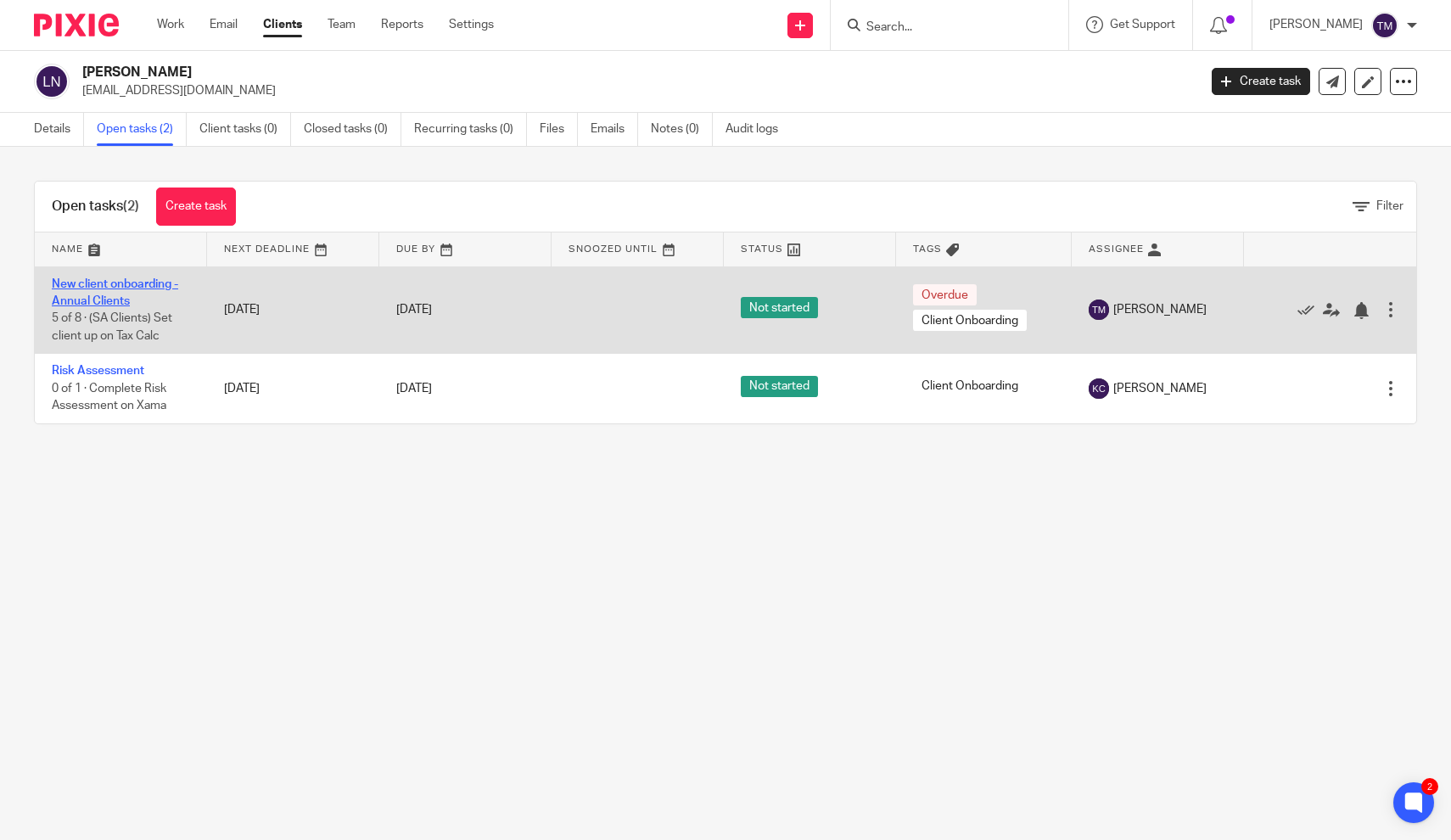
click at [149, 288] on link "New client onboarding - Annual Clients" at bounding box center [115, 292] width 127 height 29
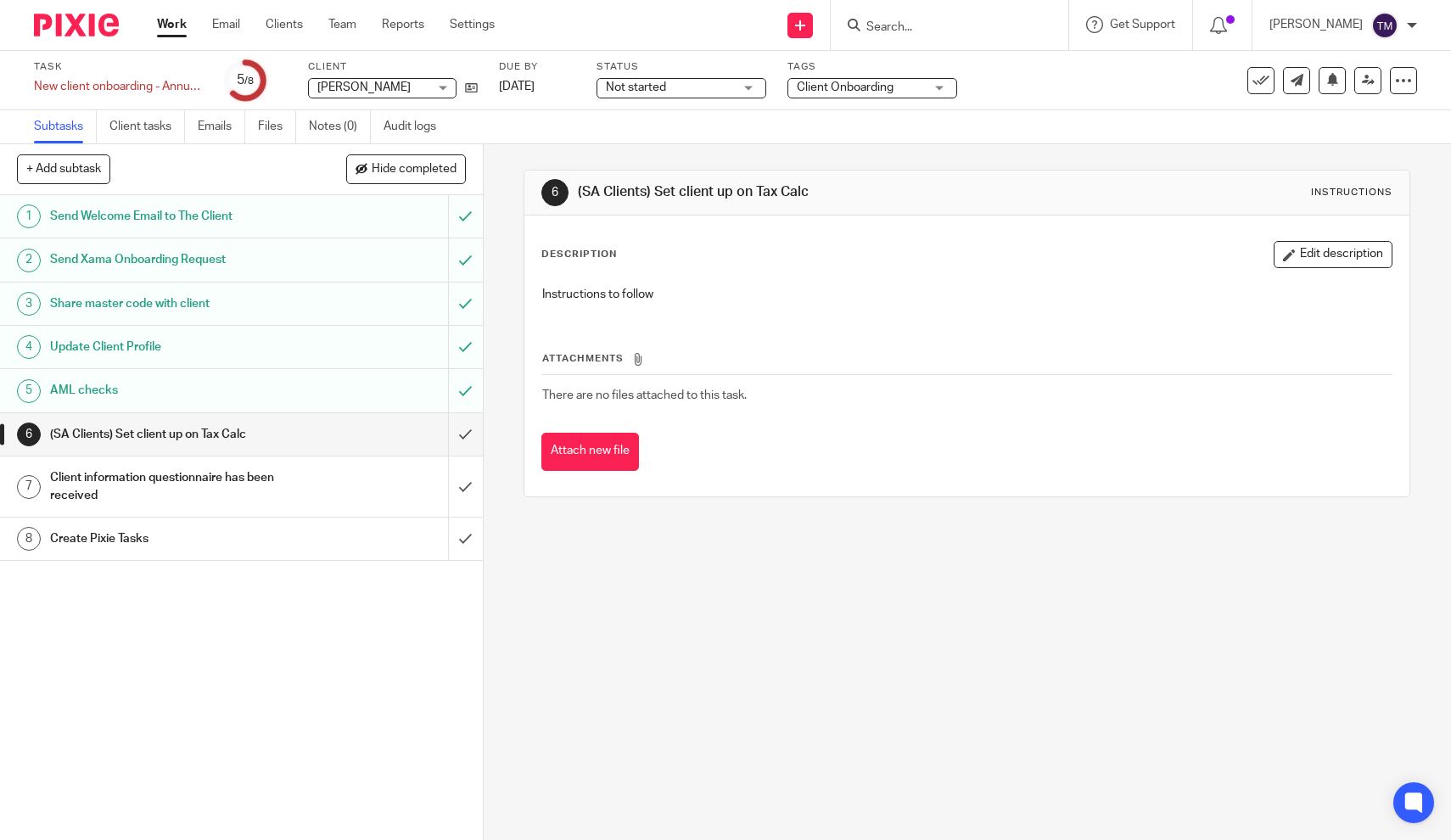
click at [224, 401] on h1 "AML checks" at bounding box center [177, 390] width 254 height 26
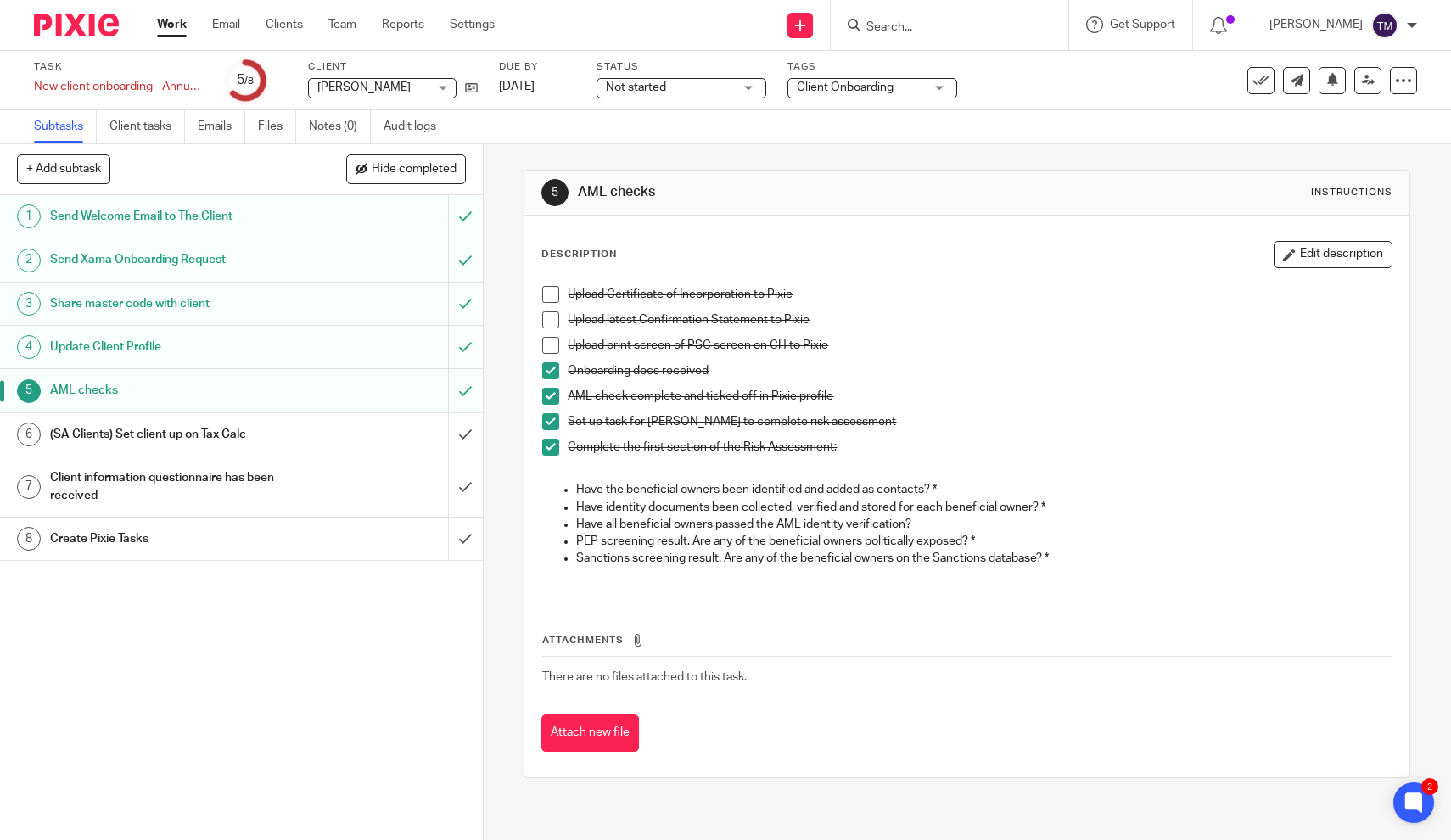
click at [238, 438] on h1 "(SA Clients) Set client up on Tax Calc" at bounding box center [177, 435] width 254 height 26
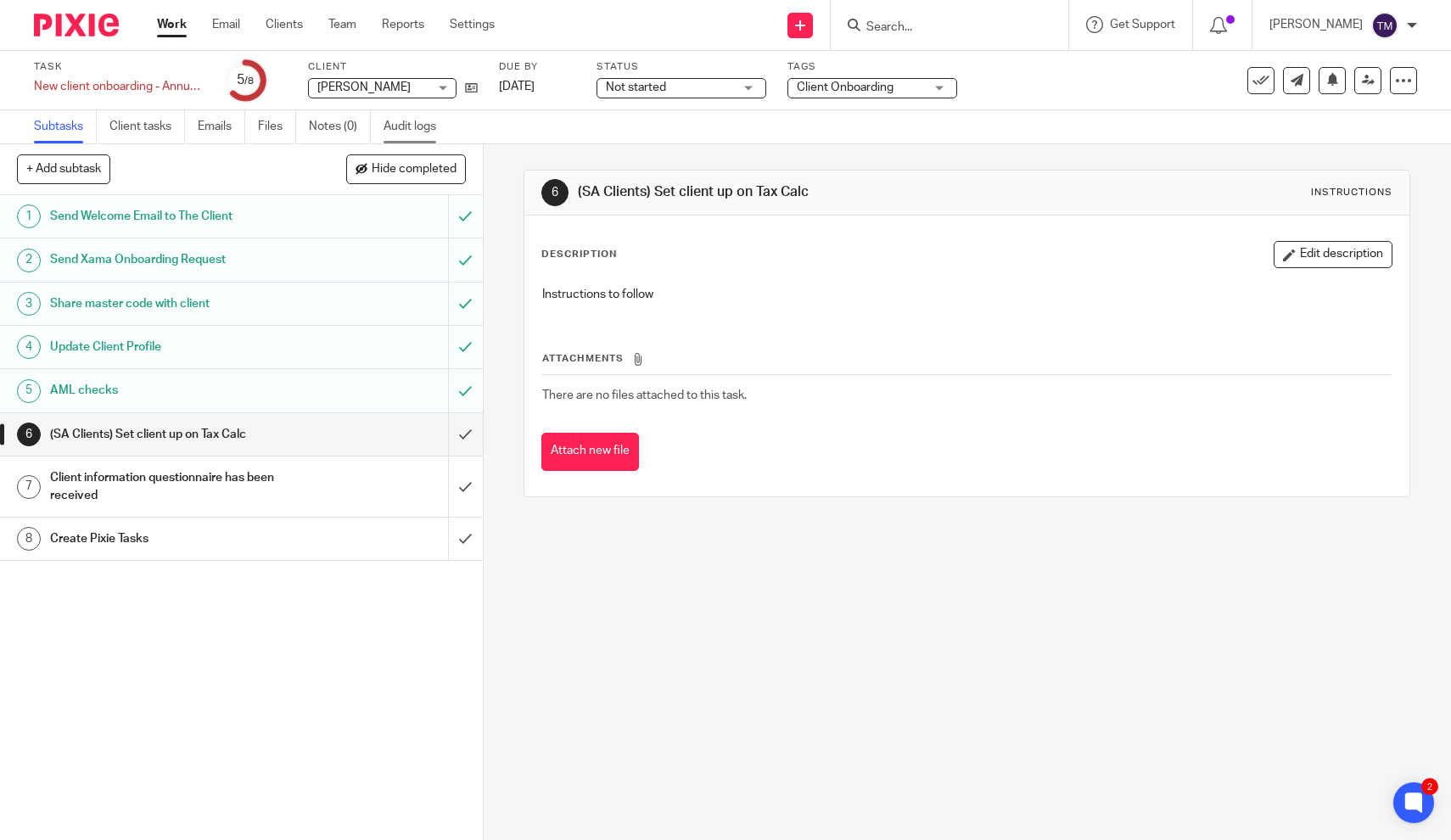
click at [412, 134] on link "Audit logs" at bounding box center [415, 127] width 66 height 33
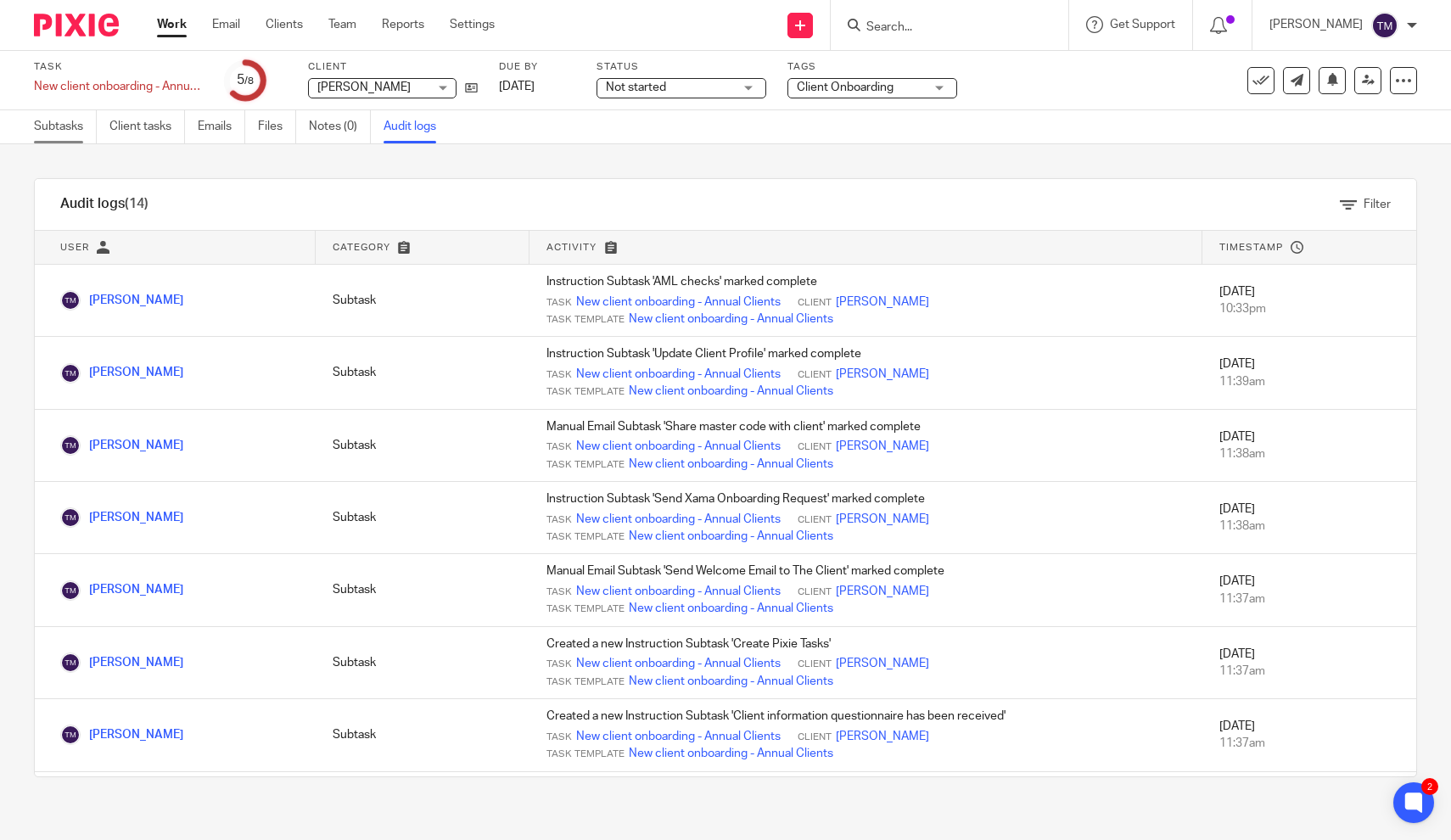
click at [64, 123] on link "Subtasks" at bounding box center [66, 127] width 63 height 33
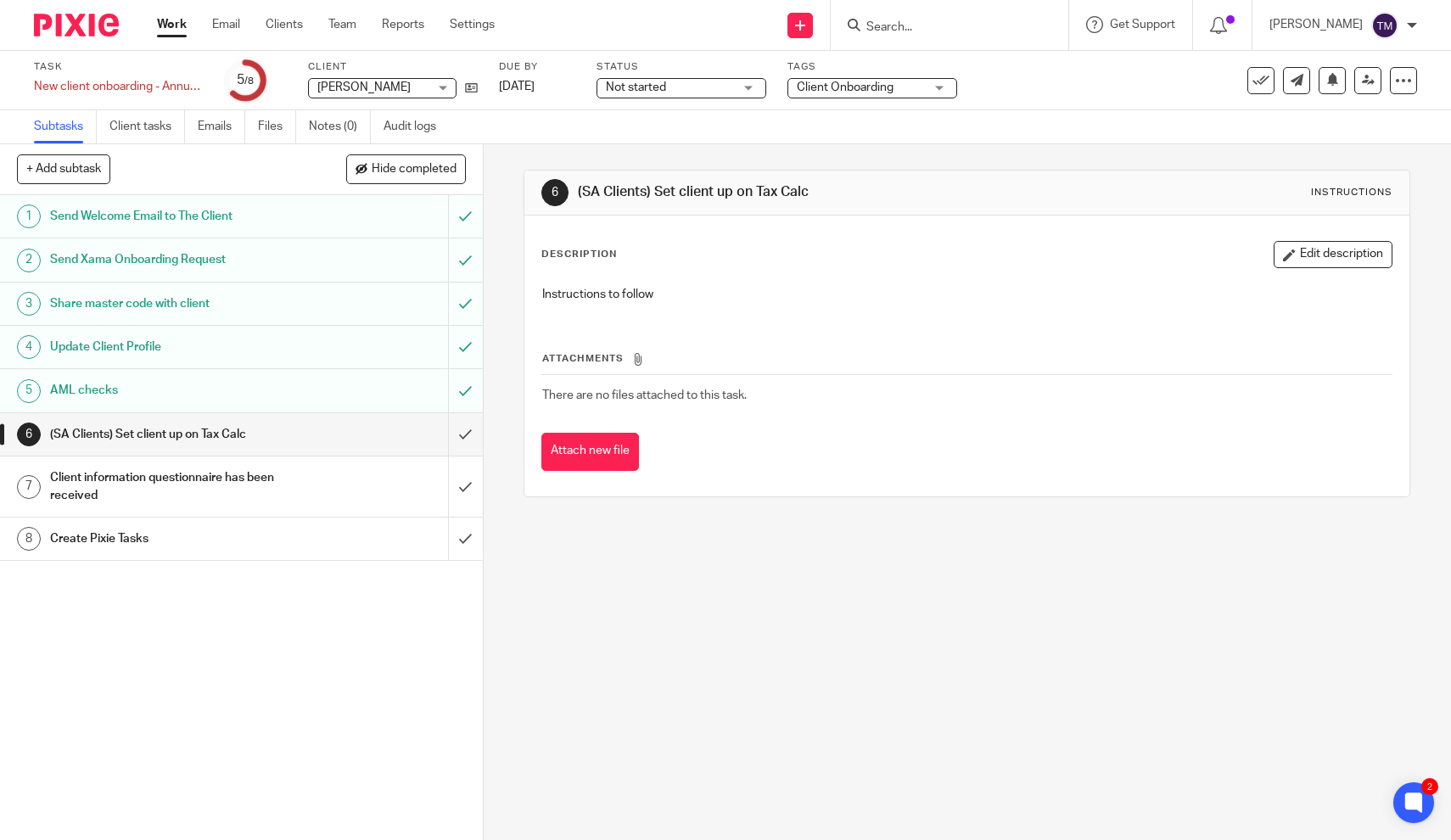
click at [929, 35] on div at bounding box center [949, 25] width 238 height 50
click at [919, 22] on input "Search" at bounding box center [940, 28] width 153 height 16
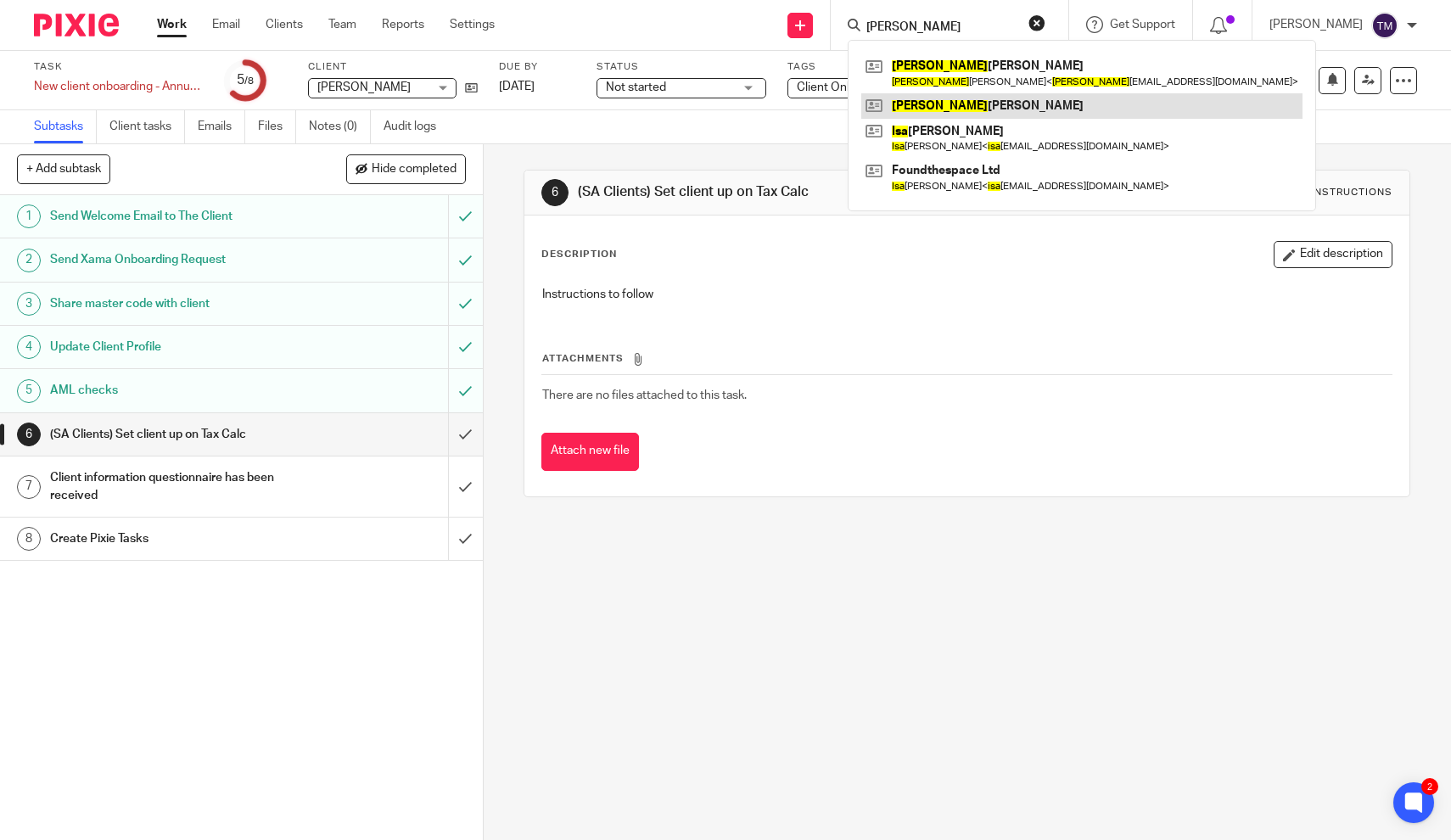
type input "lisa"
click at [986, 106] on link at bounding box center [1082, 106] width 441 height 26
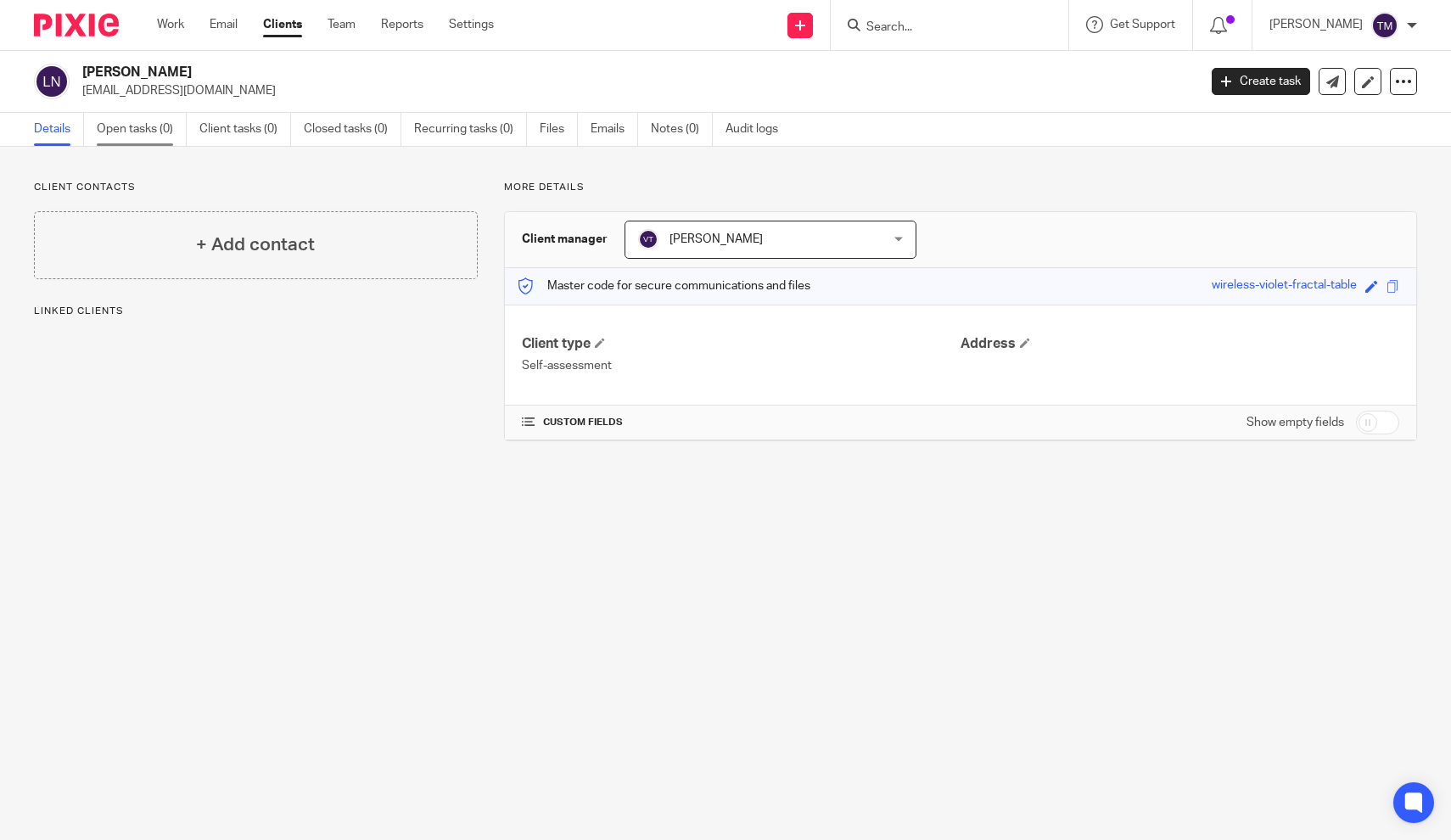
click at [167, 124] on link "Open tasks (0)" at bounding box center [142, 130] width 90 height 33
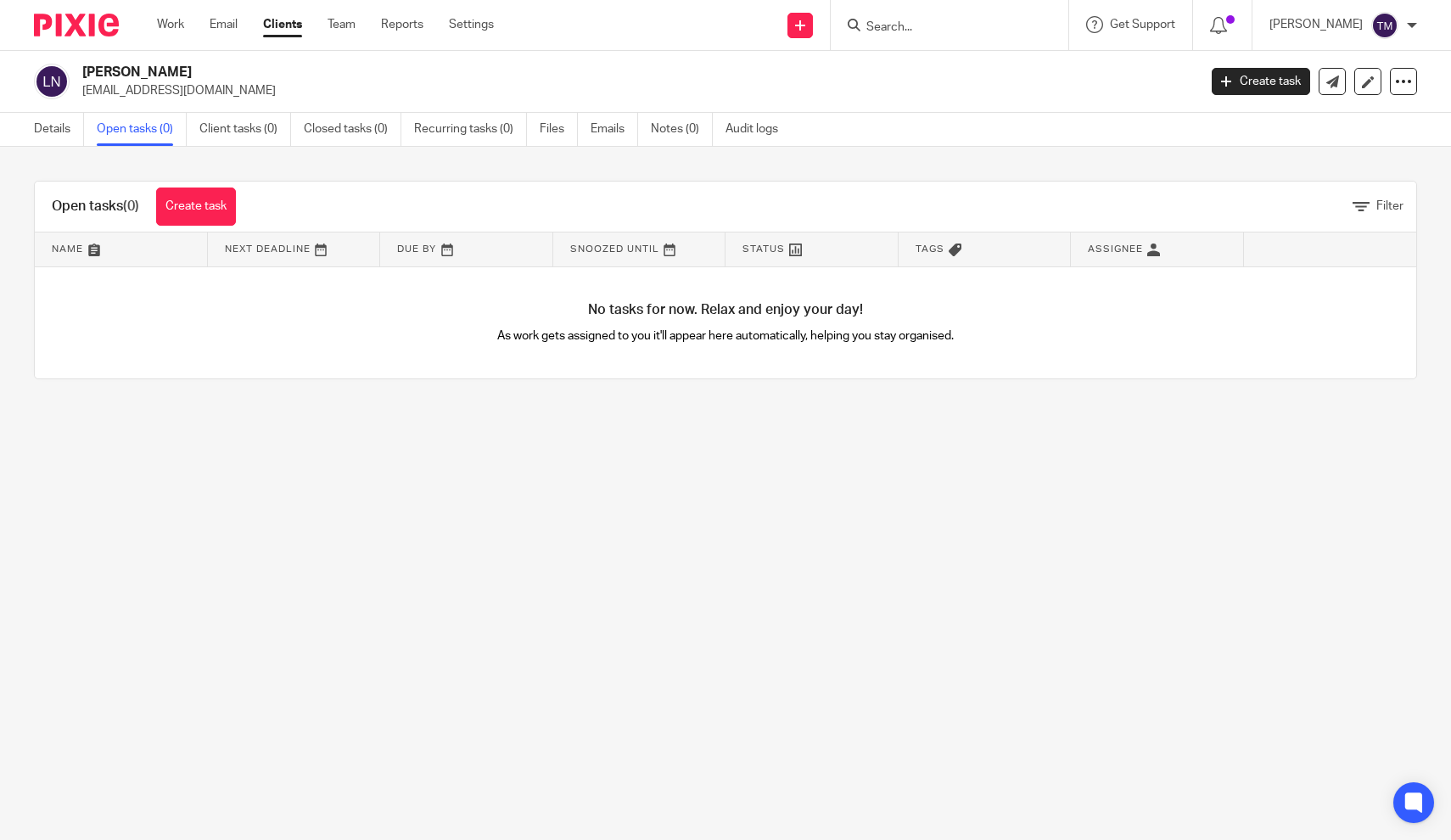
click at [948, 26] on input "Search" at bounding box center [940, 28] width 153 height 16
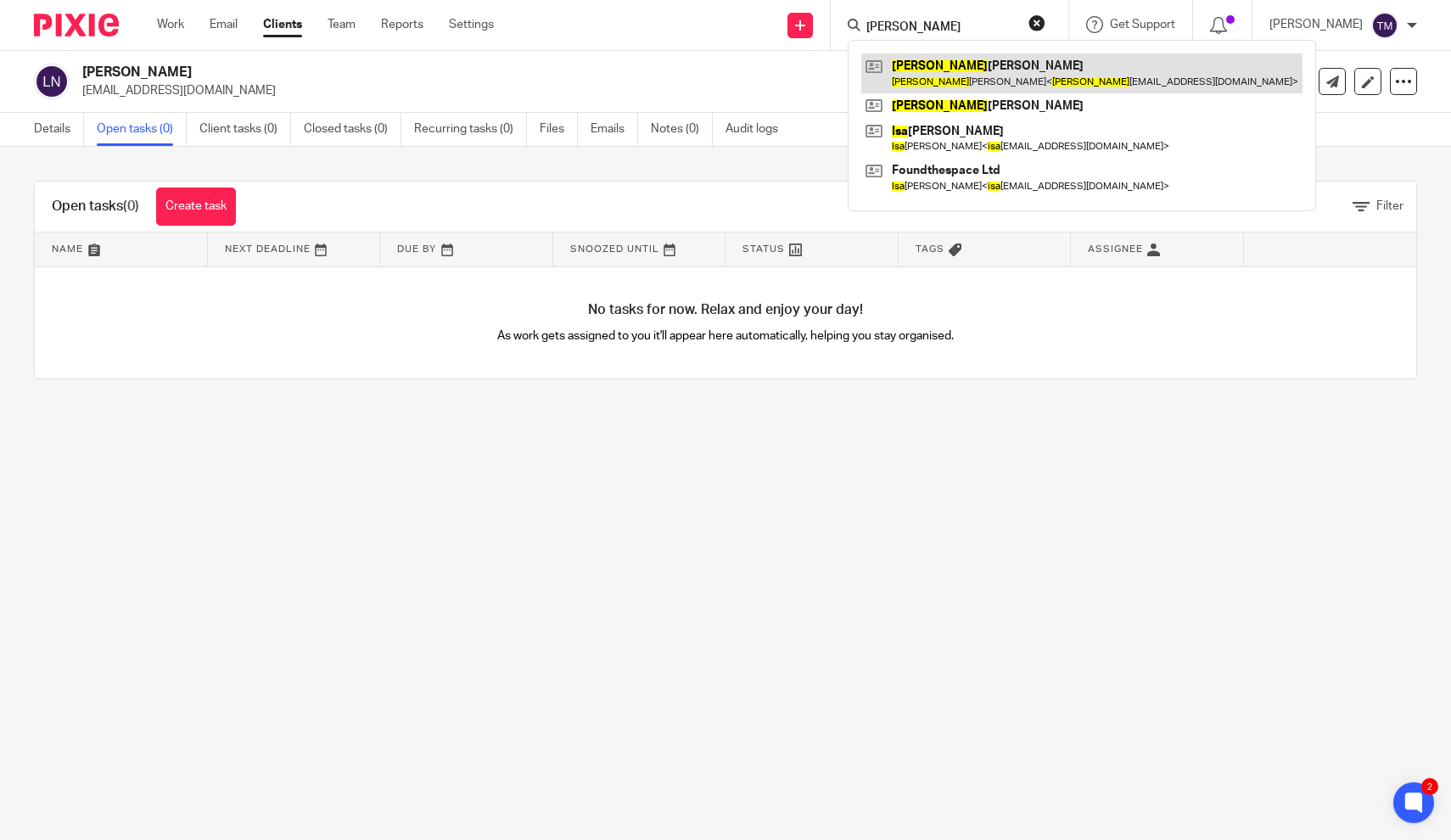
type input "[PERSON_NAME]"
click at [973, 65] on link at bounding box center [1082, 73] width 441 height 39
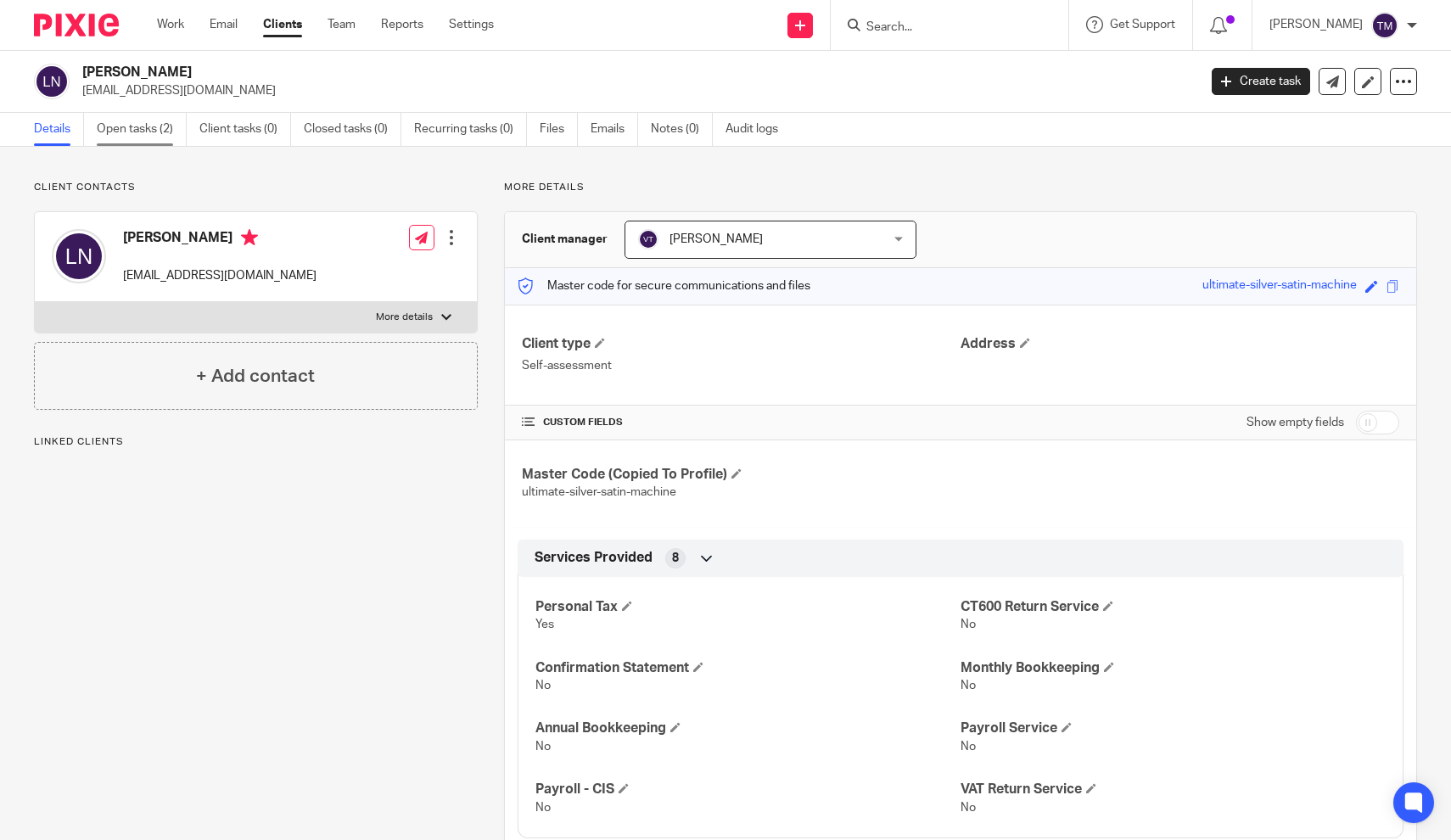
click at [146, 130] on link "Open tasks (2)" at bounding box center [142, 130] width 90 height 33
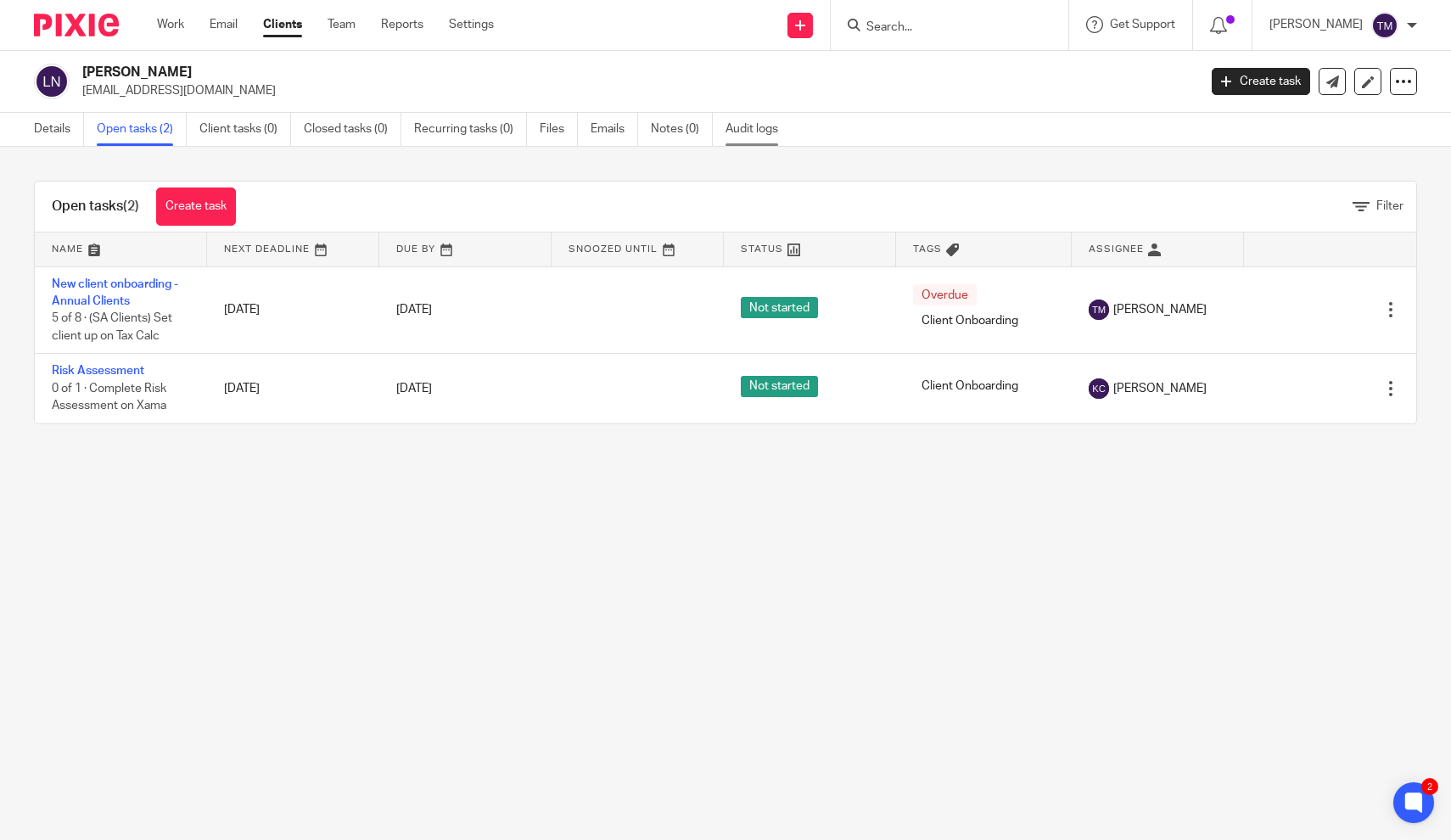
click at [761, 122] on link "Audit logs" at bounding box center [758, 130] width 66 height 33
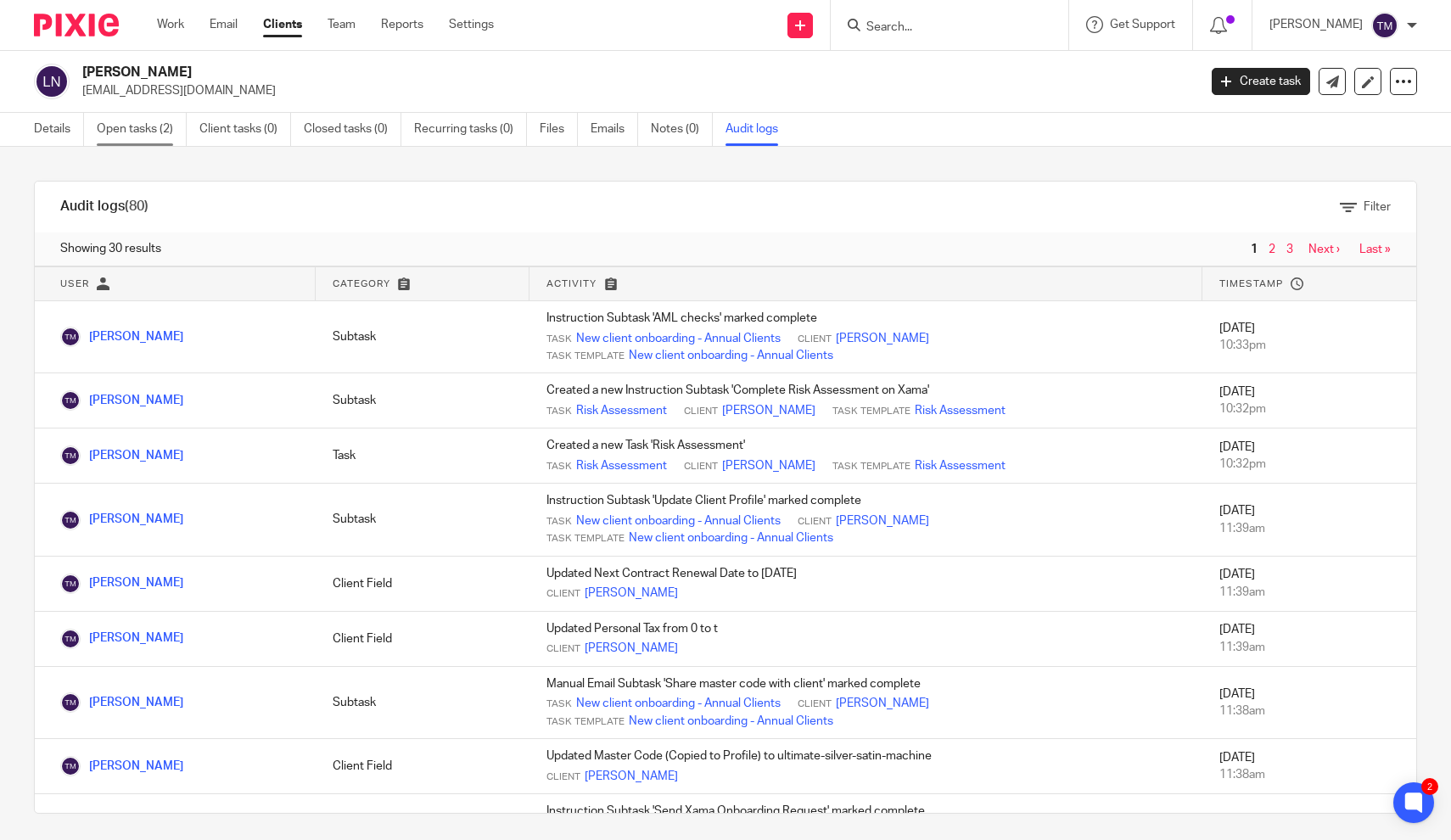
click at [148, 126] on link "Open tasks (2)" at bounding box center [142, 130] width 90 height 33
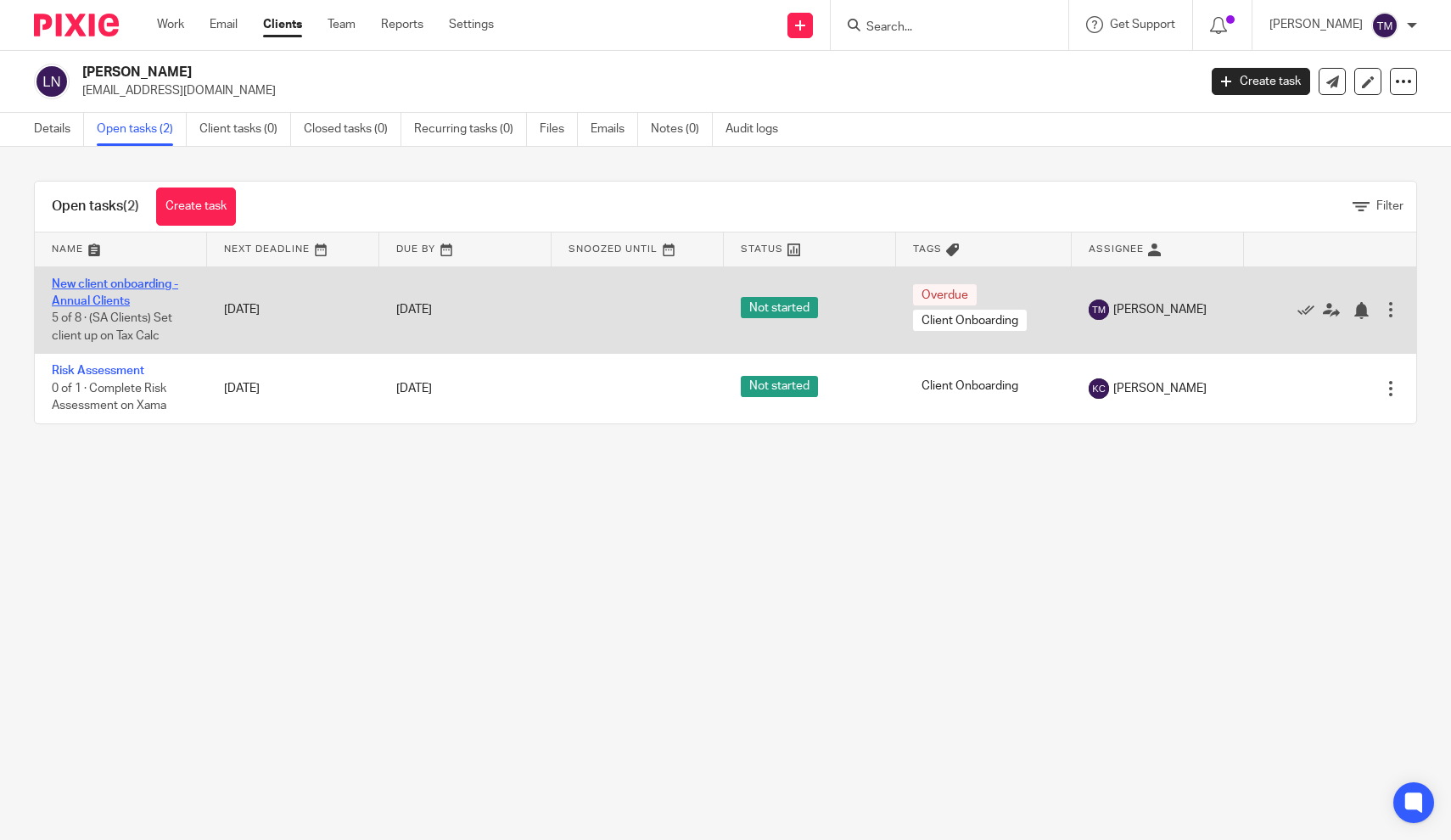
click at [113, 289] on link "New client onboarding - Annual Clients" at bounding box center [115, 292] width 127 height 29
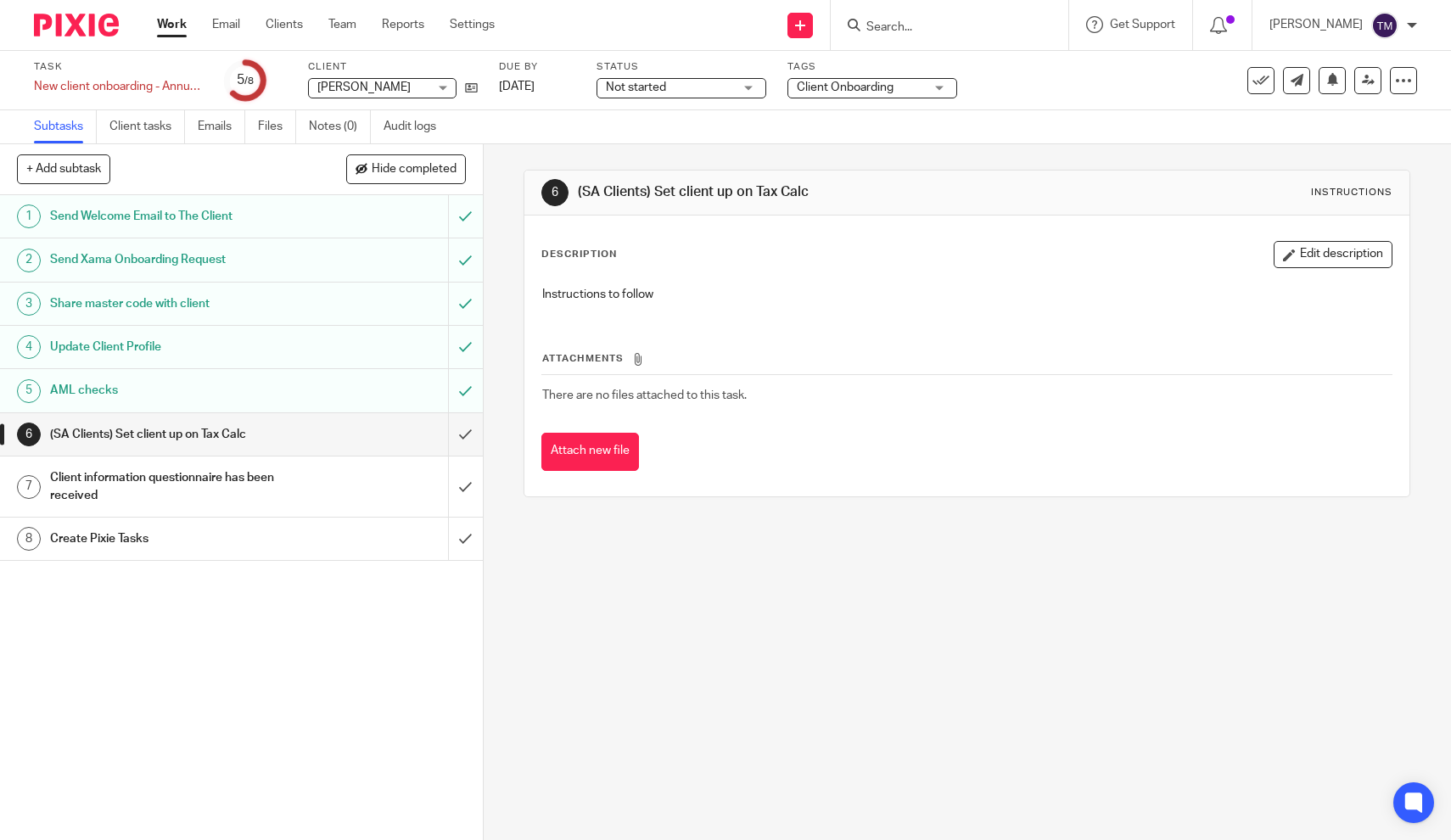
click at [110, 388] on h1 "AML checks" at bounding box center [177, 390] width 254 height 26
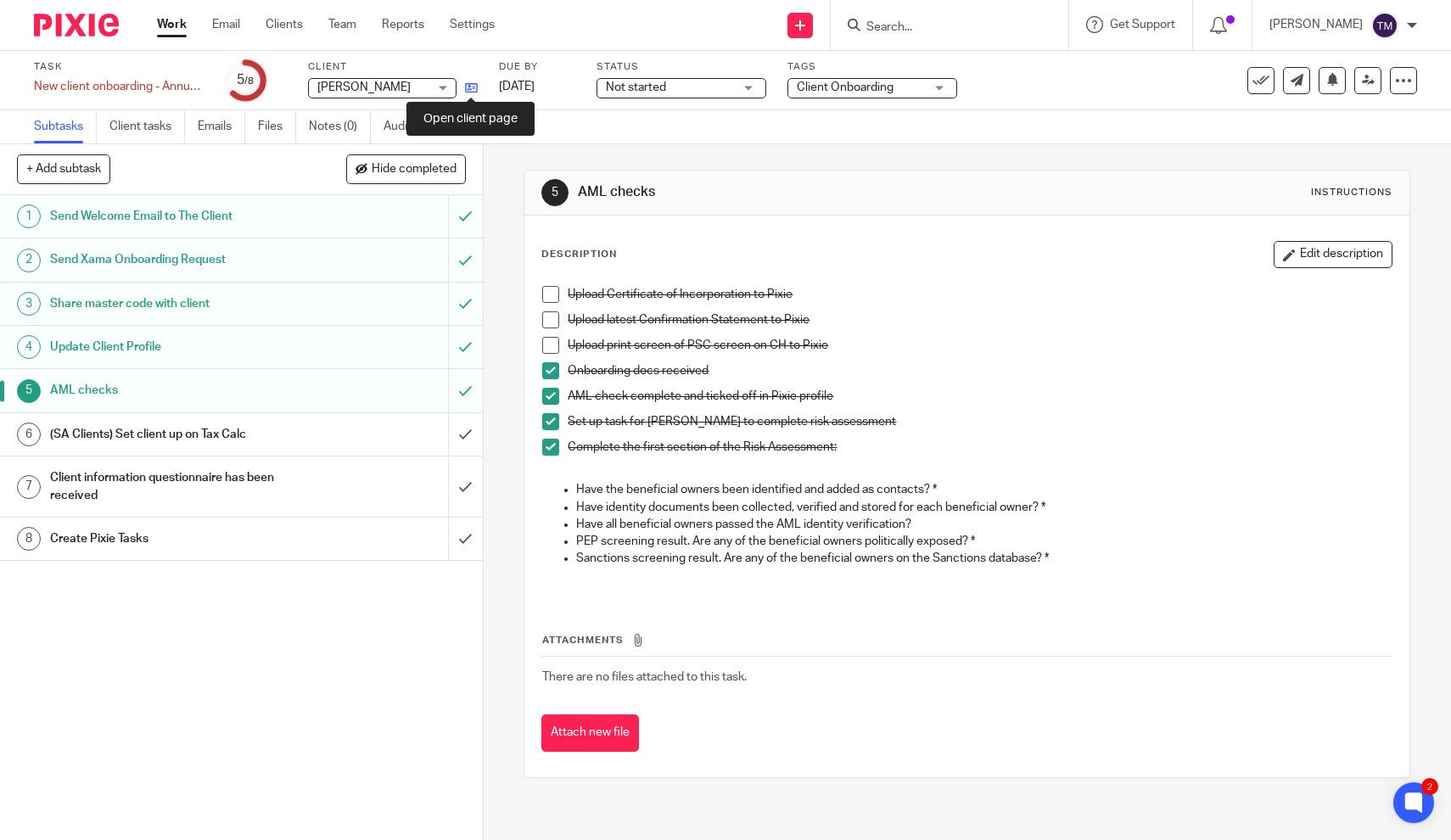
click at [474, 85] on icon at bounding box center [472, 88] width 13 height 13
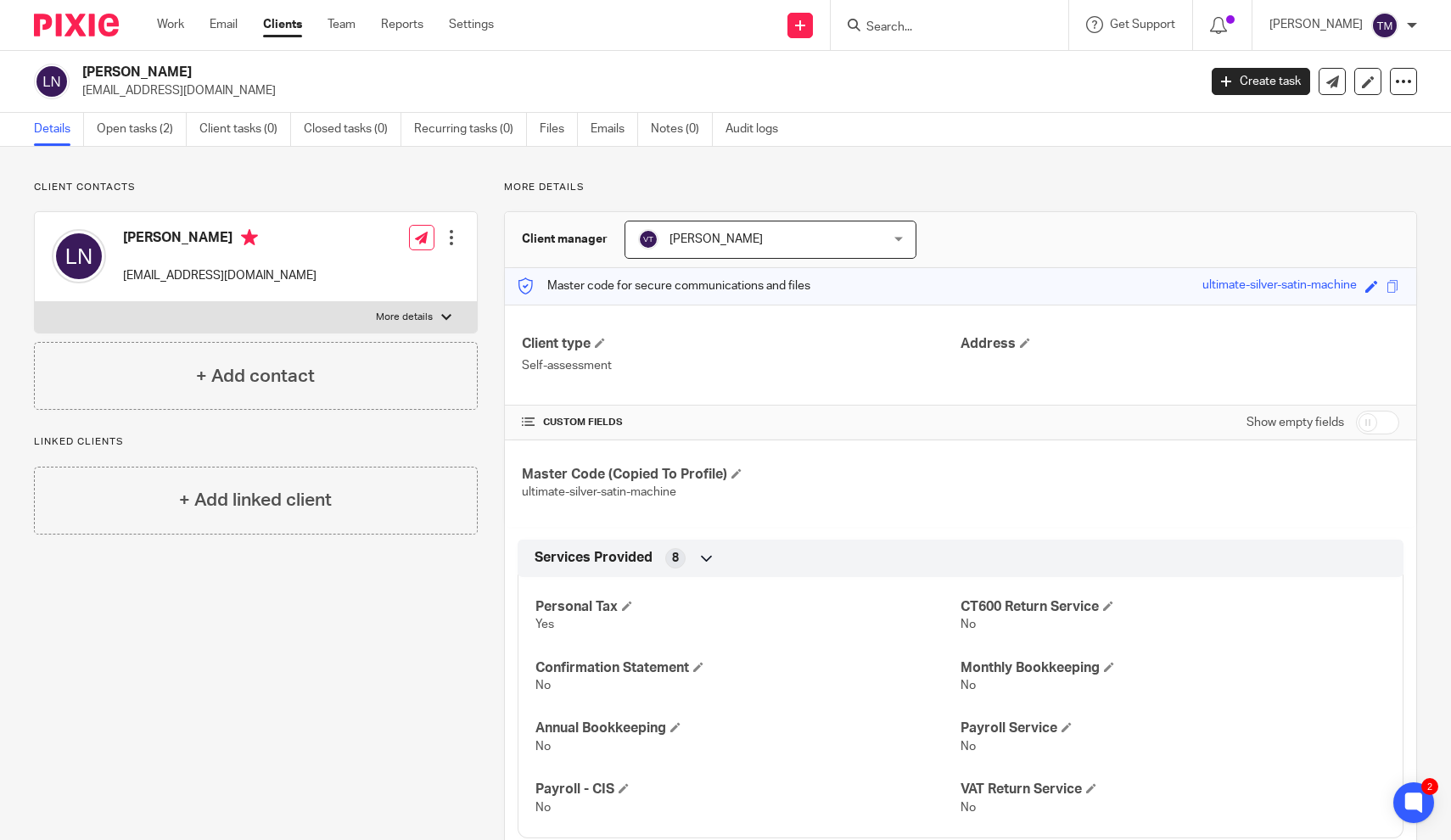
click at [454, 306] on label "More details" at bounding box center [256, 316] width 442 height 31
click at [35, 302] on input "More details" at bounding box center [34, 302] width 1 height 1
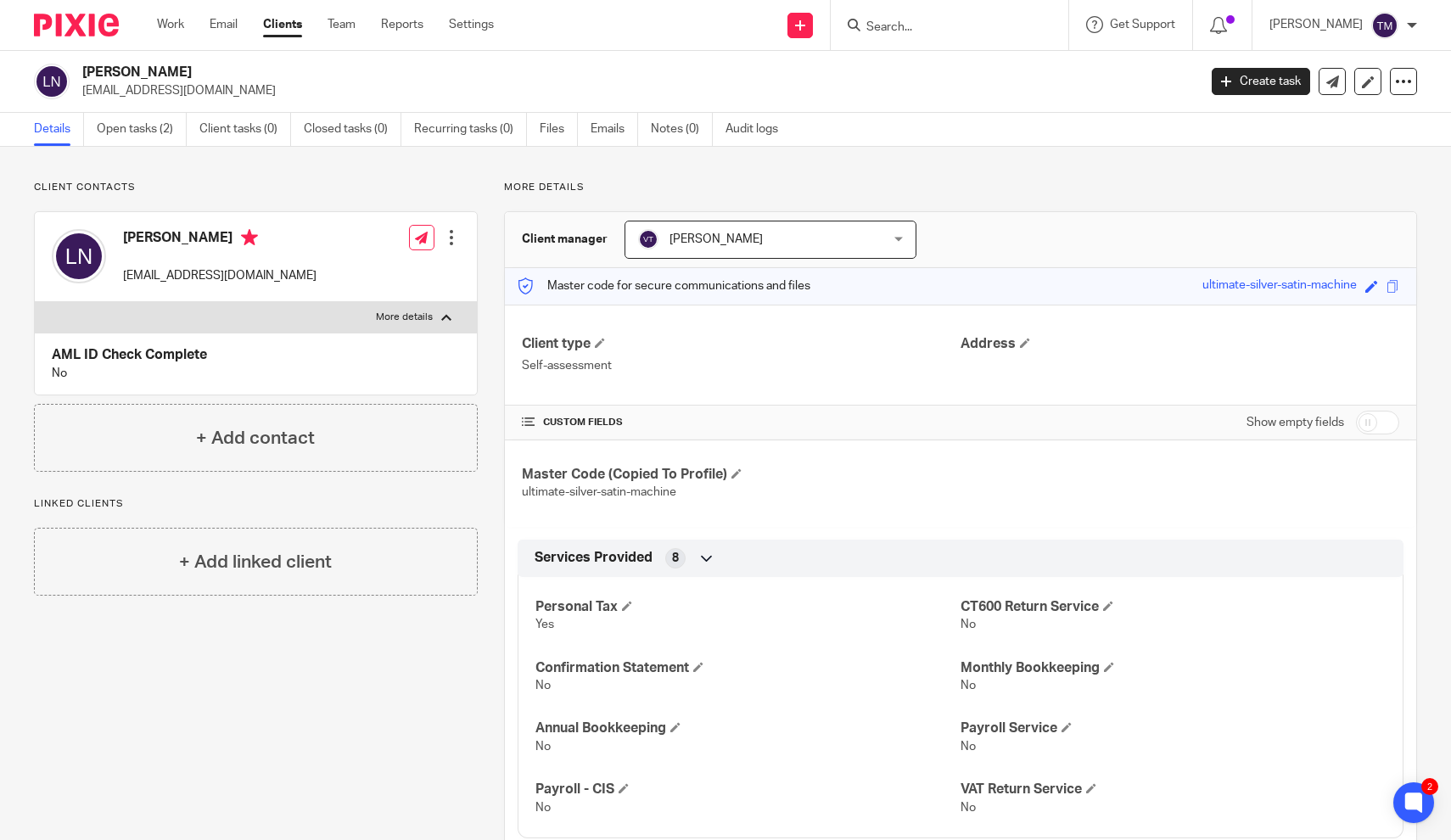
click at [444, 319] on div at bounding box center [446, 316] width 10 height 10
click at [35, 302] on input "More details" at bounding box center [34, 302] width 1 height 1
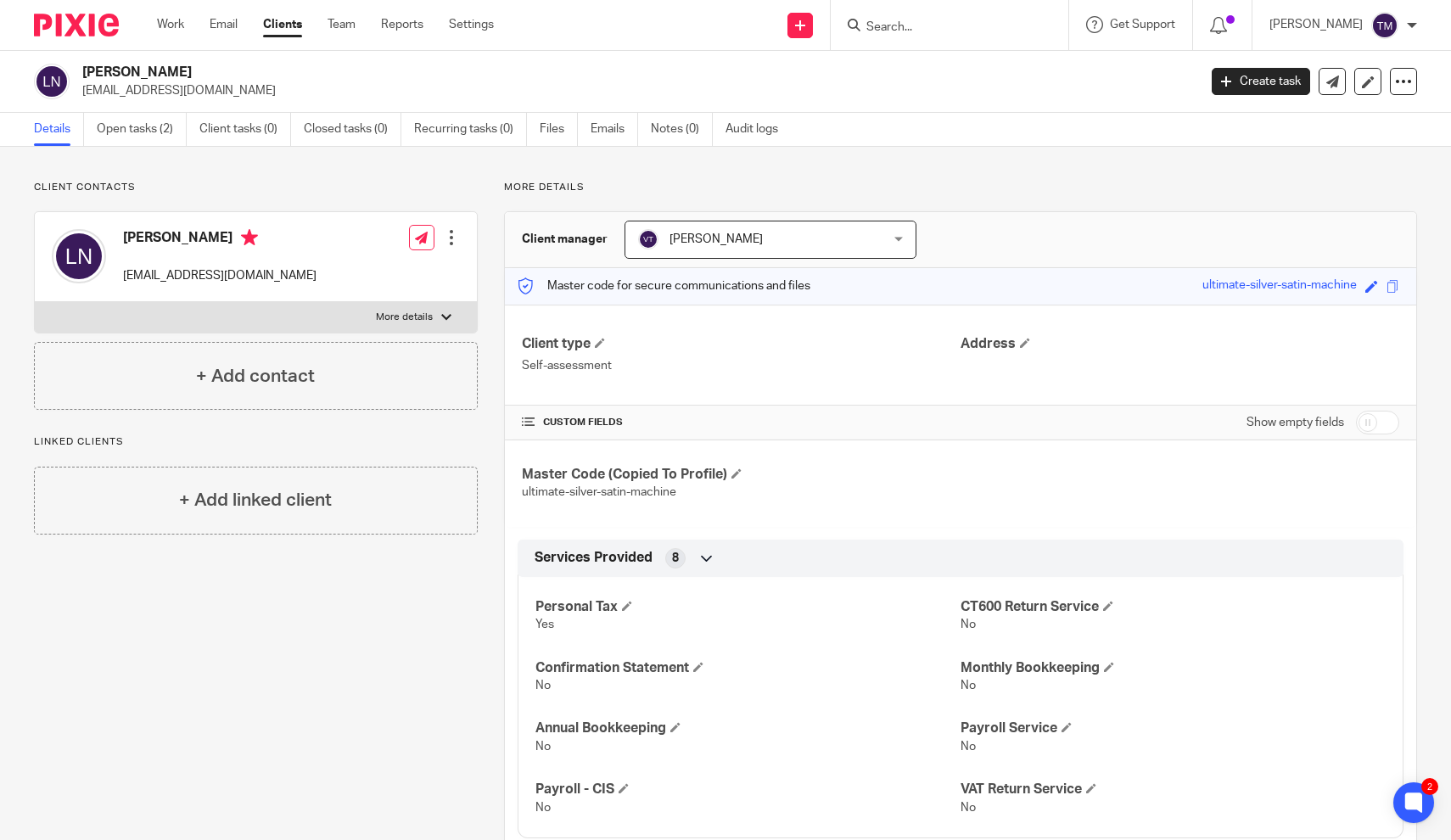
click at [412, 314] on p "More details" at bounding box center [403, 317] width 56 height 14
click at [35, 302] on input "More details" at bounding box center [34, 302] width 1 height 1
checkbox input "true"
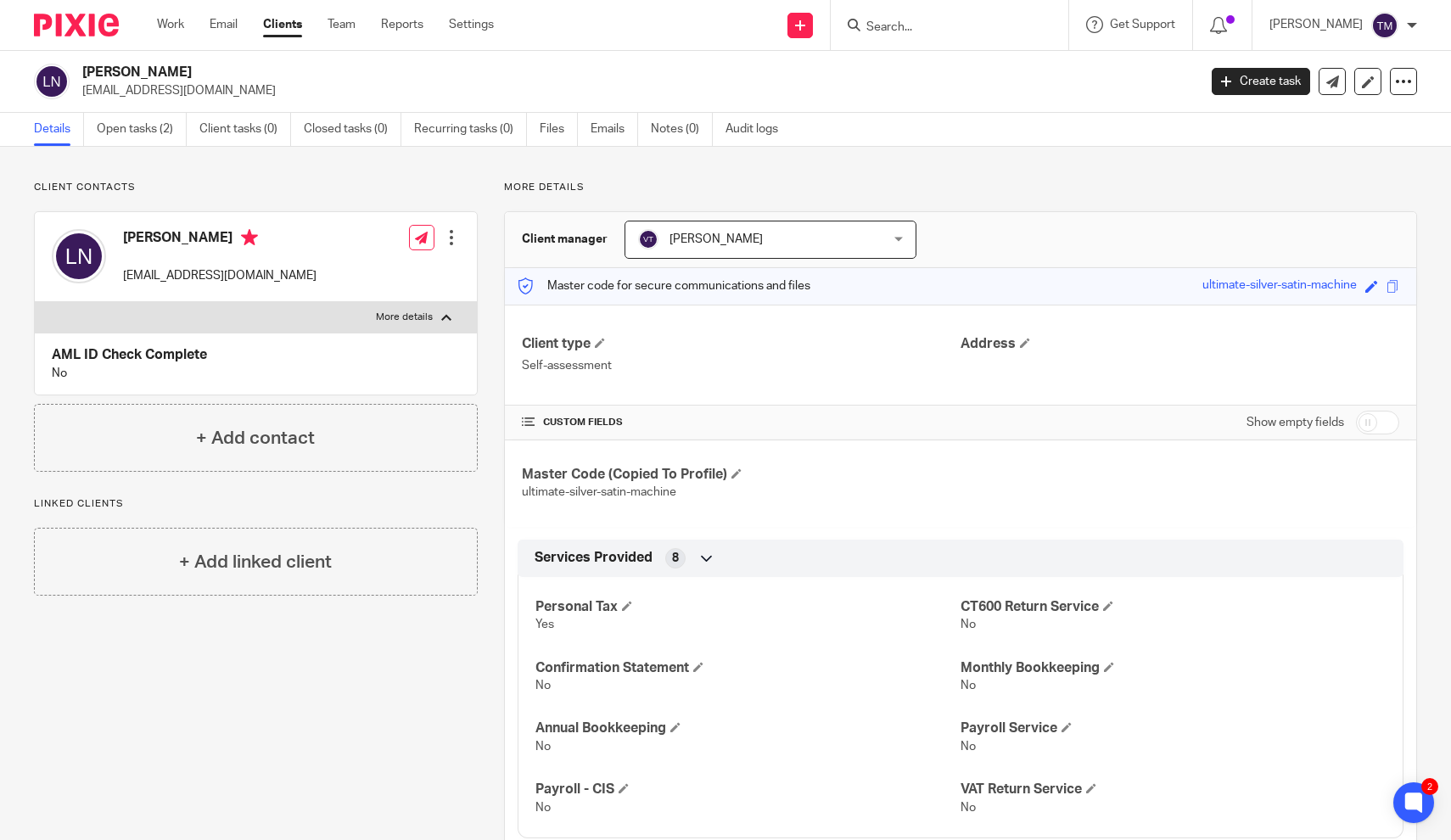
click at [56, 380] on p "No" at bounding box center [255, 373] width 408 height 17
click at [60, 368] on p "No" at bounding box center [255, 373] width 408 height 17
click at [446, 241] on div at bounding box center [452, 238] width 17 height 17
click at [371, 277] on link "Edit contact" at bounding box center [375, 275] width 162 height 25
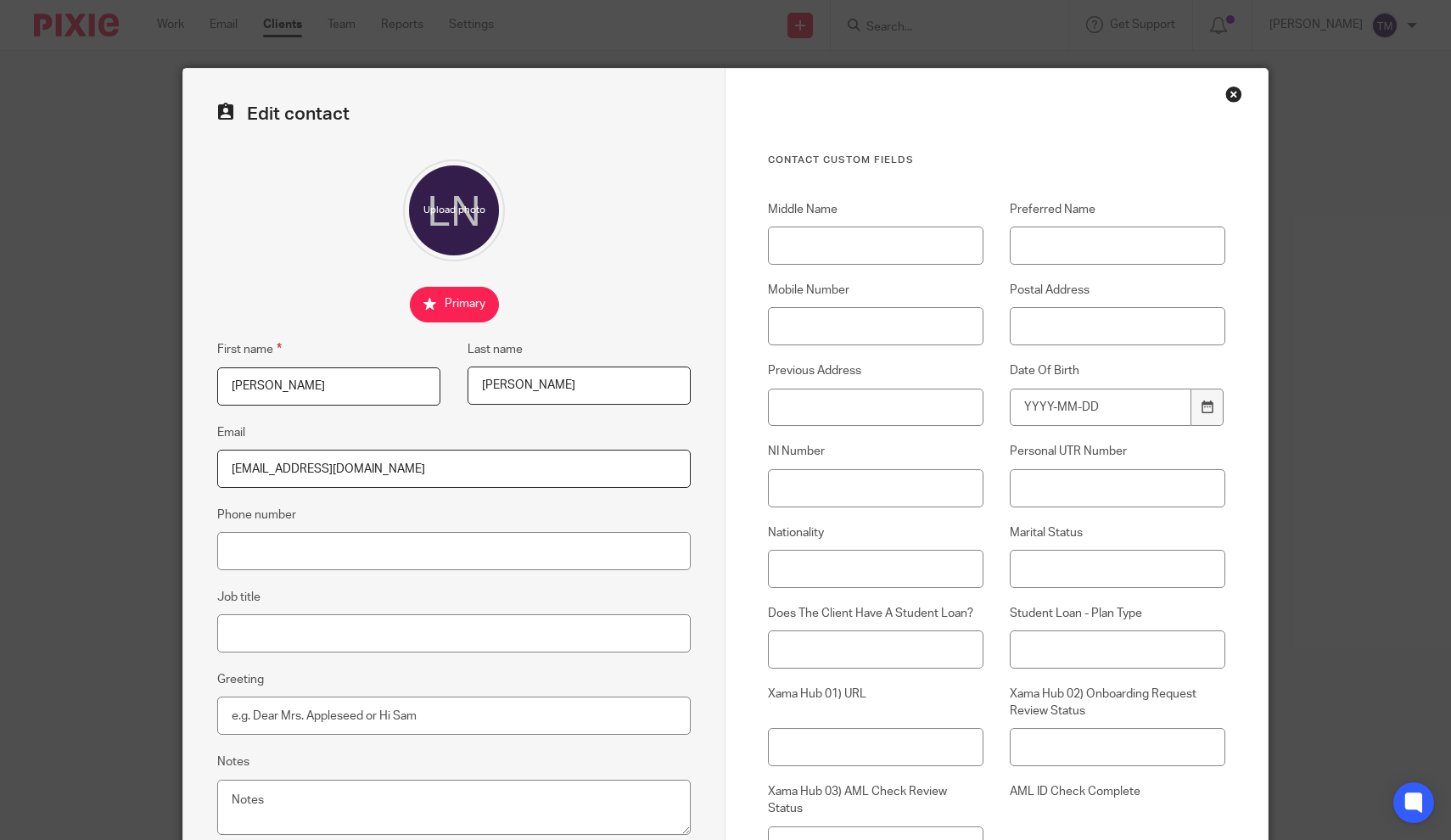
click at [589, 270] on div "Edit contact First name [PERSON_NAME] Last name [PERSON_NAME] Email [EMAIL_ADDR…" at bounding box center [454, 513] width 542 height 891
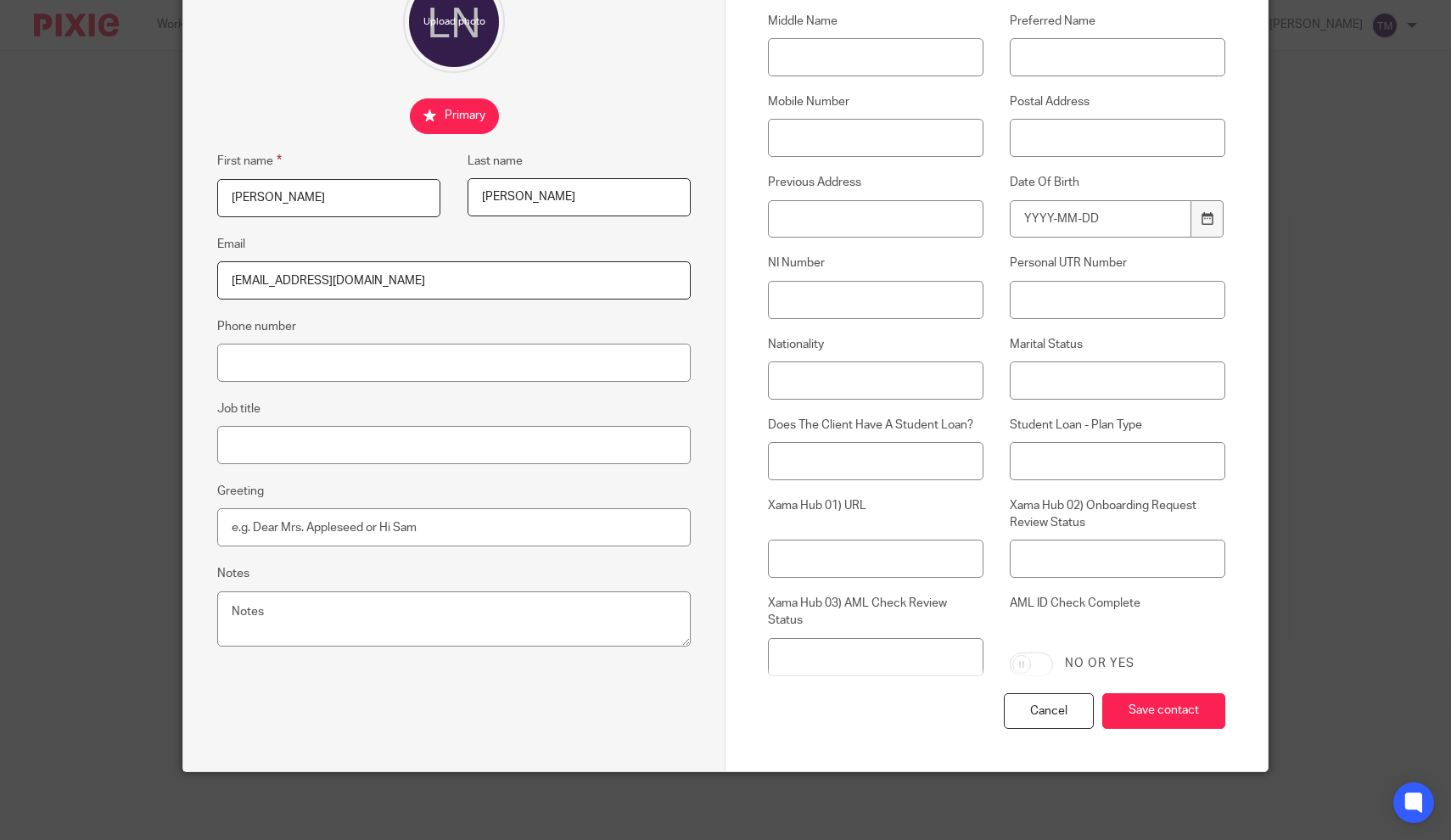
scroll to position [186, 0]
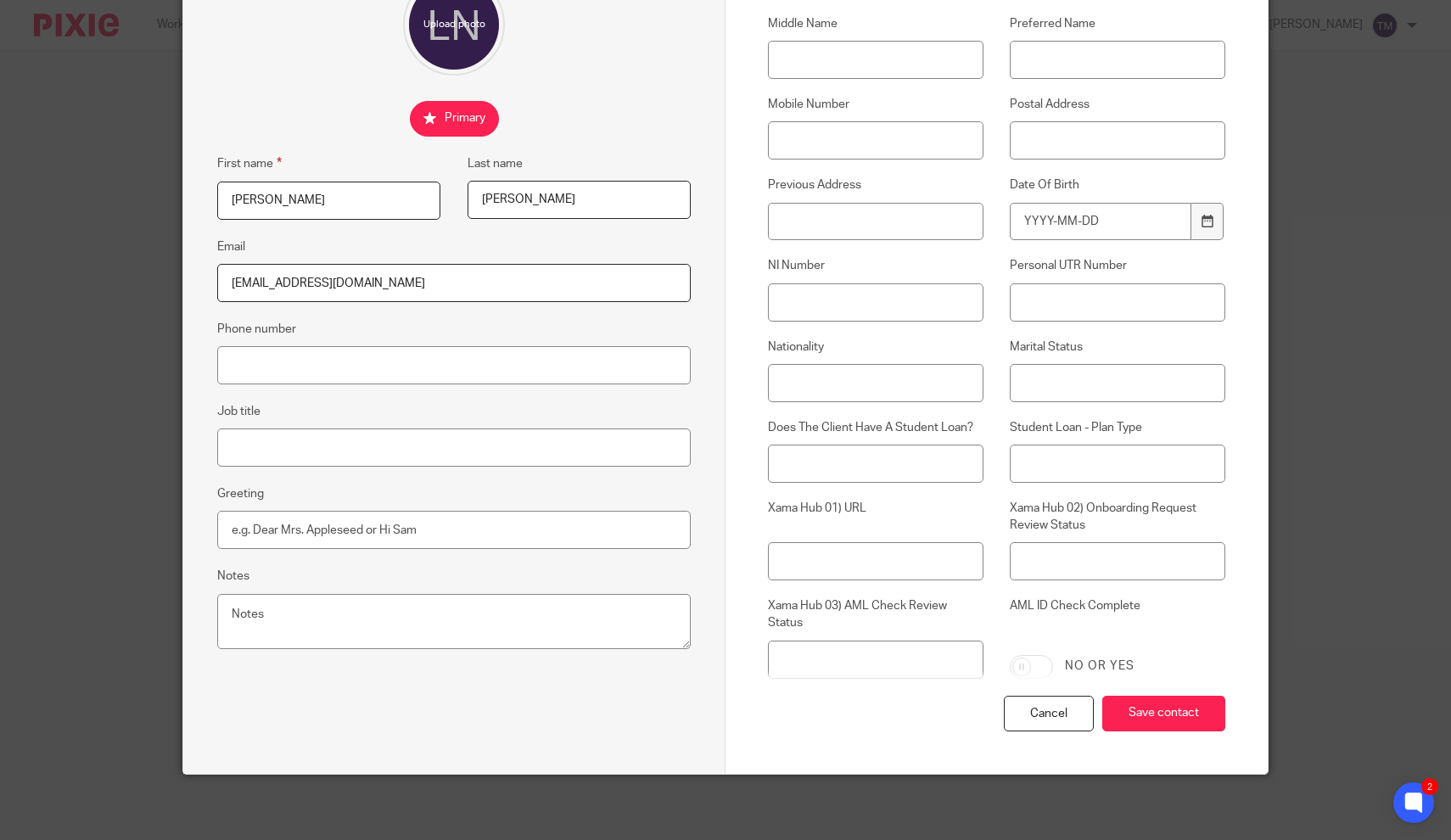
click at [1032, 661] on input "AML ID Check Complete" at bounding box center [1031, 667] width 43 height 24
checkbox input "true"
click at [1061, 567] on input "Xama Hub 02) Onboarding Request Review Status" at bounding box center [1117, 561] width 216 height 38
click at [1149, 710] on input "Save contact" at bounding box center [1163, 713] width 123 height 36
click at [1245, 378] on div "Contact Custom fields Middle Name Preferred Name Mobile Number Postal Address P…" at bounding box center [997, 327] width 542 height 891
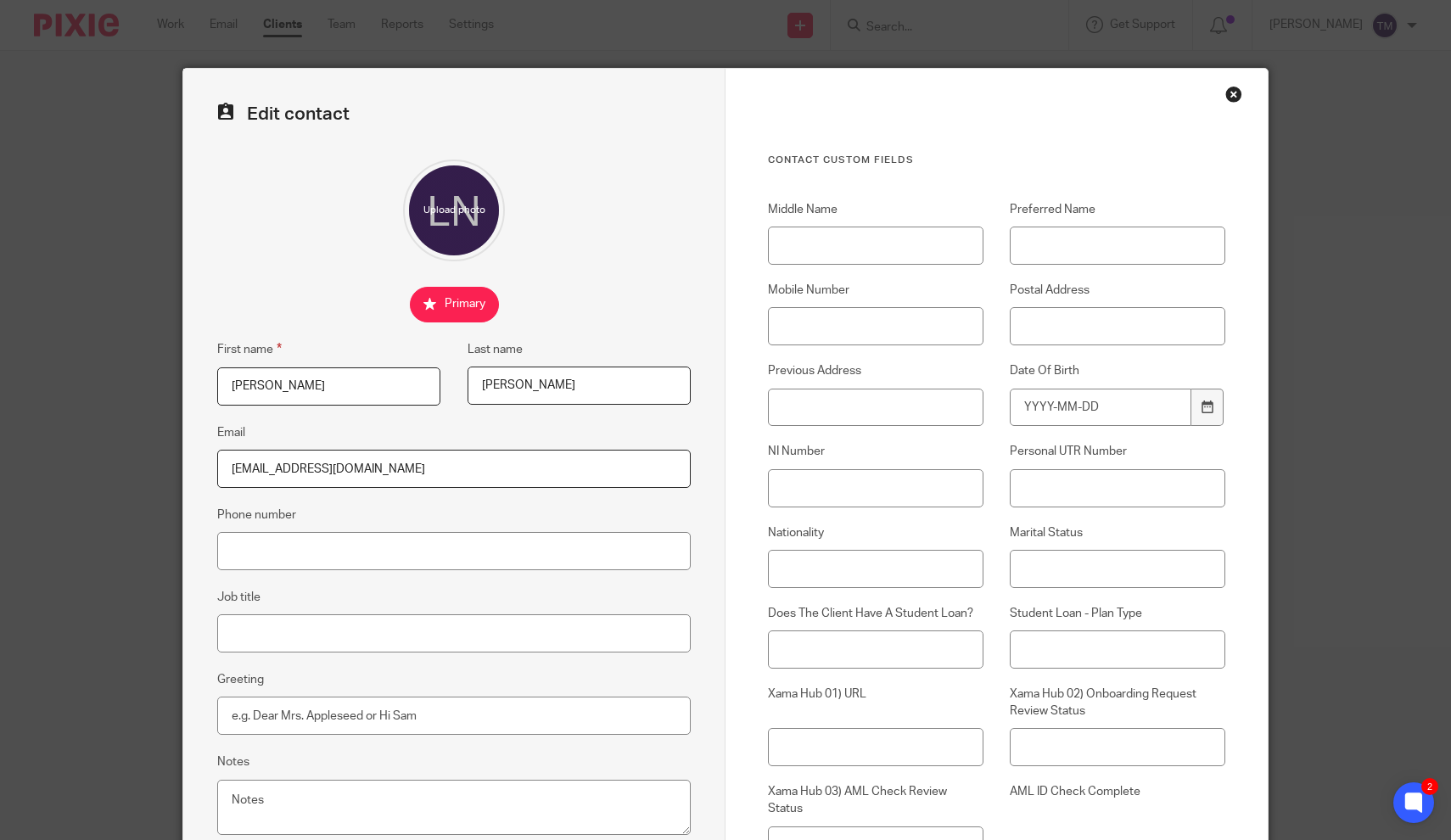
scroll to position [0, 0]
click at [1240, 89] on div "Close this dialog window" at bounding box center [1234, 94] width 17 height 17
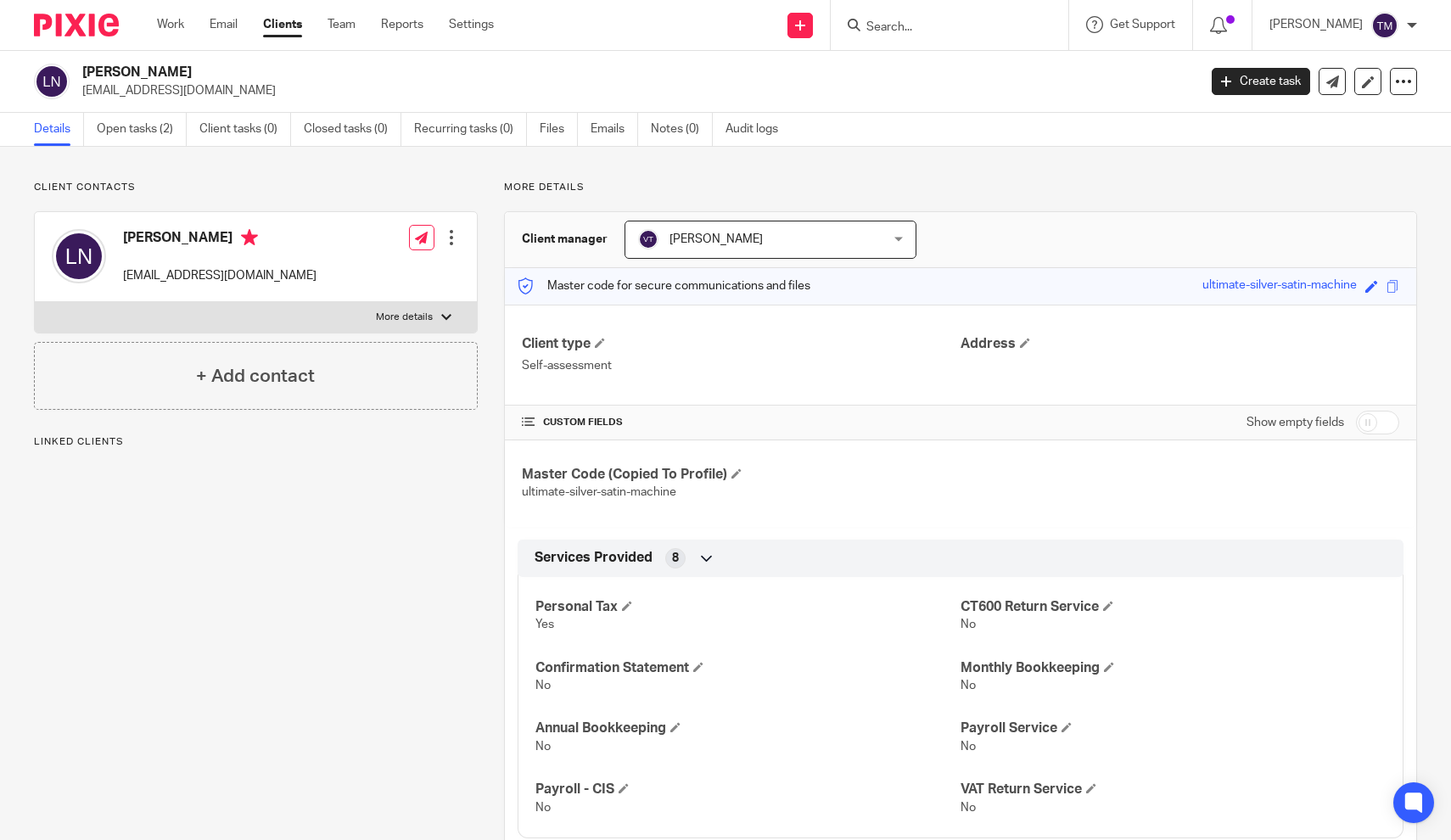
click at [411, 314] on p "More details" at bounding box center [403, 317] width 56 height 14
click at [35, 302] on input "More details" at bounding box center [34, 302] width 1 height 1
checkbox input "true"
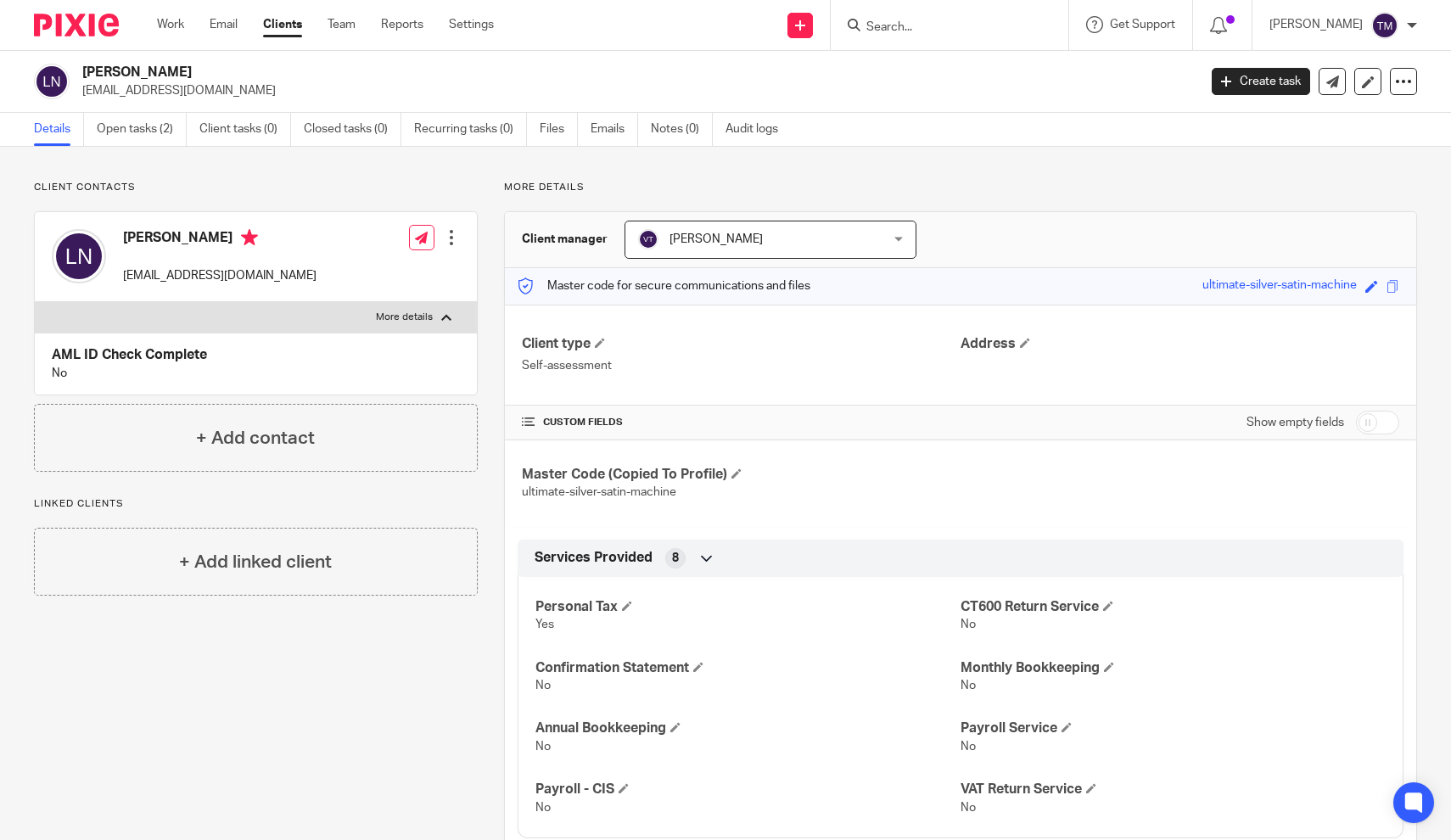
click at [446, 233] on div at bounding box center [452, 238] width 17 height 17
click at [366, 277] on link "Edit contact" at bounding box center [375, 275] width 162 height 25
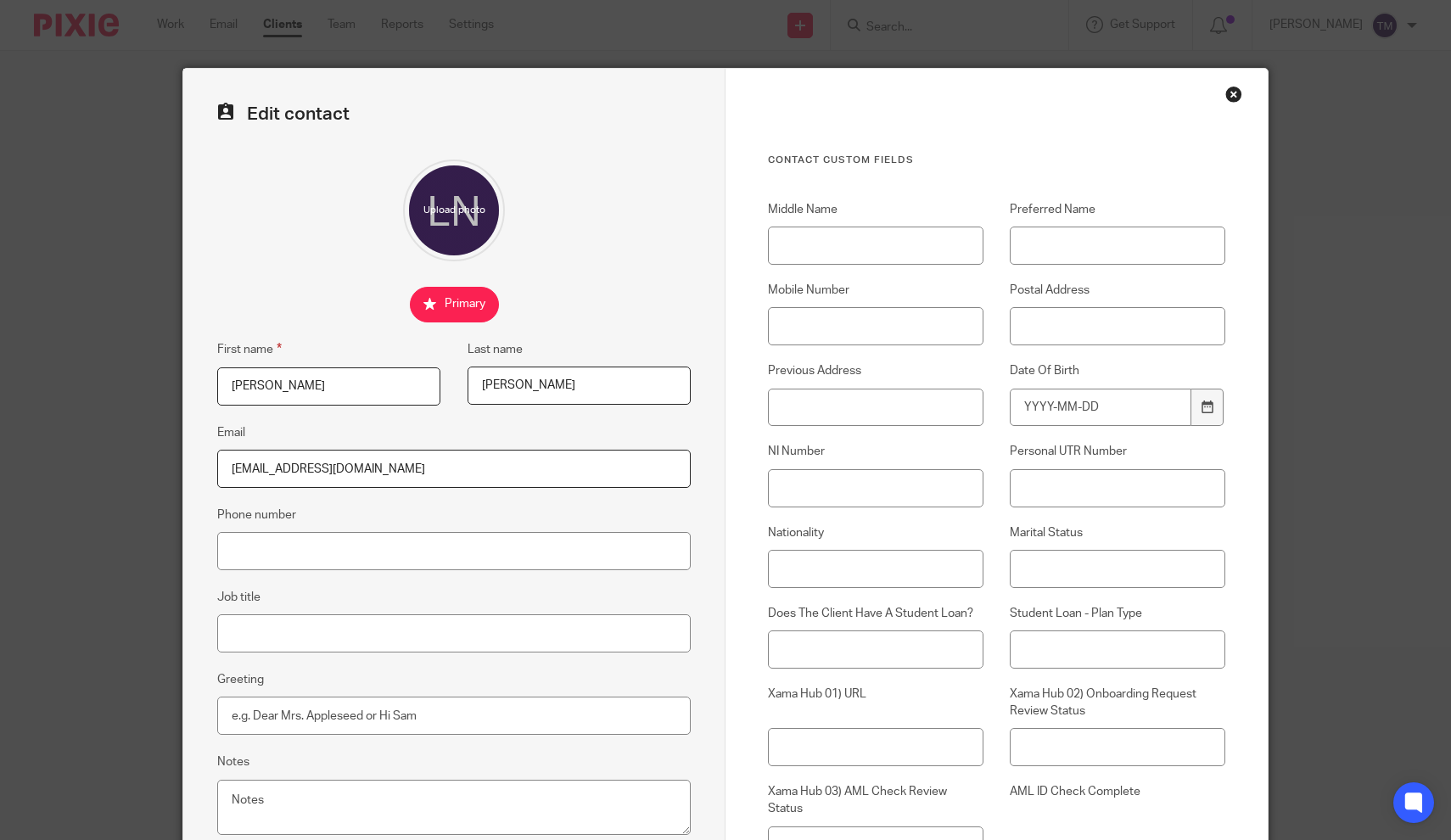
click at [1262, 661] on div "Contact Custom fields Middle Name Preferred Name Mobile Number Postal Address P…" at bounding box center [997, 513] width 542 height 891
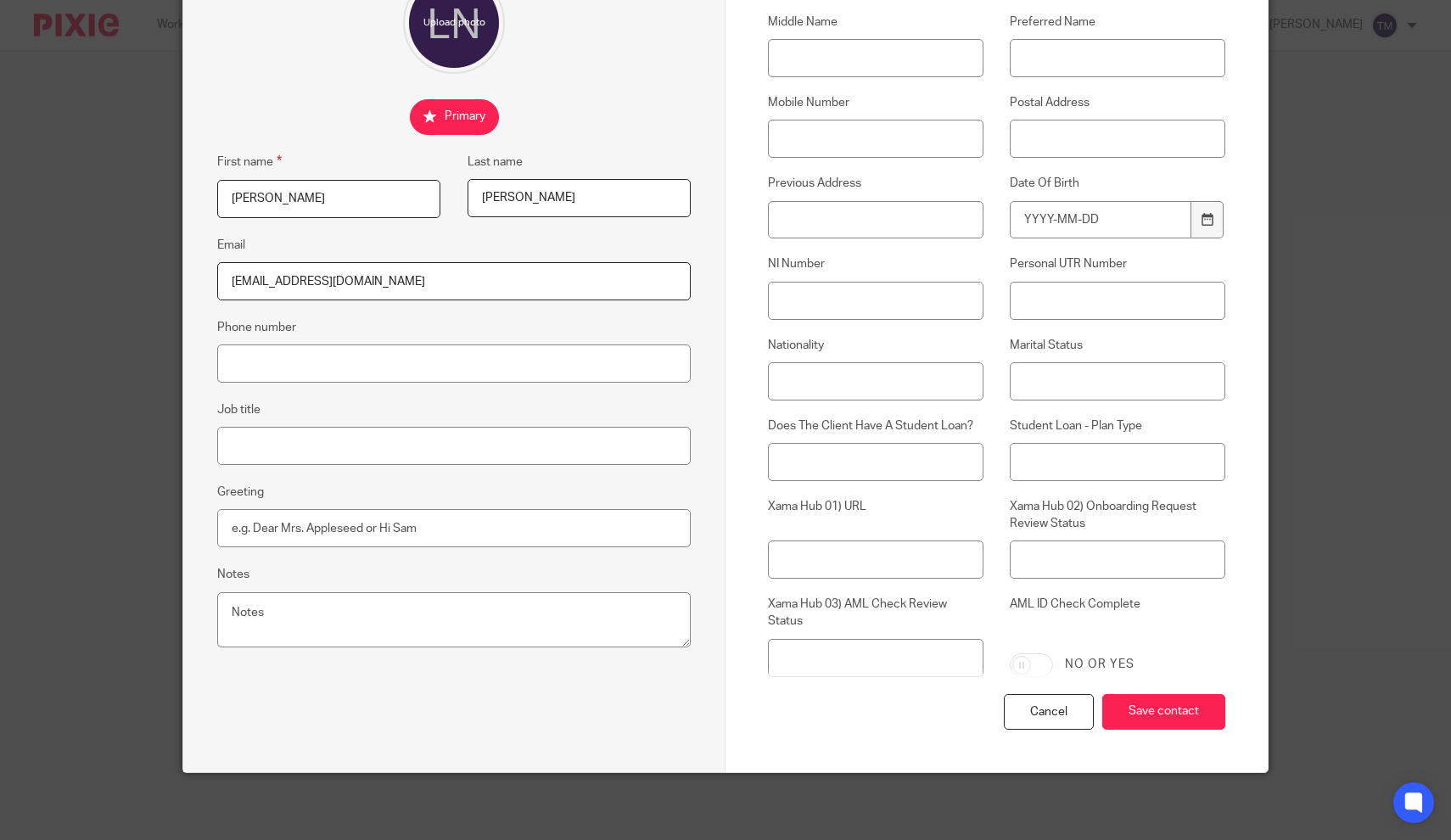
scroll to position [186, 0]
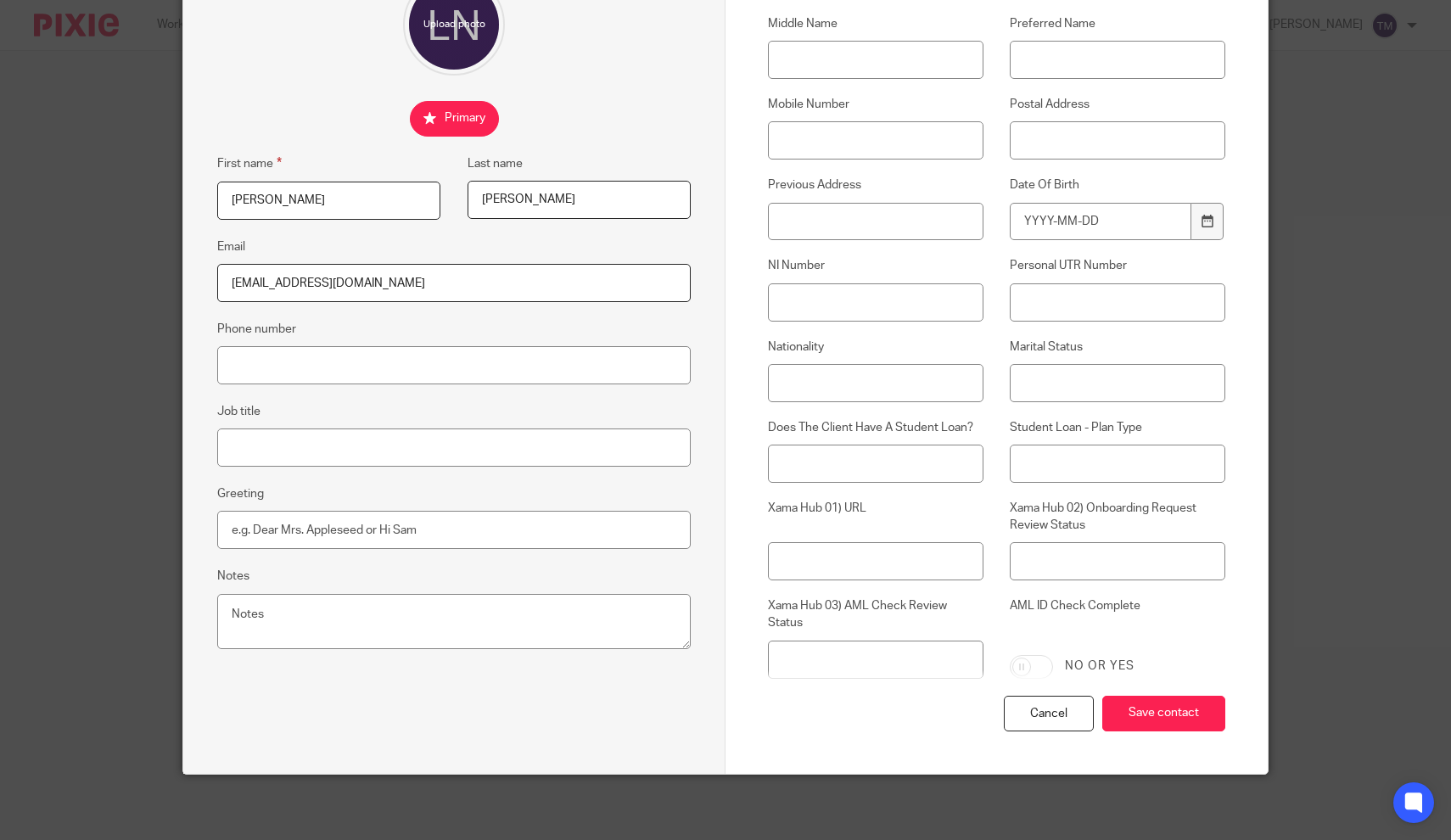
click at [1037, 696] on div "Cancel Save contact" at bounding box center [997, 735] width 457 height 79
click at [1035, 660] on input "AML ID Check Complete" at bounding box center [1031, 667] width 43 height 24
checkbox input "true"
click at [1134, 705] on input "Save contact" at bounding box center [1163, 713] width 123 height 36
click at [927, 651] on input "Xama Hub 03) AML Check Review Status" at bounding box center [875, 659] width 216 height 38
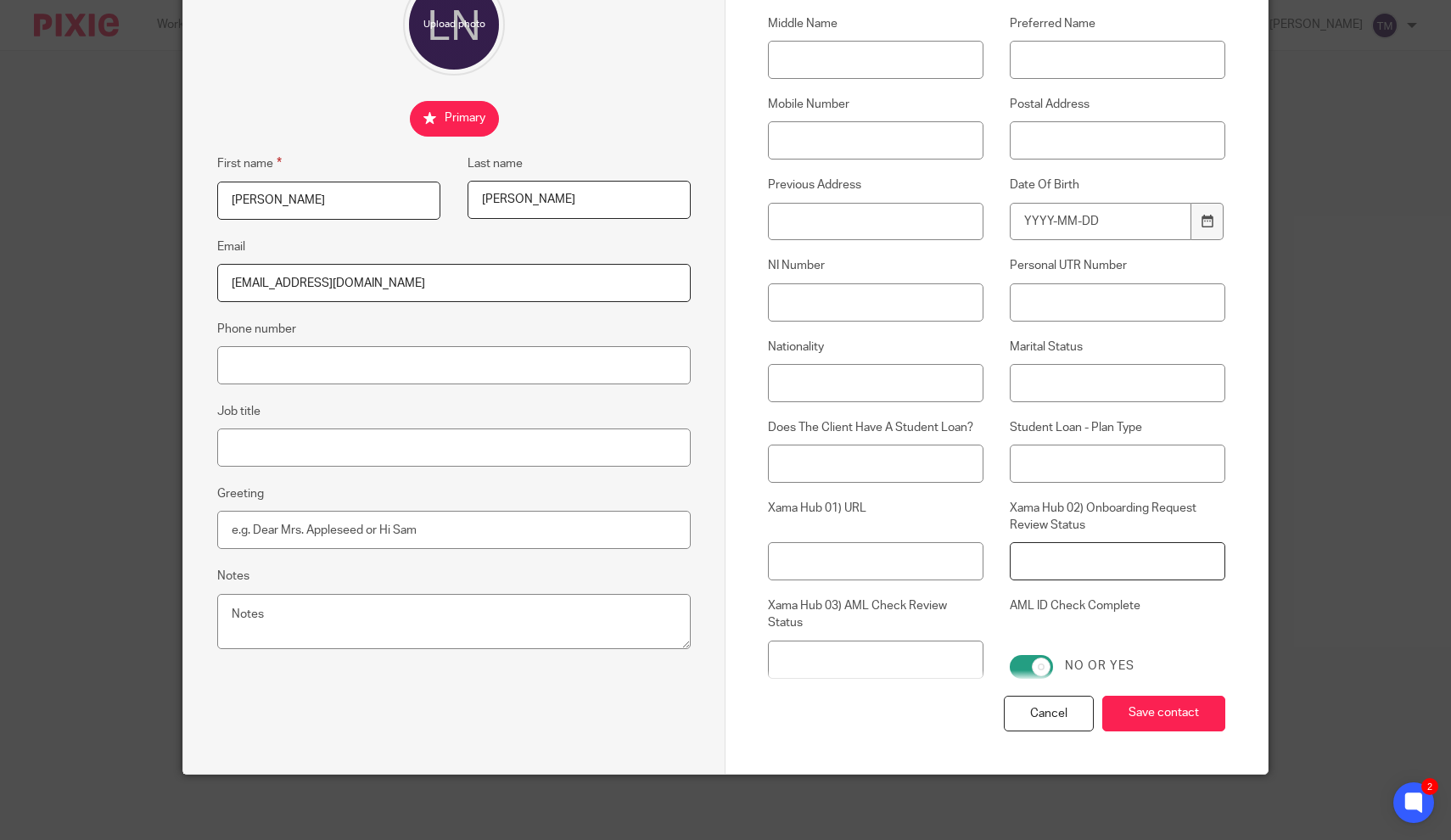
click at [1048, 562] on input "Xama Hub 02) Onboarding Request Review Status" at bounding box center [1117, 561] width 216 height 38
click at [886, 560] on input "Xama Hub 01) URL" at bounding box center [875, 561] width 216 height 38
click at [1149, 710] on input "Save contact" at bounding box center [1163, 713] width 123 height 36
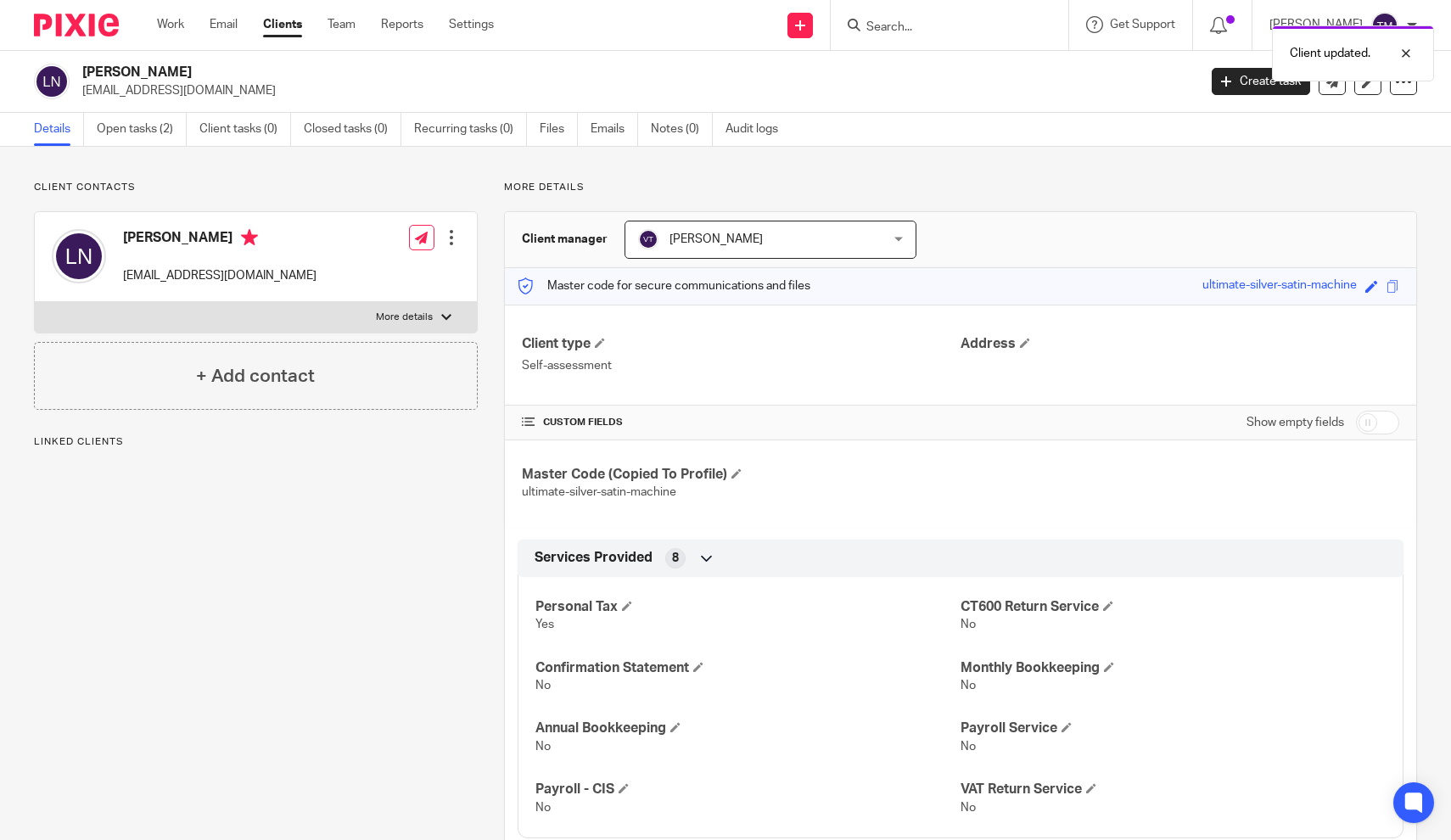
click at [425, 309] on label "More details" at bounding box center [256, 316] width 442 height 31
click at [35, 302] on input "More details" at bounding box center [34, 302] width 1 height 1
checkbox input "true"
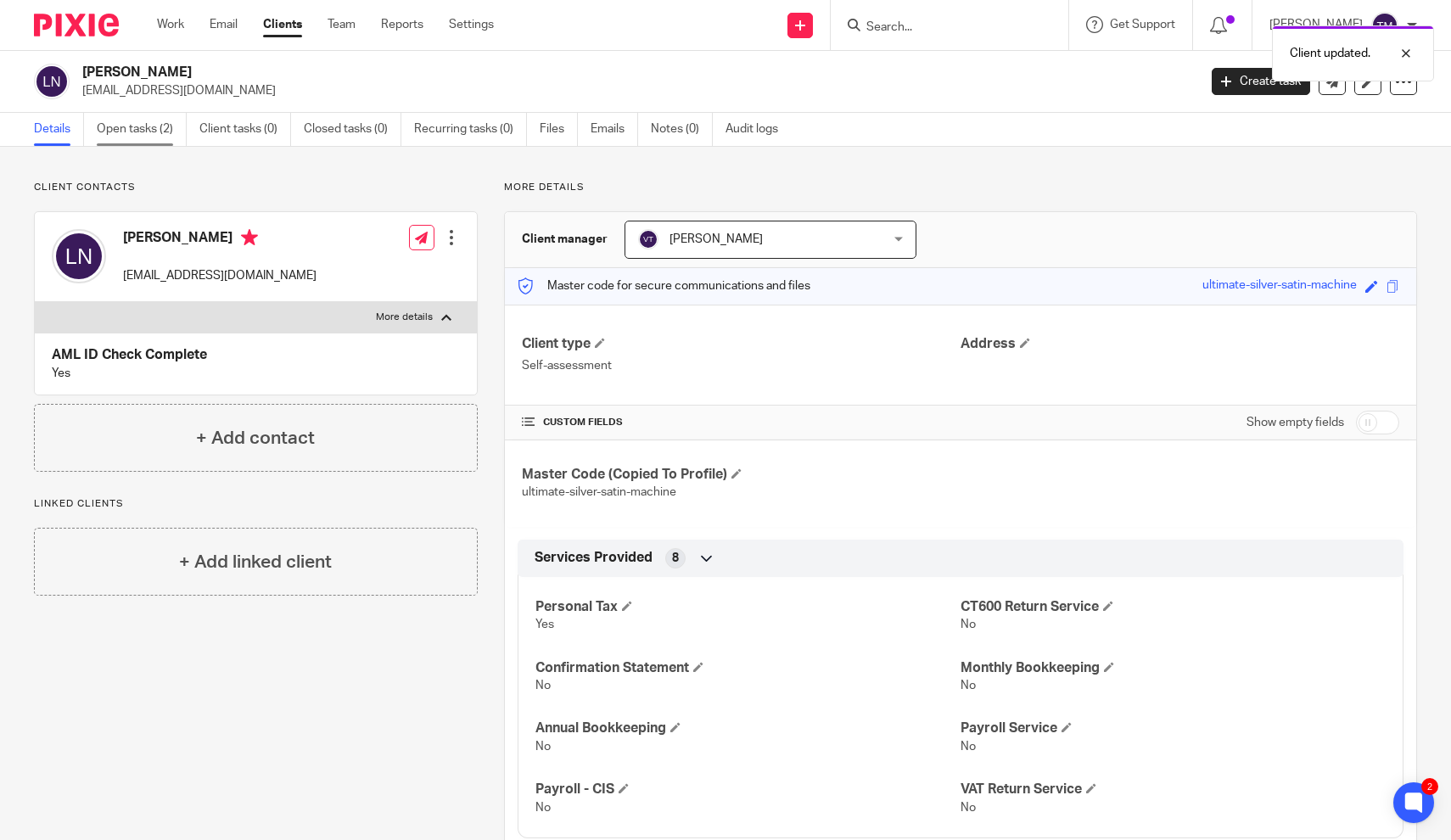
click at [138, 128] on link "Open tasks (2)" at bounding box center [142, 130] width 90 height 33
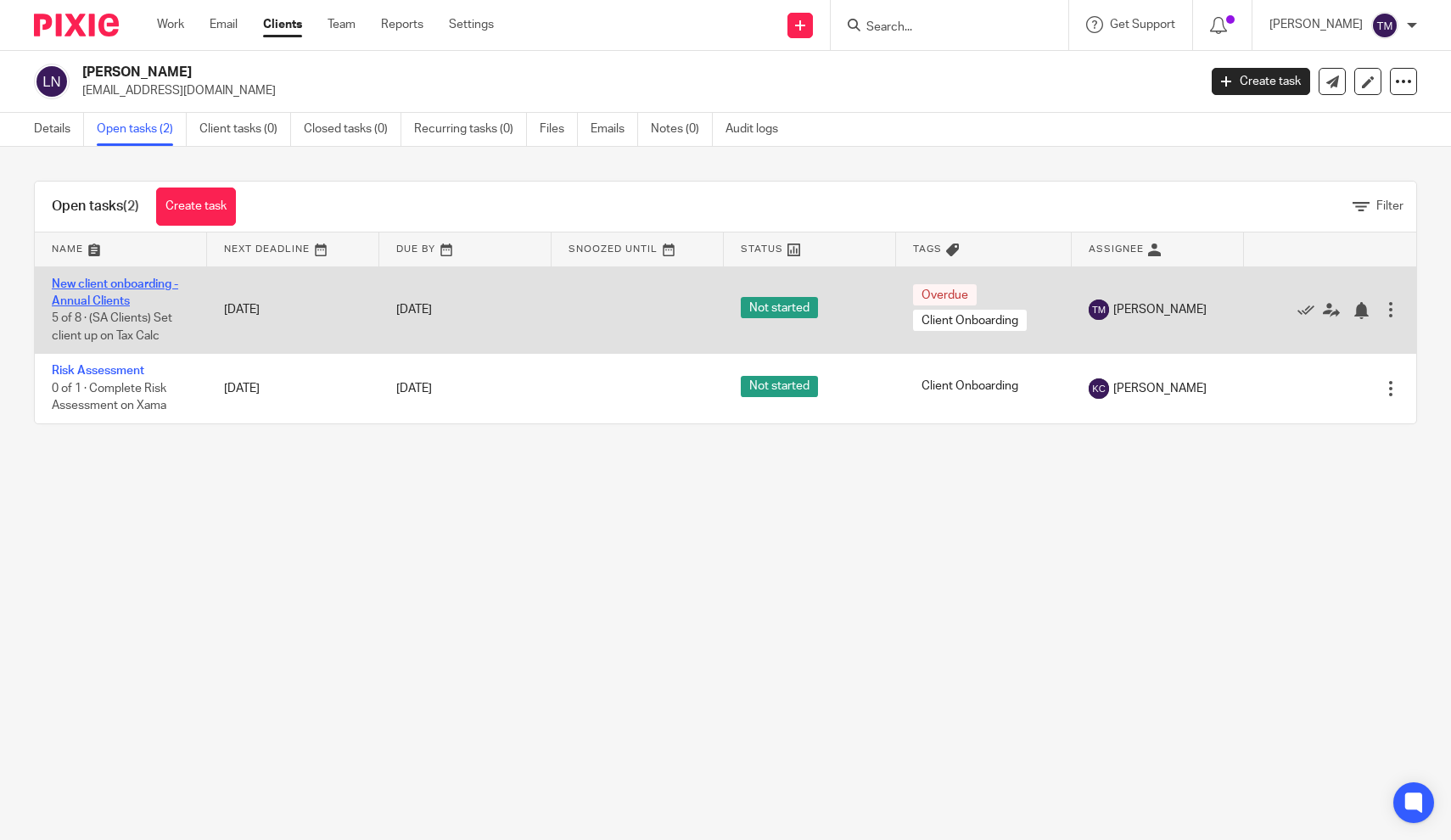
click at [102, 289] on link "New client onboarding - Annual Clients" at bounding box center [115, 292] width 127 height 29
